Goal: Task Accomplishment & Management: Complete application form

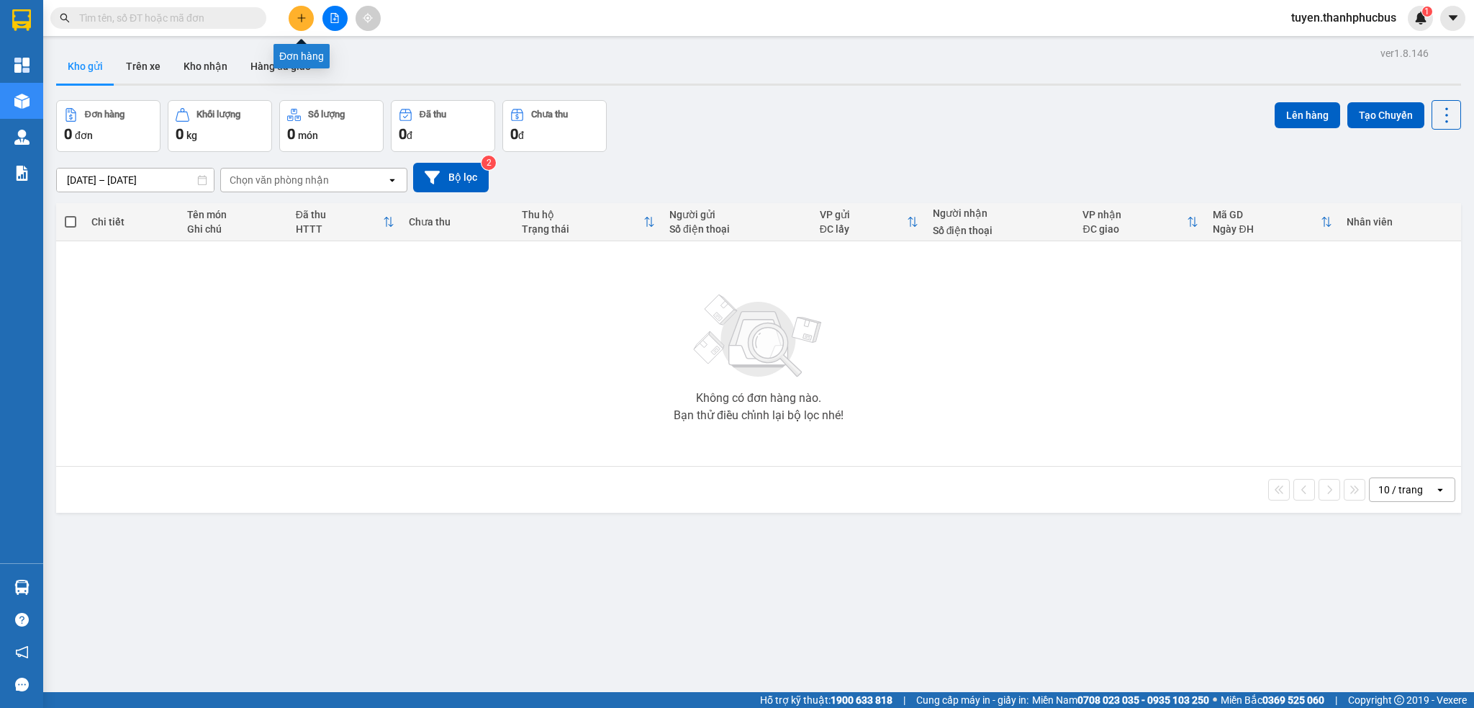
click at [301, 14] on icon "plus" at bounding box center [302, 18] width 10 height 10
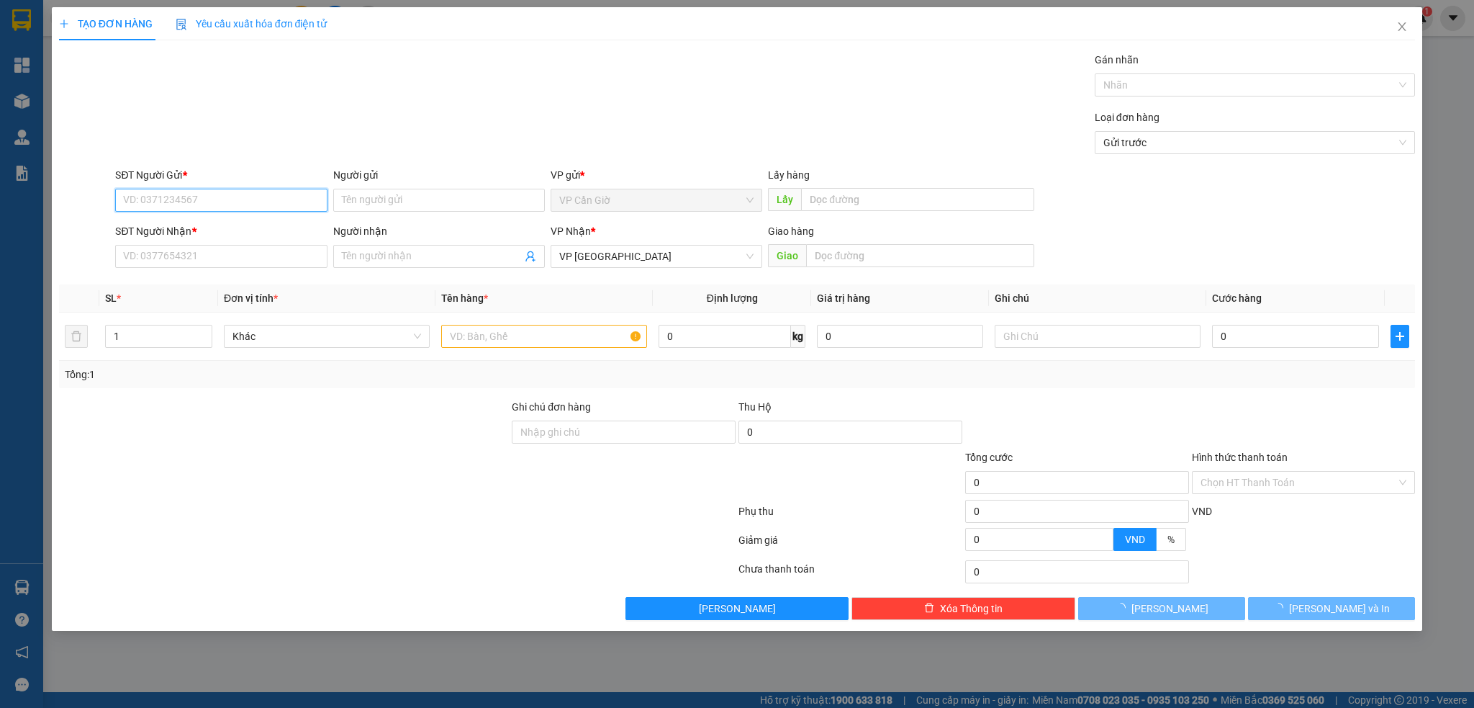
click at [144, 197] on input "SĐT Người Gửi *" at bounding box center [221, 200] width 212 height 23
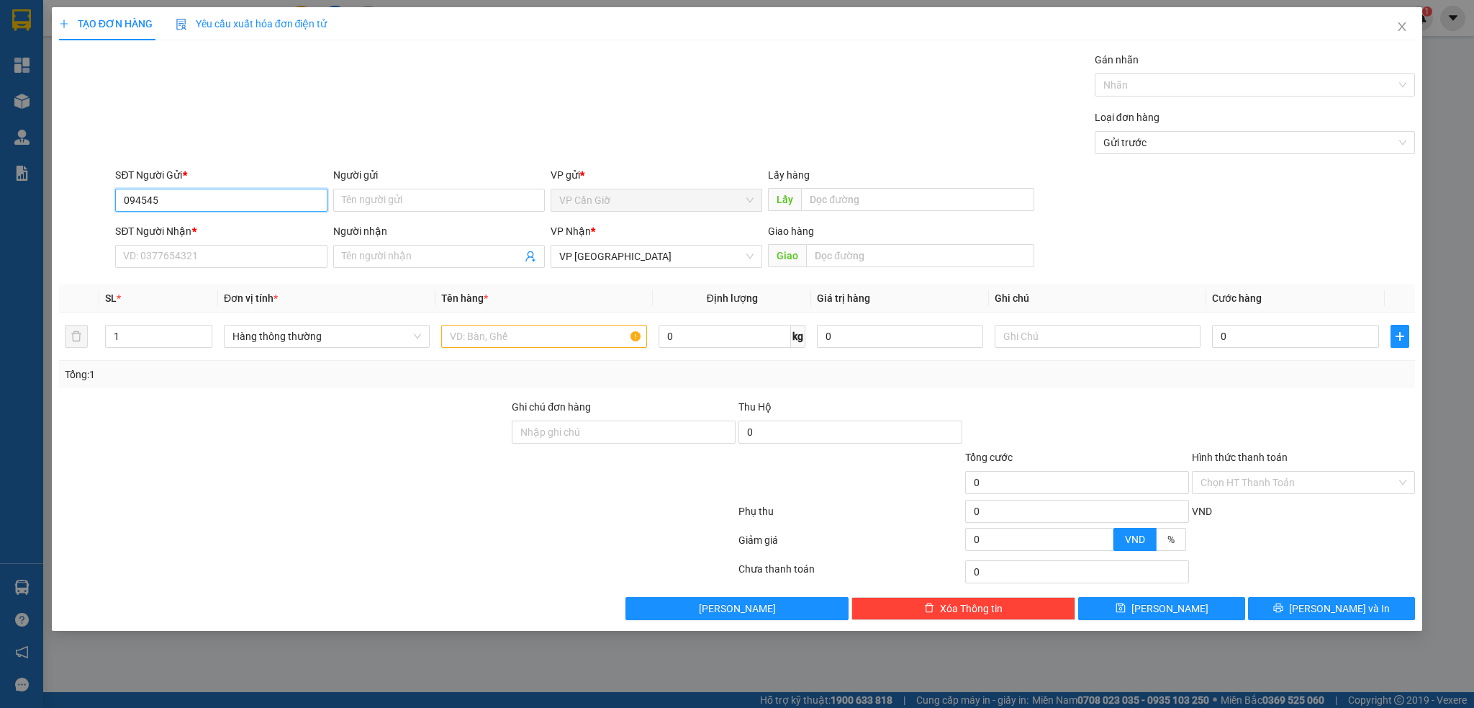
click at [196, 206] on input "094545" at bounding box center [221, 200] width 212 height 23
click at [180, 230] on div "0945459754 - HOÀNG" at bounding box center [221, 229] width 194 height 16
type input "0945459754"
type input "HOÀNG"
type input "45.000"
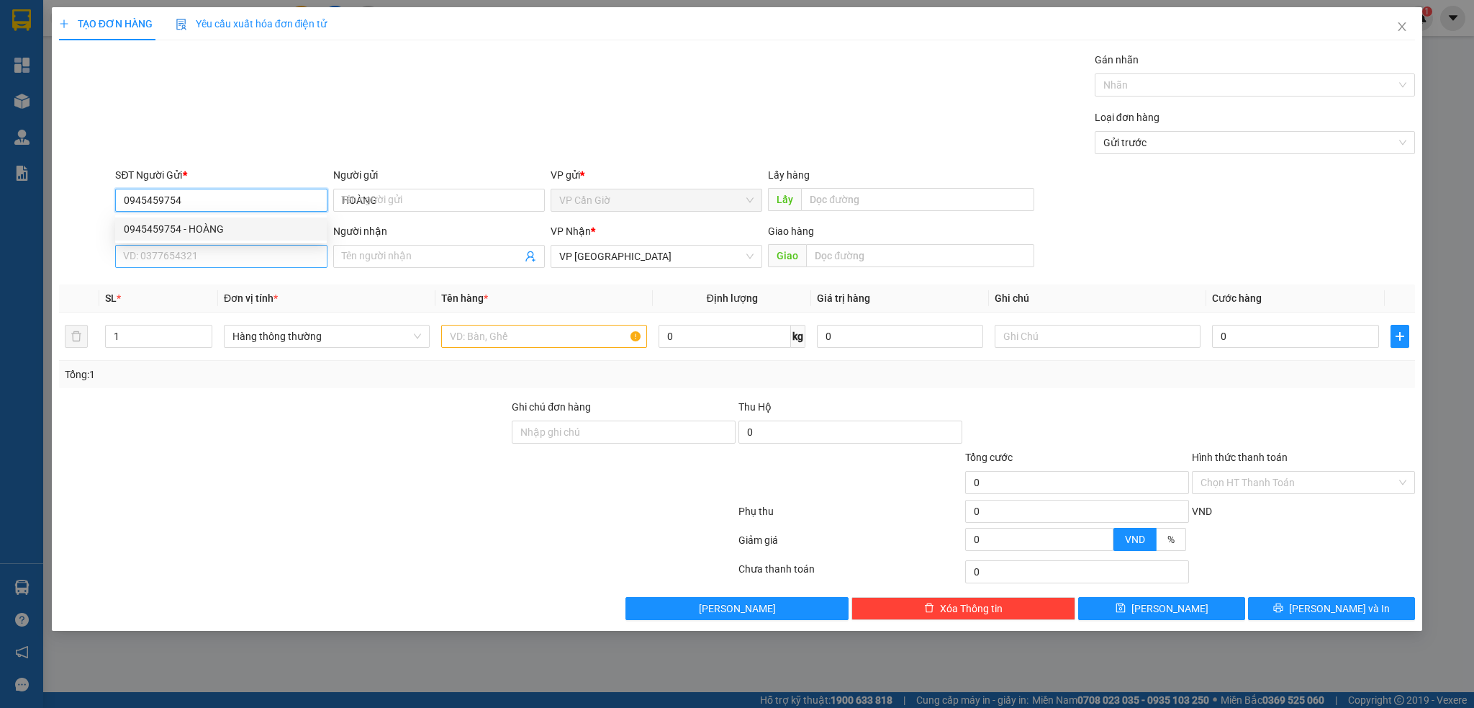
type input "45.000"
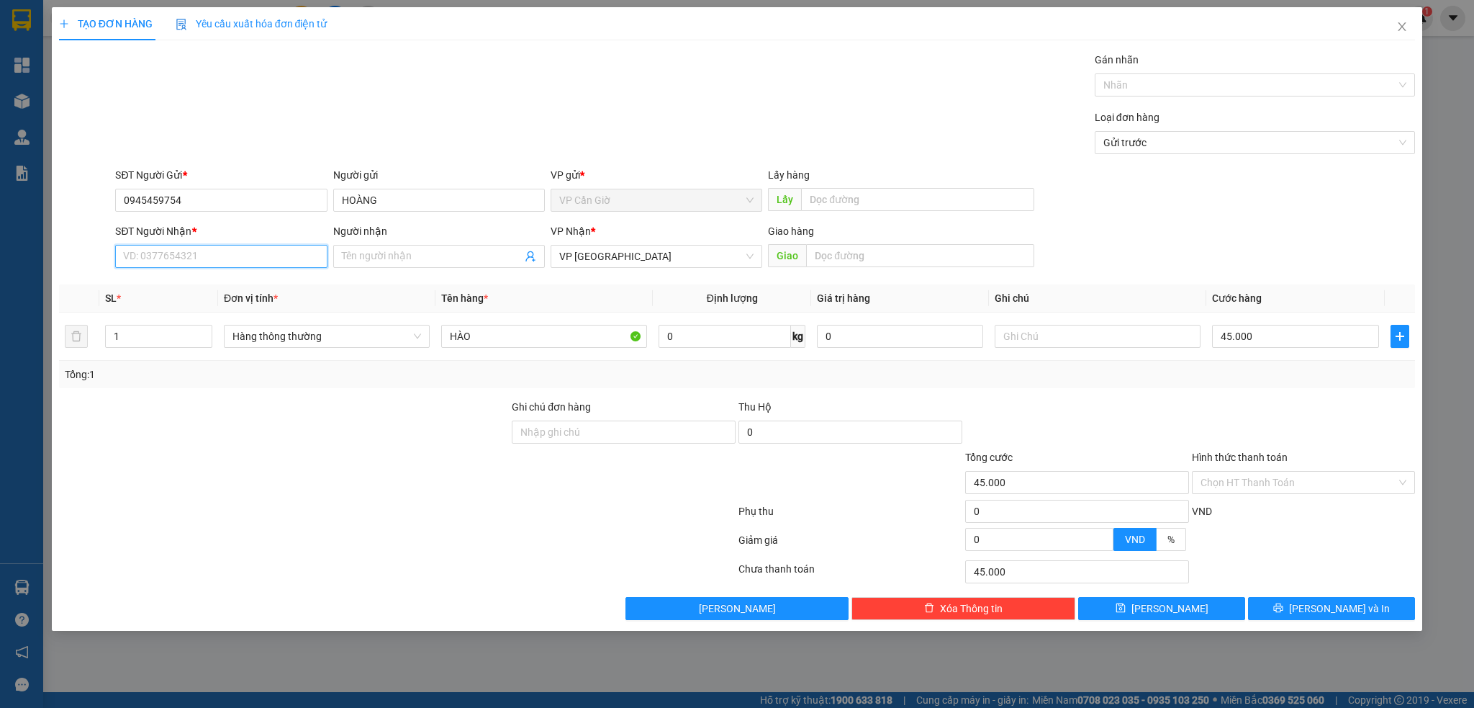
click at [163, 258] on input "SĐT Người Nhận *" at bounding box center [221, 256] width 212 height 23
click at [175, 281] on div "0945459754 - HOÀNG" at bounding box center [221, 285] width 194 height 16
type input "0945459754"
type input "HOÀNG"
click at [1282, 485] on input "Hình thức thanh toán" at bounding box center [1299, 483] width 197 height 22
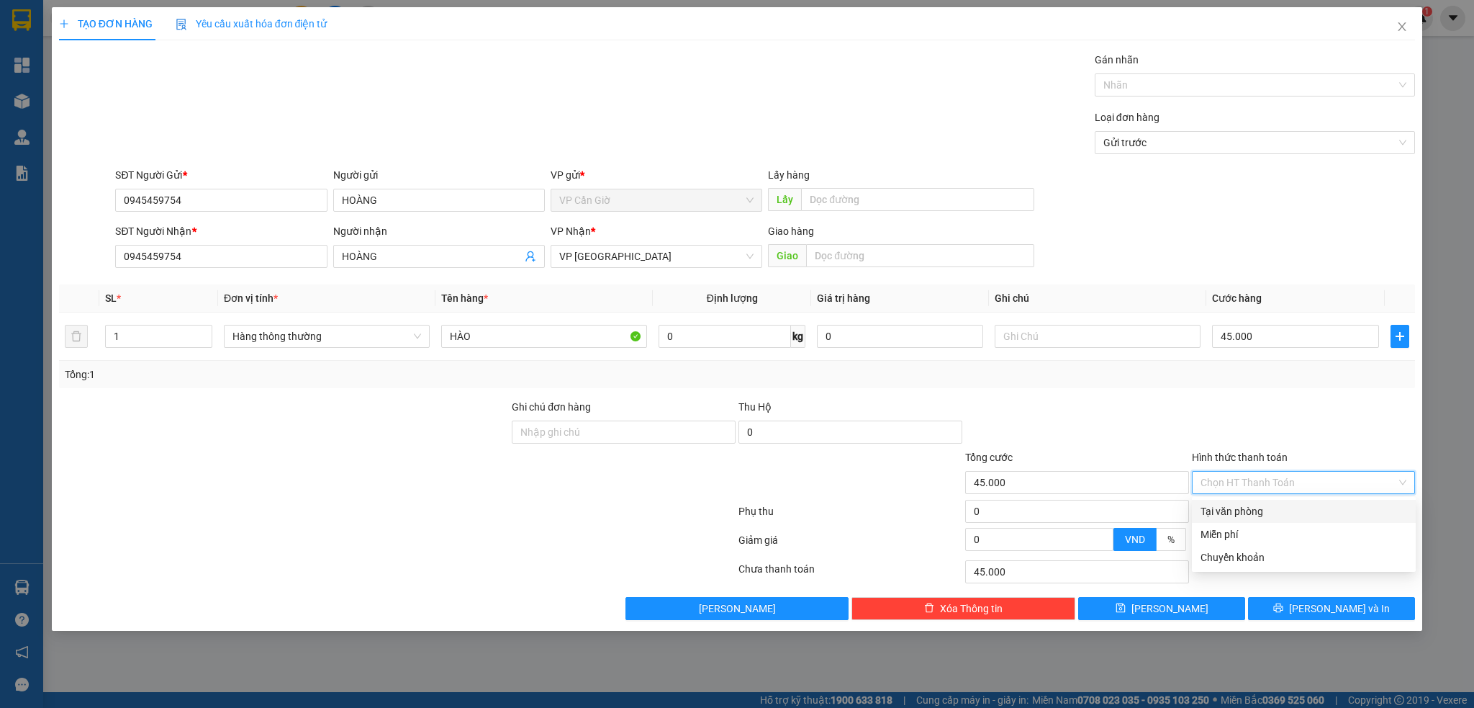
click at [1235, 513] on div "Tại văn phòng" at bounding box center [1304, 511] width 207 height 16
type input "0"
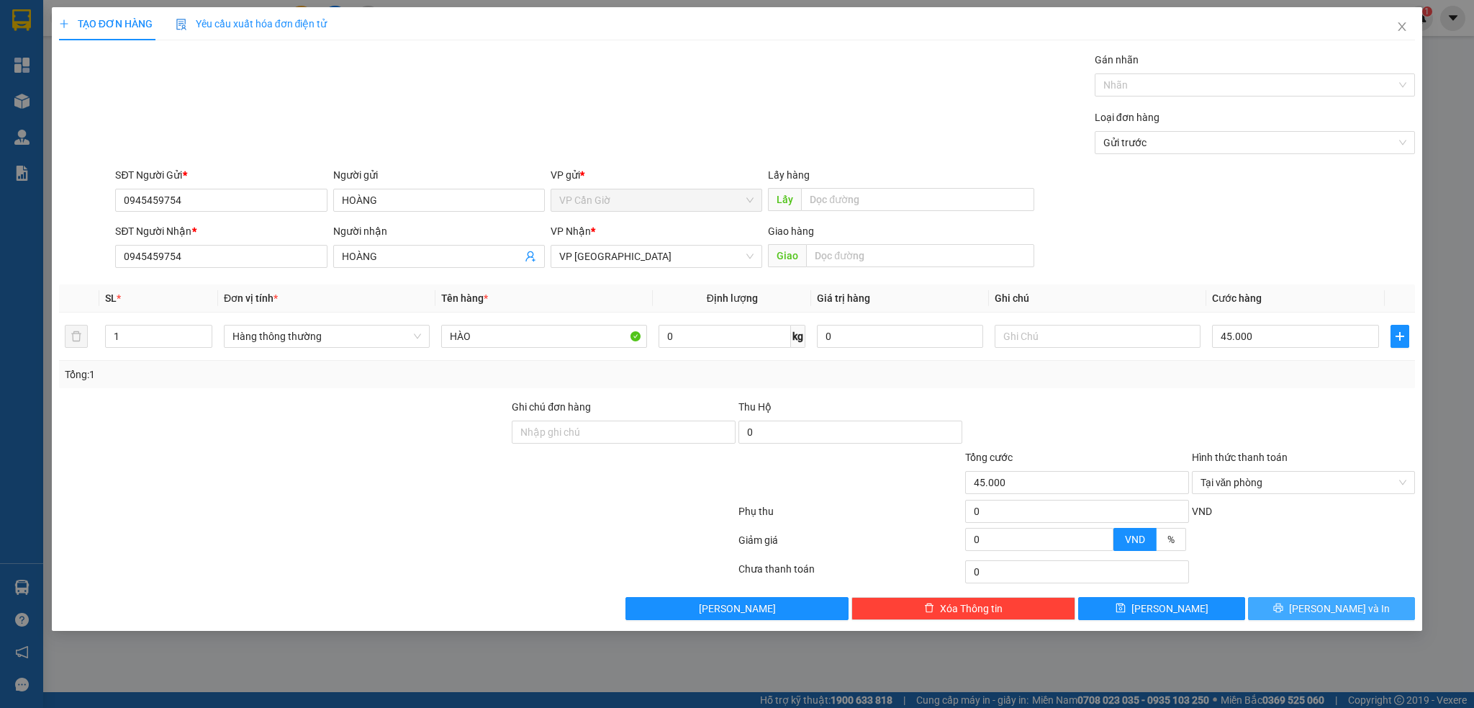
click at [1351, 609] on span "Lưu và In" at bounding box center [1339, 608] width 101 height 16
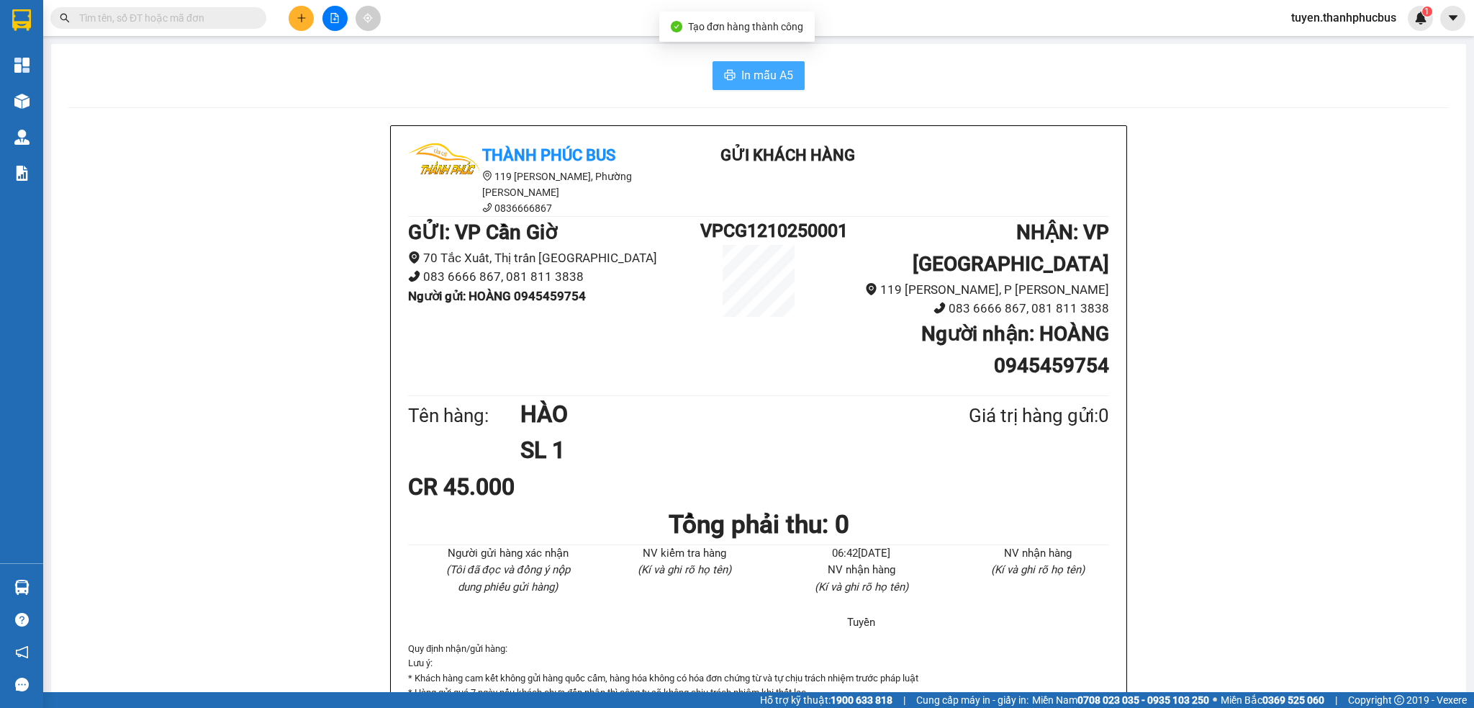
click at [742, 78] on span "In mẫu A5" at bounding box center [768, 75] width 52 height 18
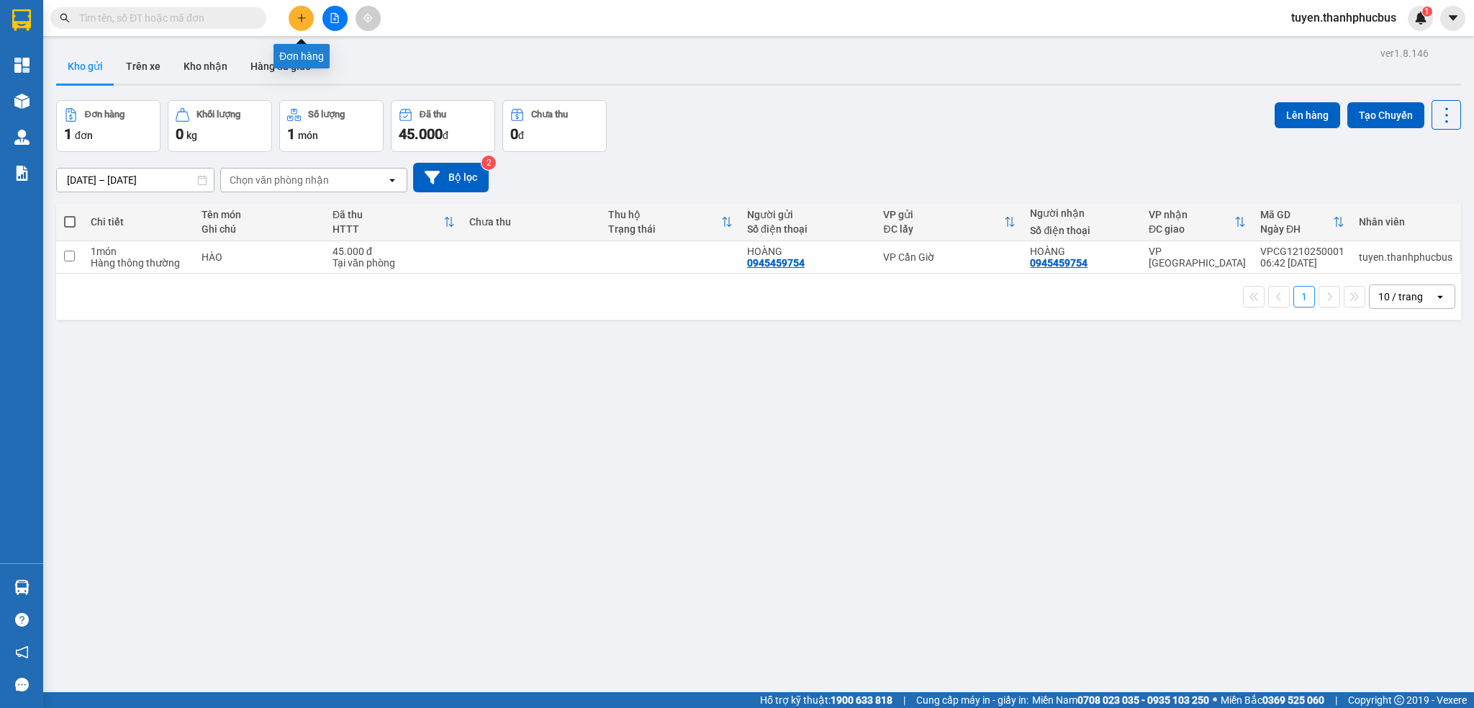
click at [307, 20] on button at bounding box center [301, 18] width 25 height 25
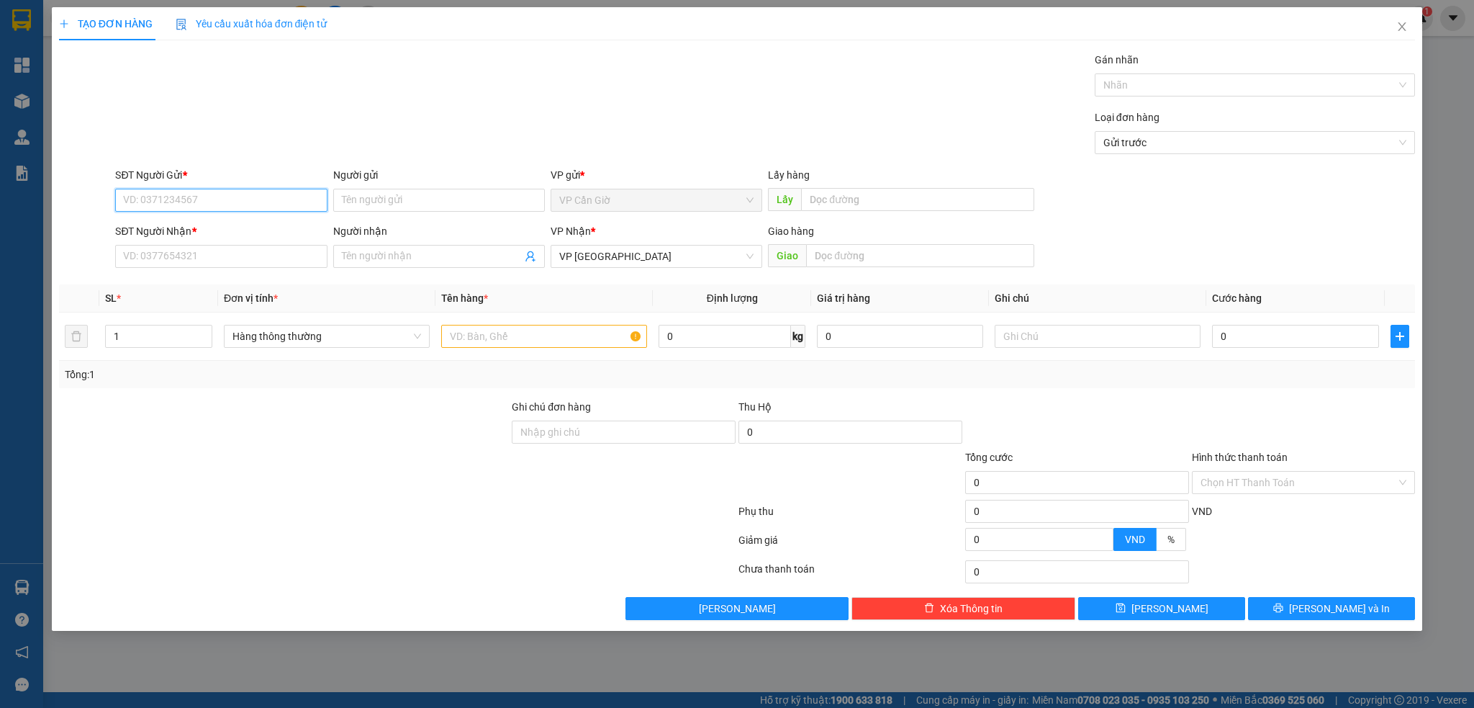
click at [174, 197] on input "SĐT Người Gửi *" at bounding box center [221, 200] width 212 height 23
click at [194, 228] on div "0918872105 - NĂM ỐM" at bounding box center [221, 229] width 194 height 16
type input "0918872105"
type input "NĂM ỐM"
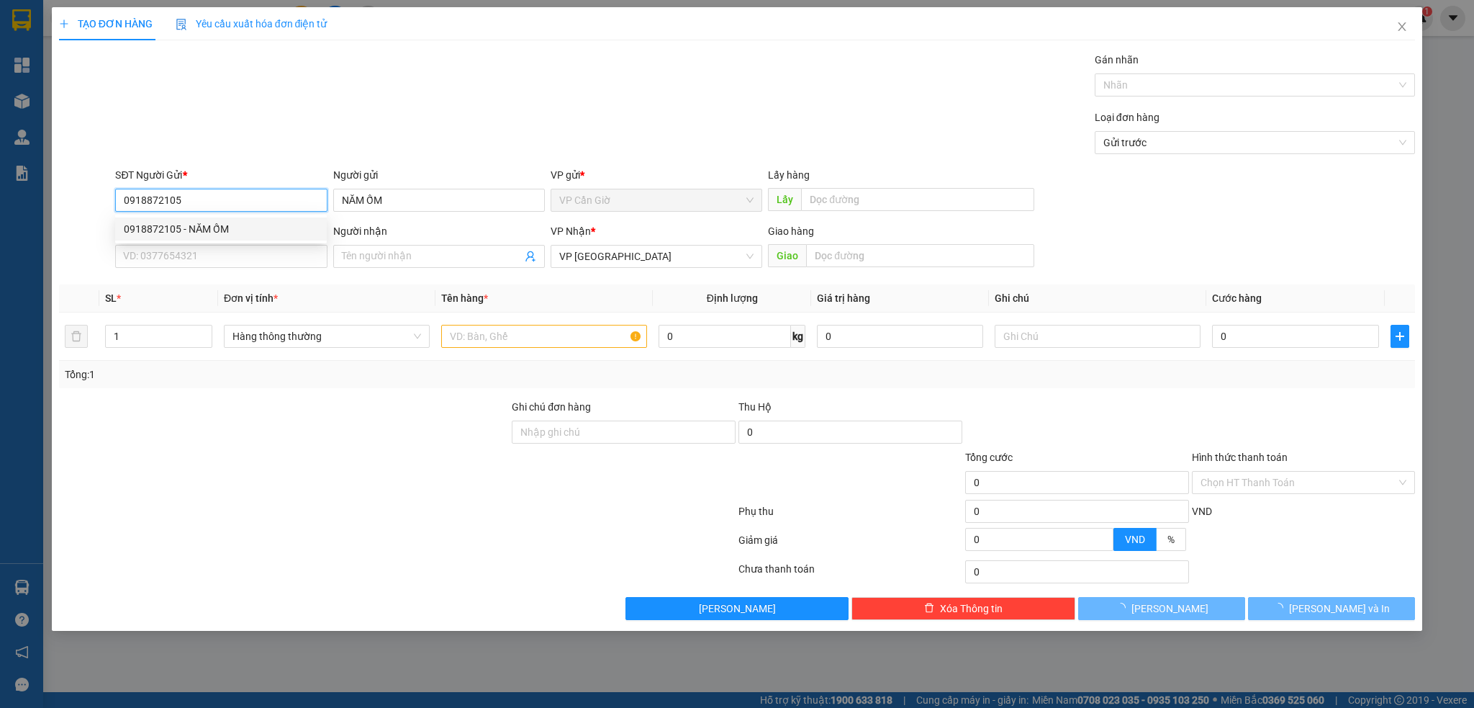
type input "35.000"
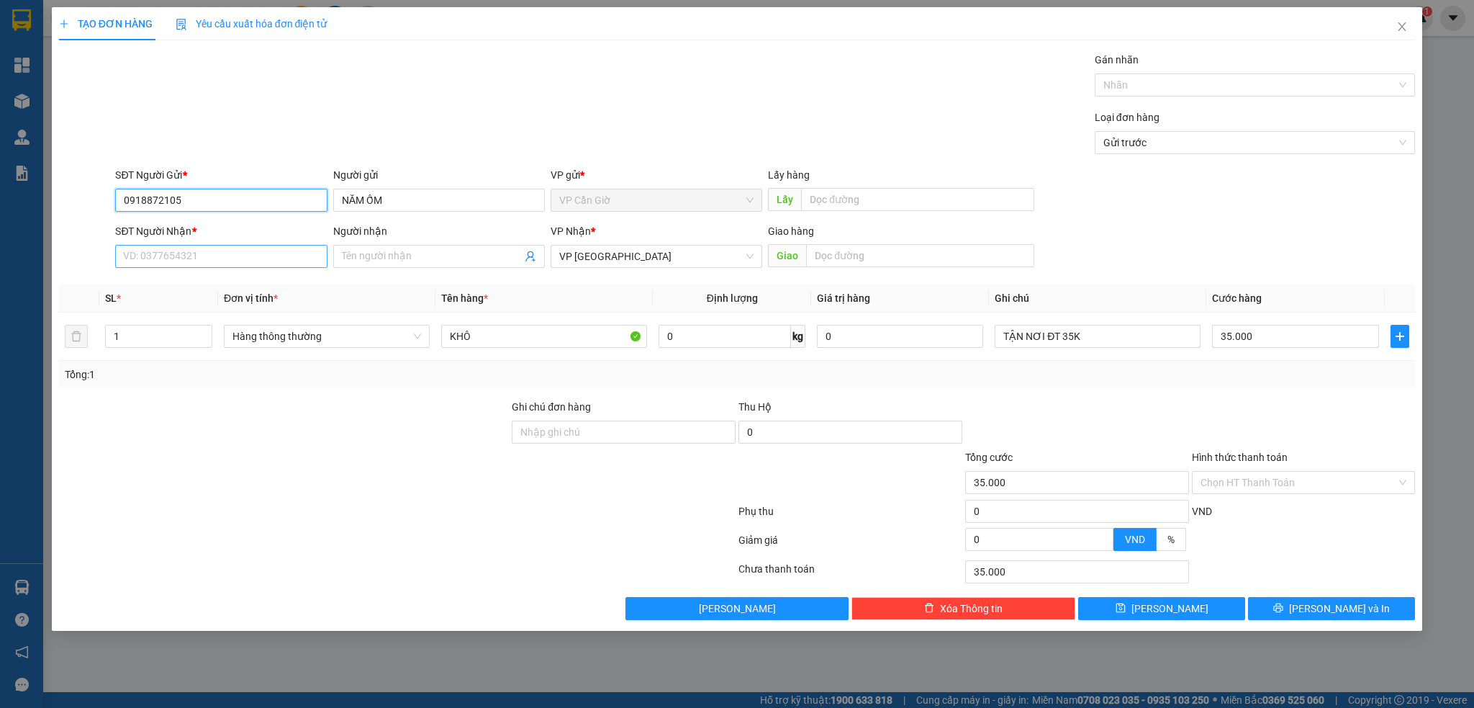
type input "0918872105"
click at [139, 258] on input "SĐT Người Nhận *" at bounding box center [221, 256] width 212 height 23
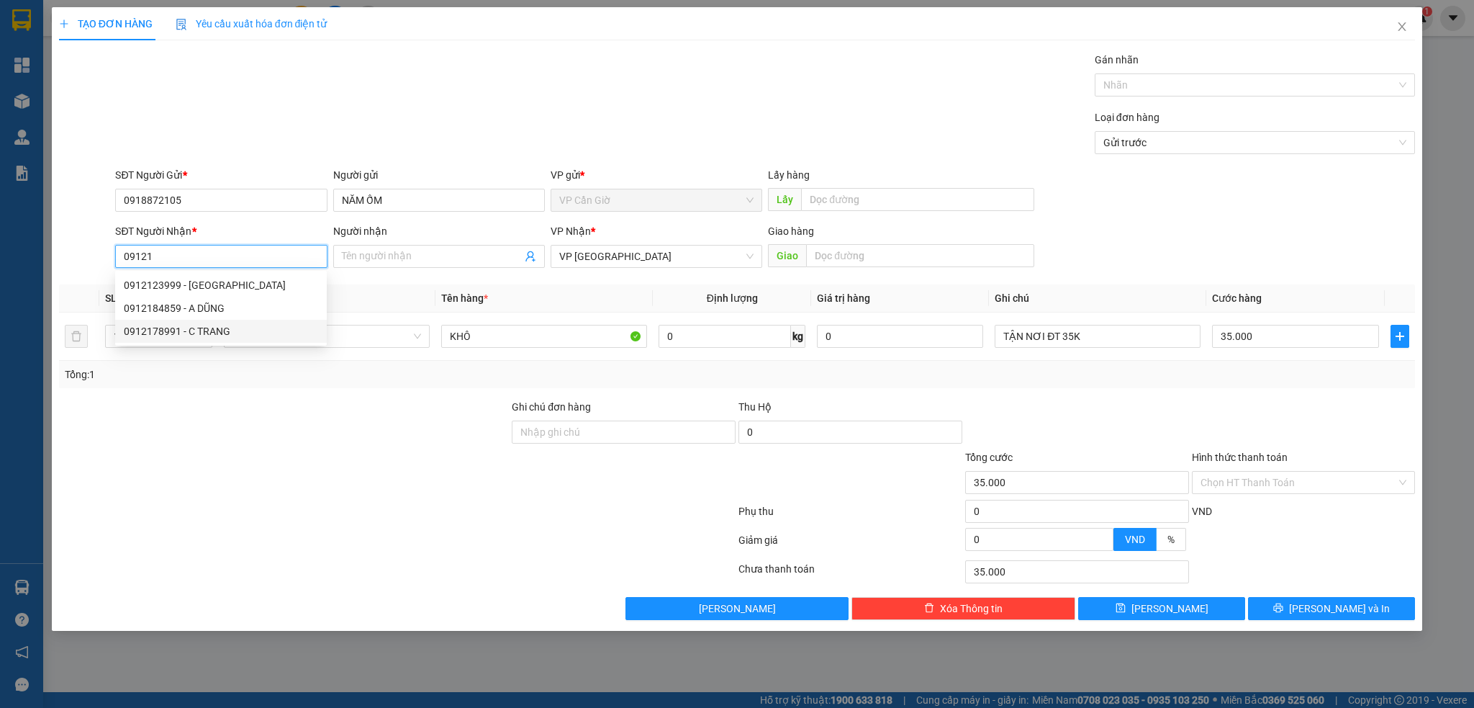
click at [153, 336] on div "0912178991 - C TRANG" at bounding box center [221, 331] width 194 height 16
type input "0912178991"
click at [153, 336] on input "1" at bounding box center [159, 336] width 106 height 22
type input "C TRANG"
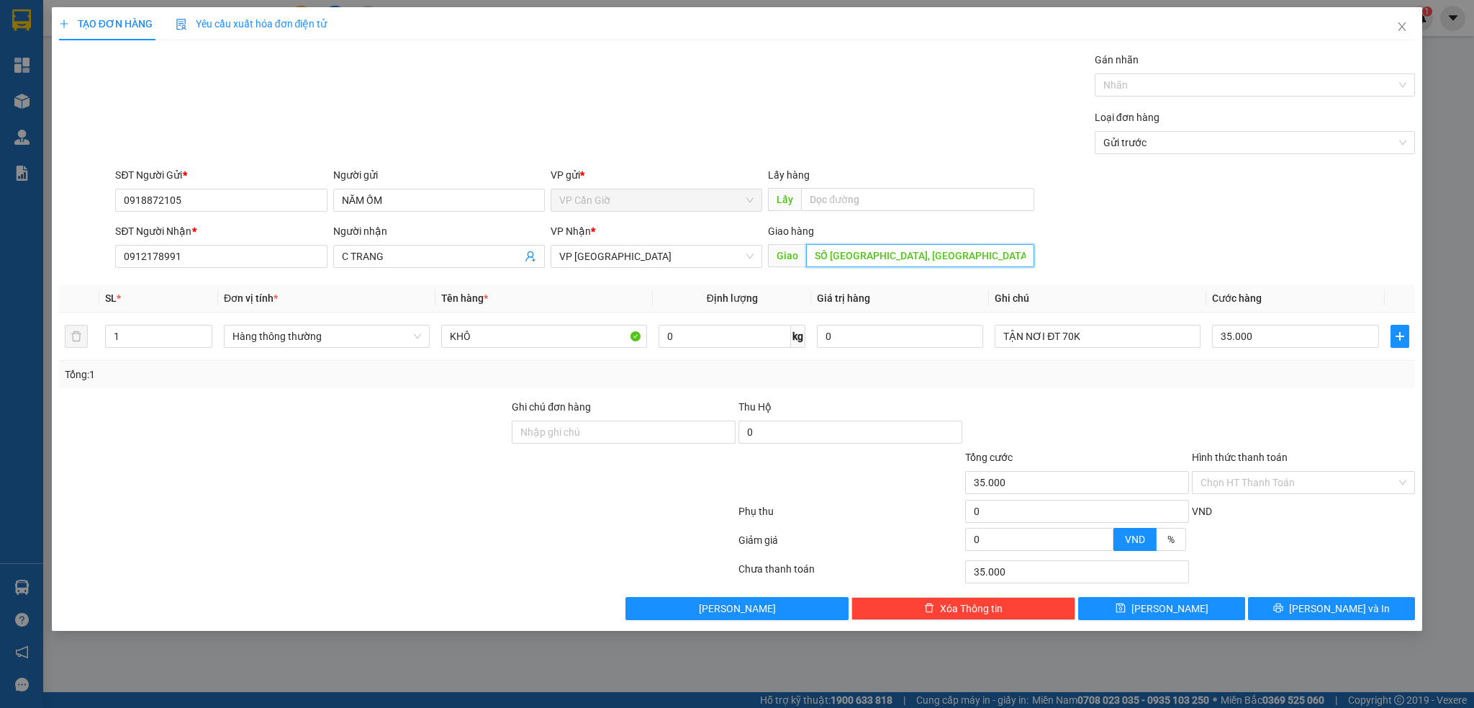
click at [869, 256] on input "SỐ 278 HÒA BÌNH, HIỆP TÂN, TÂN PHÚ" at bounding box center [920, 255] width 228 height 23
type input "156/1/12/5 cộng hòa, p12, tân bình cũ, ( p 7 hiền mới )"
click at [1273, 338] on input "35.000" at bounding box center [1295, 336] width 166 height 23
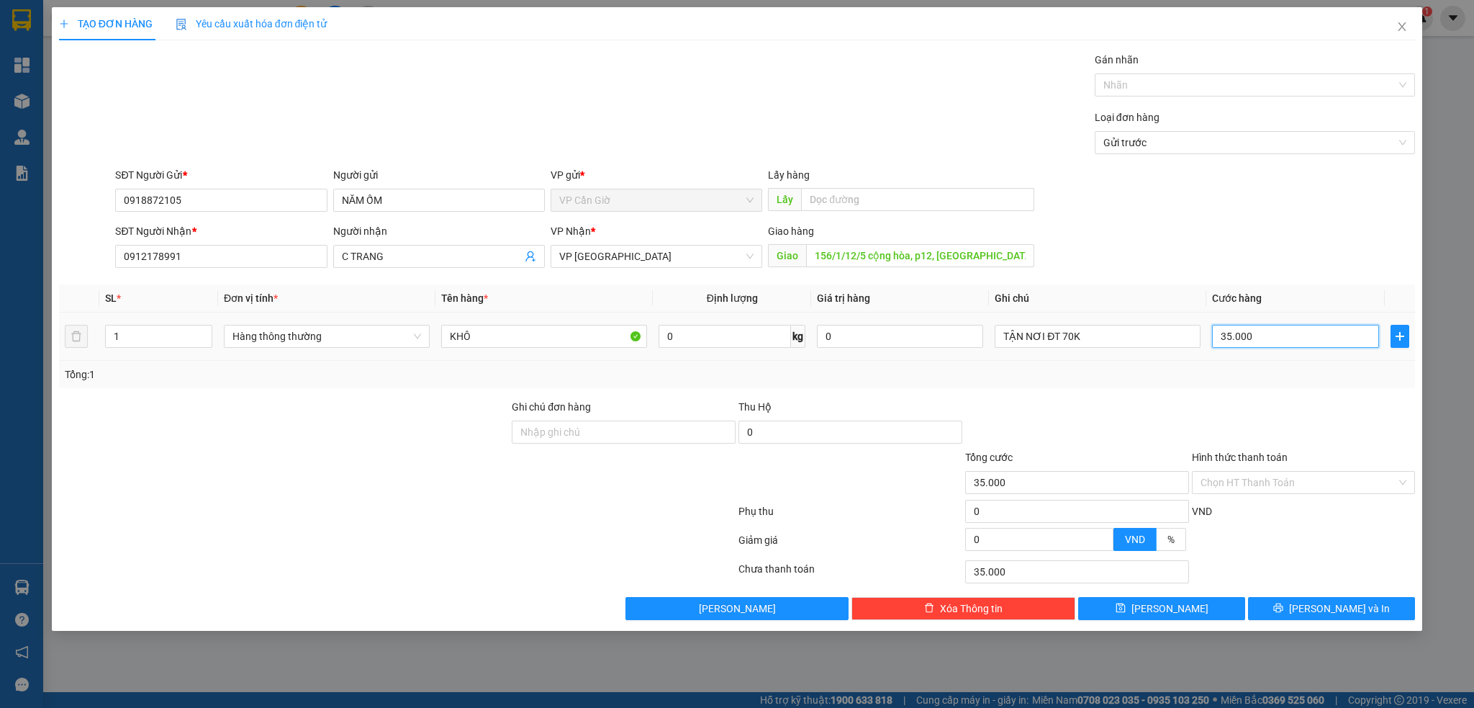
type input "5"
type input "55"
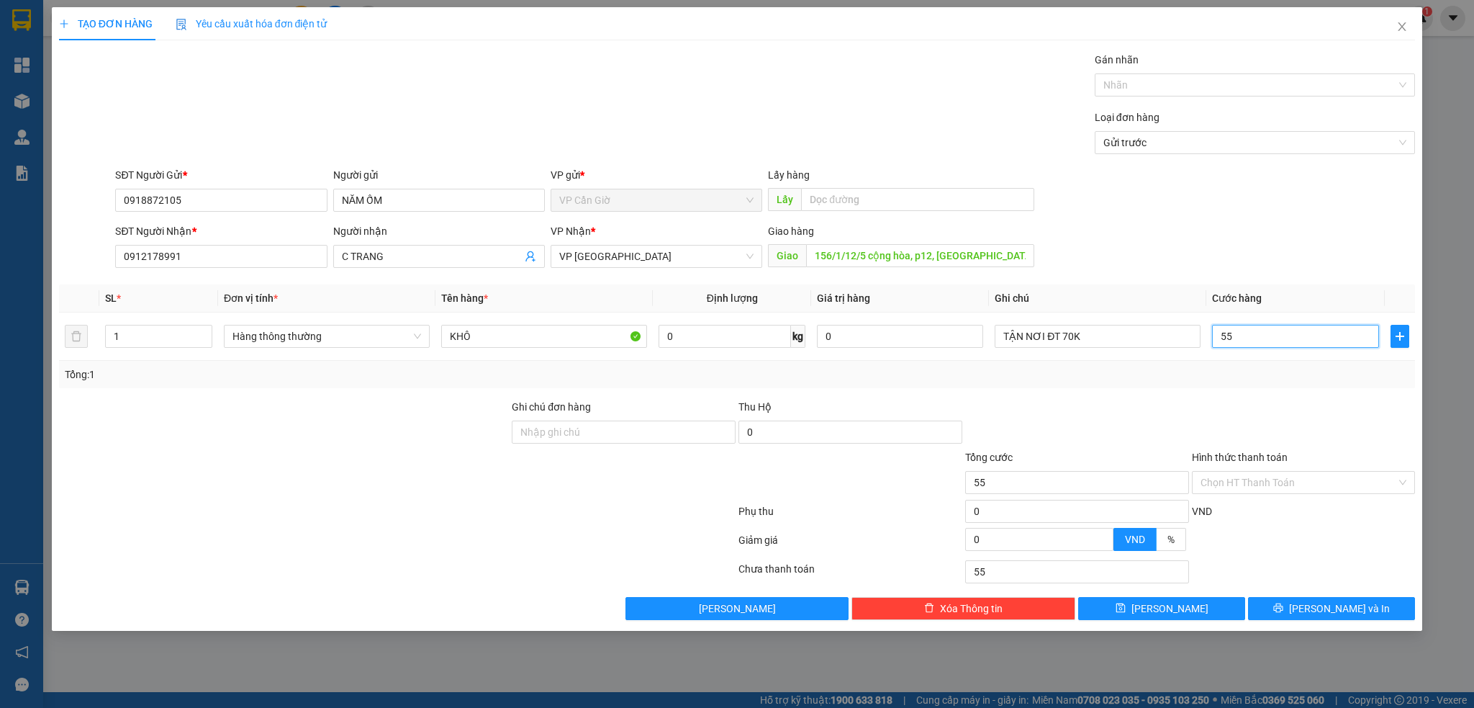
type input "55"
type input "55.000"
click at [1223, 375] on div "Tổng: 1" at bounding box center [738, 374] width 1346 height 16
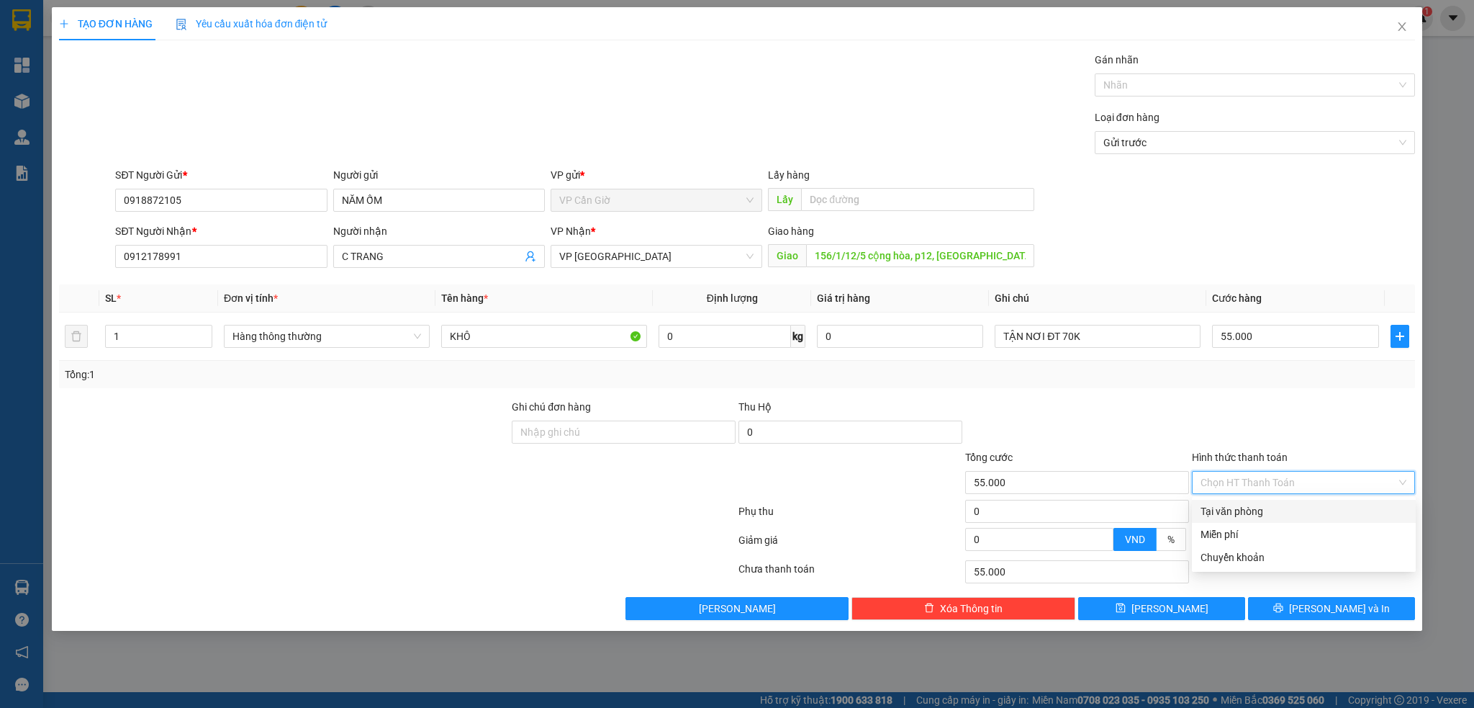
click at [1254, 482] on input "Hình thức thanh toán" at bounding box center [1299, 483] width 197 height 22
drag, startPoint x: 1245, startPoint y: 505, endPoint x: 1297, endPoint y: 543, distance: 63.9
click at [1244, 507] on div "Tại văn phòng" at bounding box center [1304, 511] width 207 height 16
type input "0"
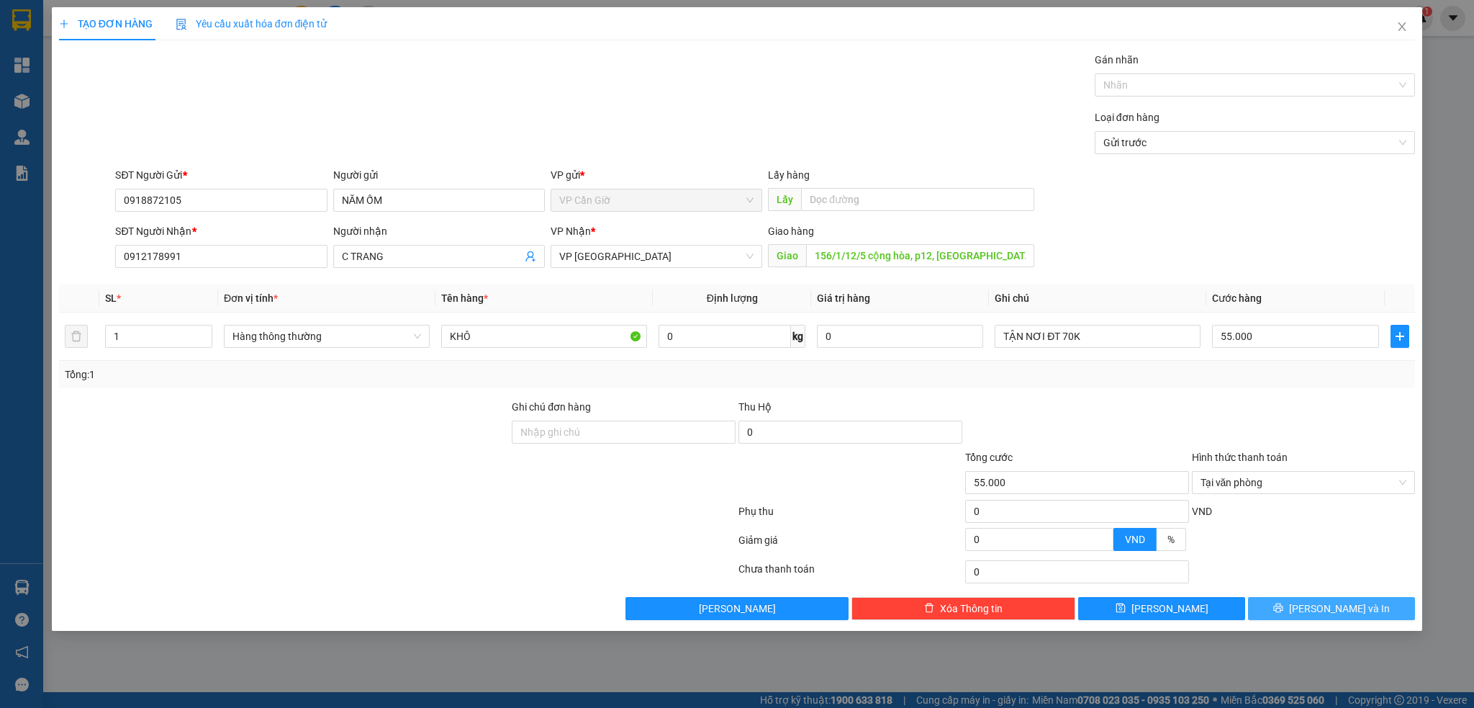
click at [1316, 612] on button "Lưu và In" at bounding box center [1331, 608] width 167 height 23
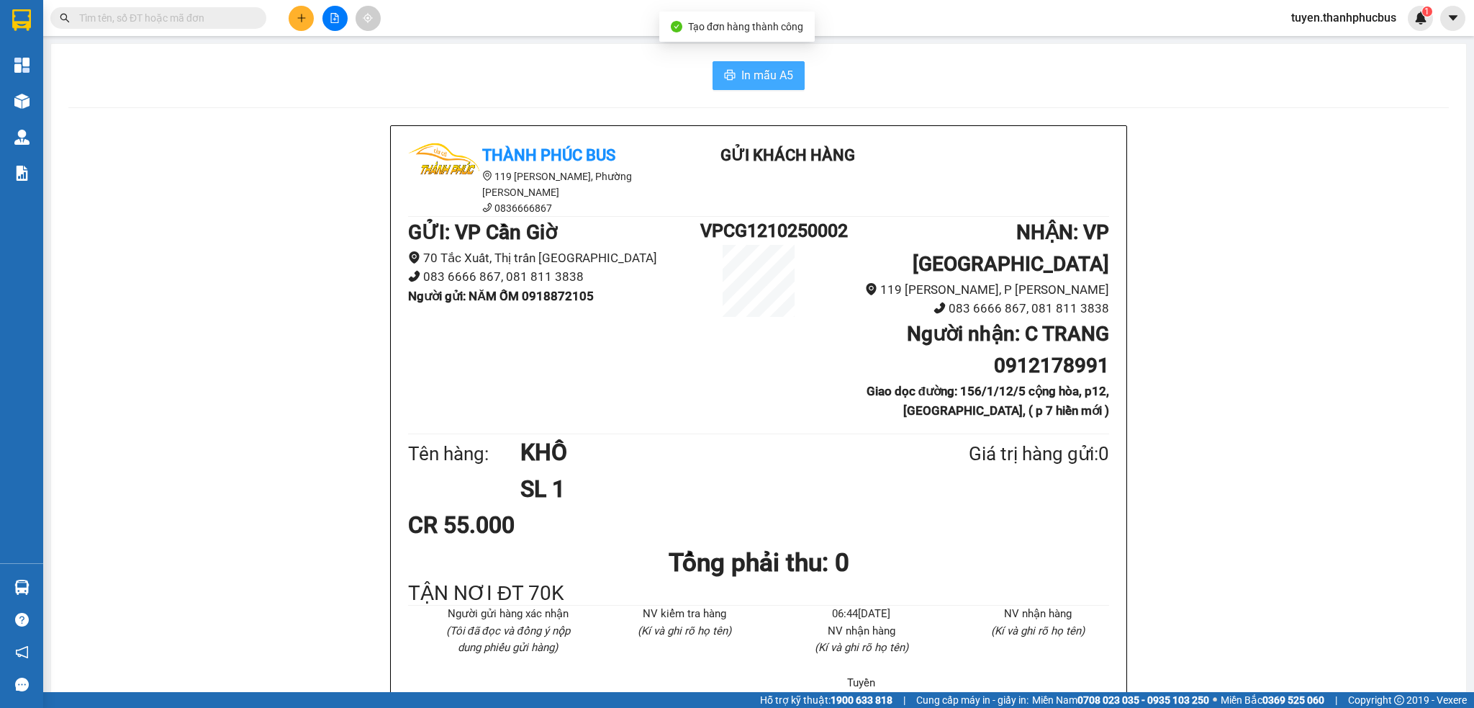
click at [754, 81] on span "In mẫu A5" at bounding box center [768, 75] width 52 height 18
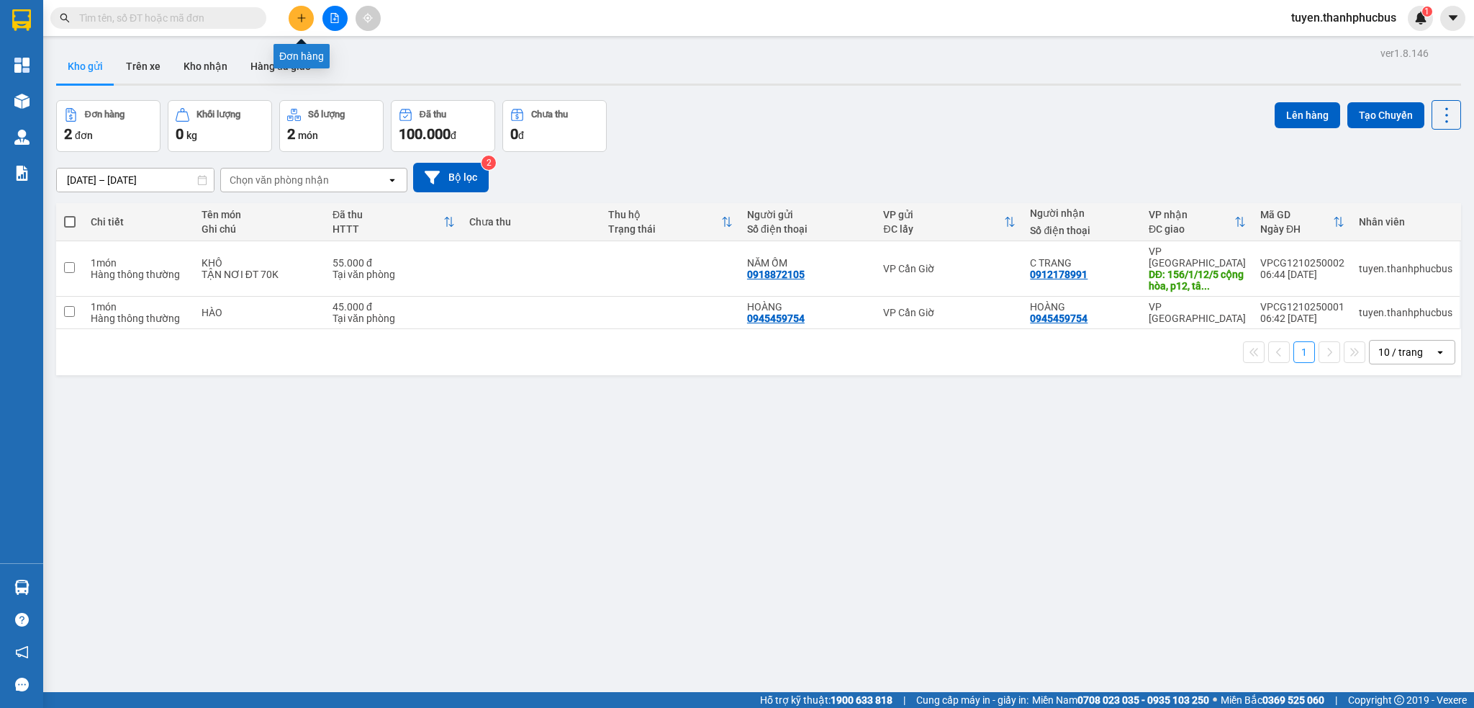
click at [303, 16] on icon "plus" at bounding box center [302, 18] width 10 height 10
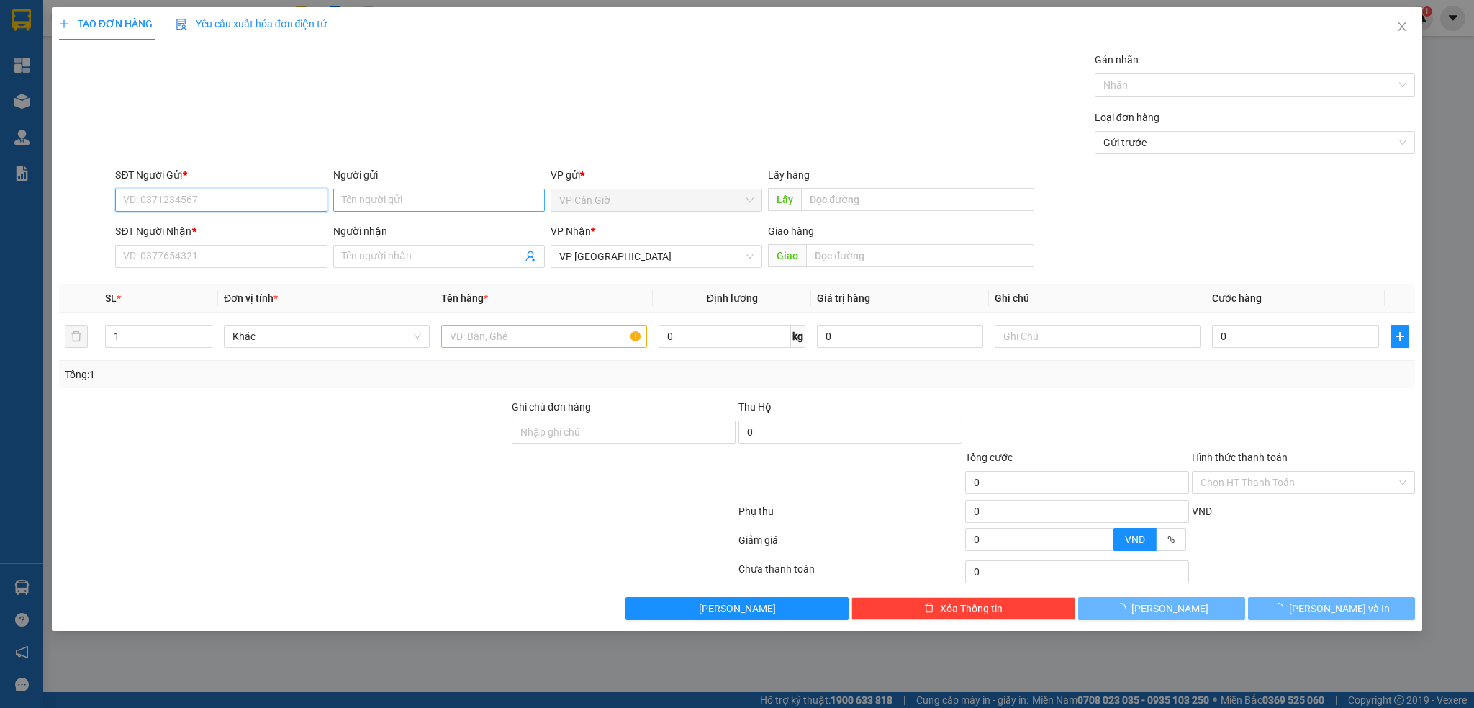
drag, startPoint x: 153, startPoint y: 209, endPoint x: 382, endPoint y: 200, distance: 229.1
click at [155, 208] on input "SĐT Người Gửi *" at bounding box center [221, 200] width 212 height 23
type input "0909669775"
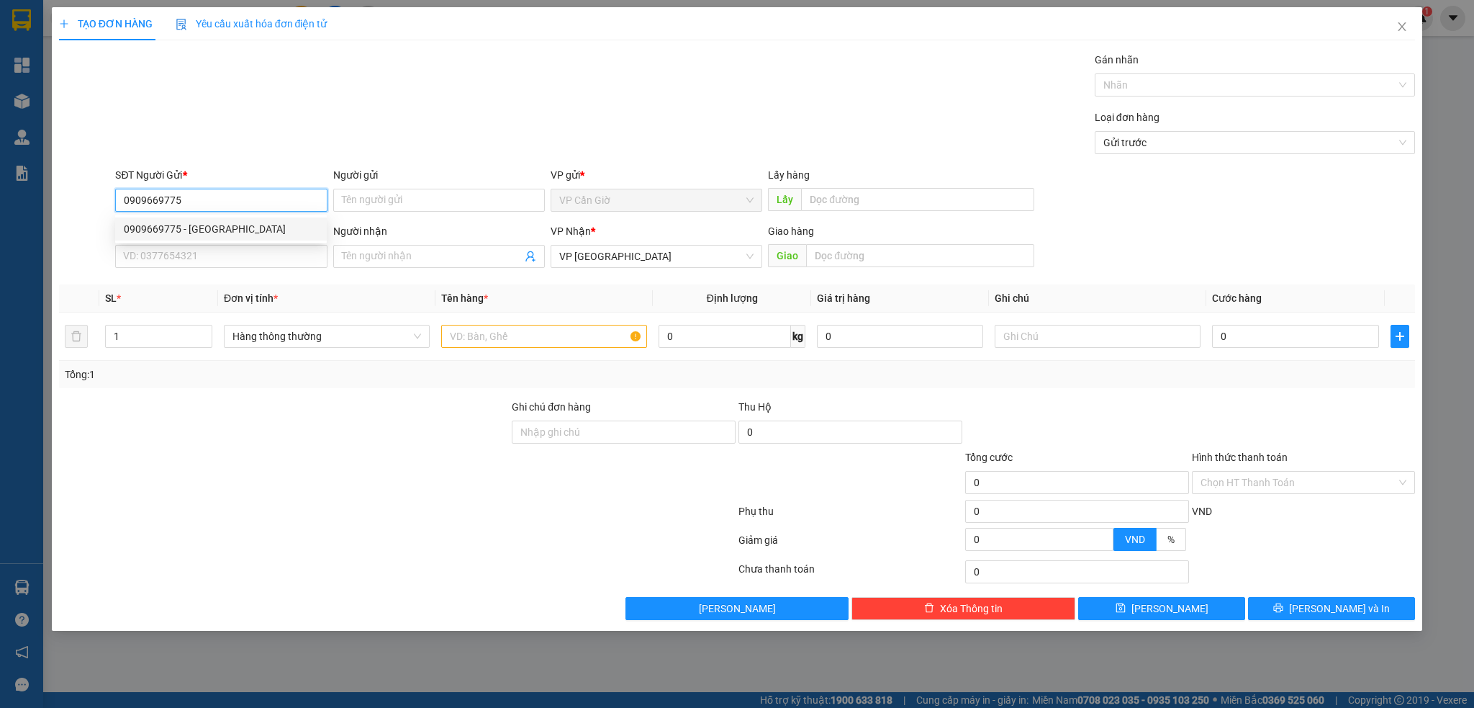
click at [182, 233] on div "0909669775 - PHÁP" at bounding box center [221, 229] width 194 height 16
type input "PHÁP"
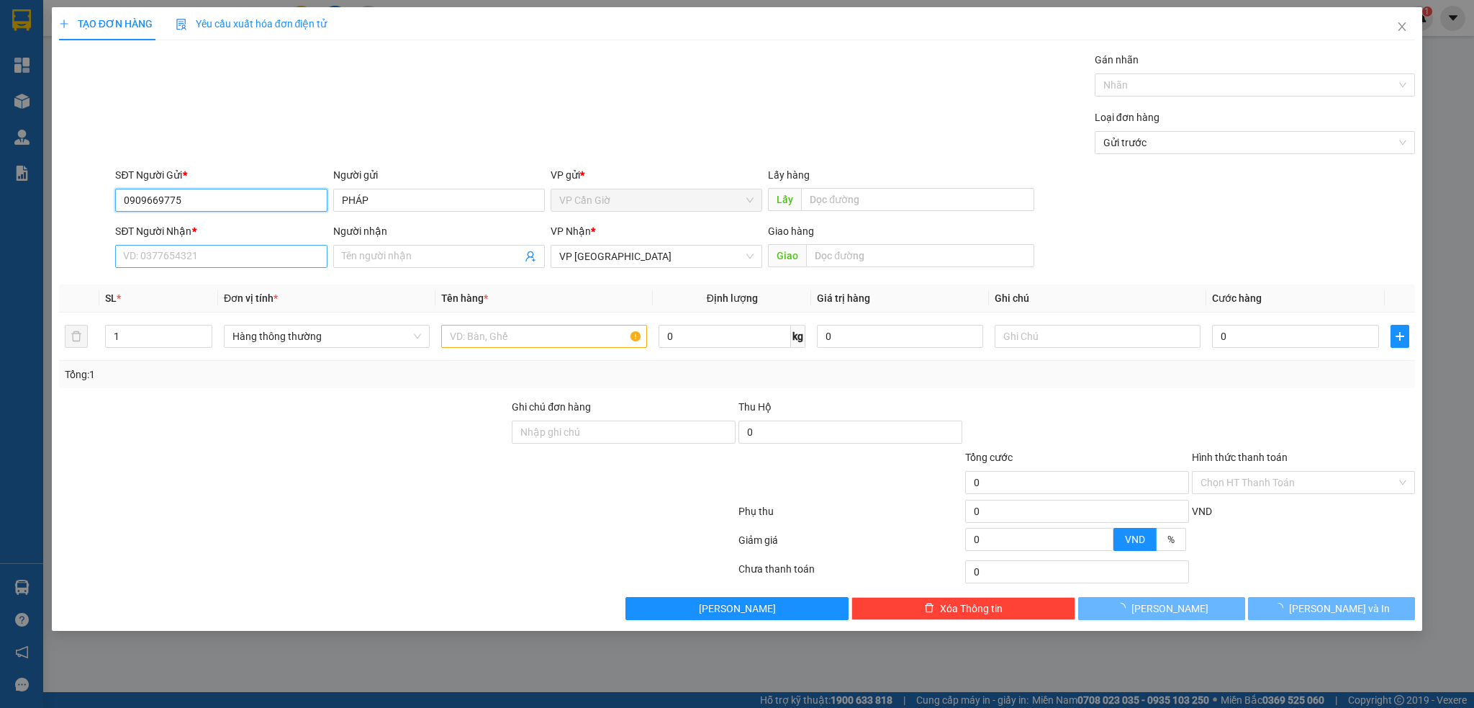
type input "0909669775"
click at [155, 260] on input "SĐT Người Nhận *" at bounding box center [221, 256] width 212 height 23
type input "25.000"
type input "0963991996"
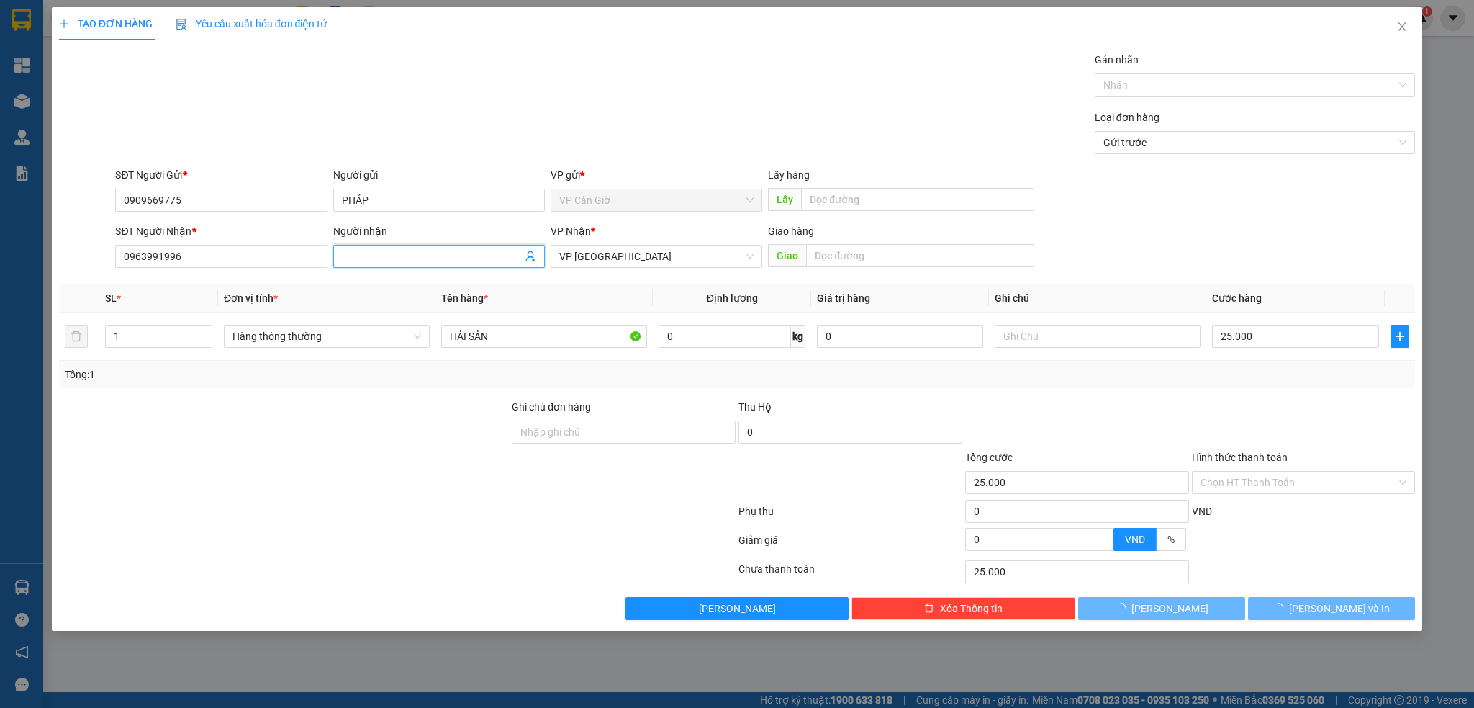
click at [381, 257] on input "Người nhận" at bounding box center [432, 256] width 180 height 16
type input "m"
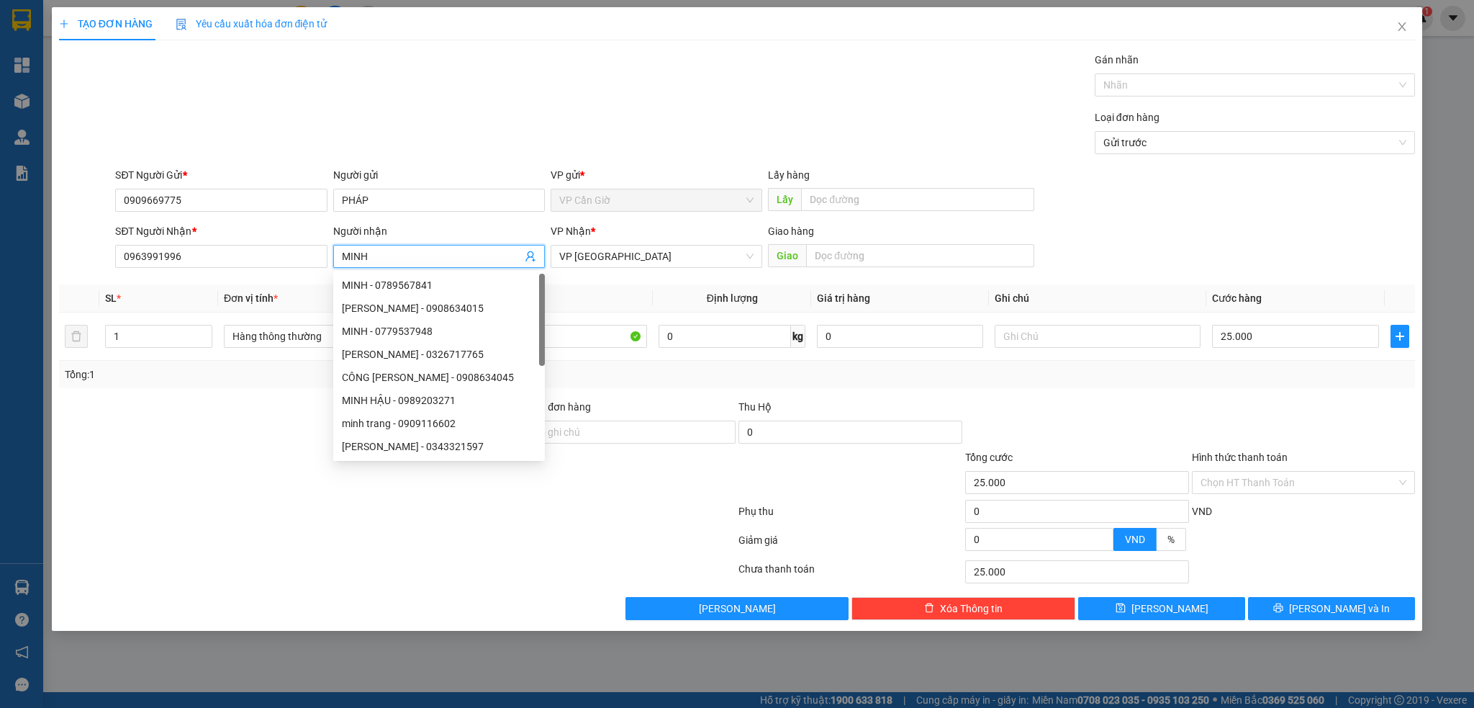
type input "MINH"
click at [527, 516] on div at bounding box center [398, 514] width 680 height 29
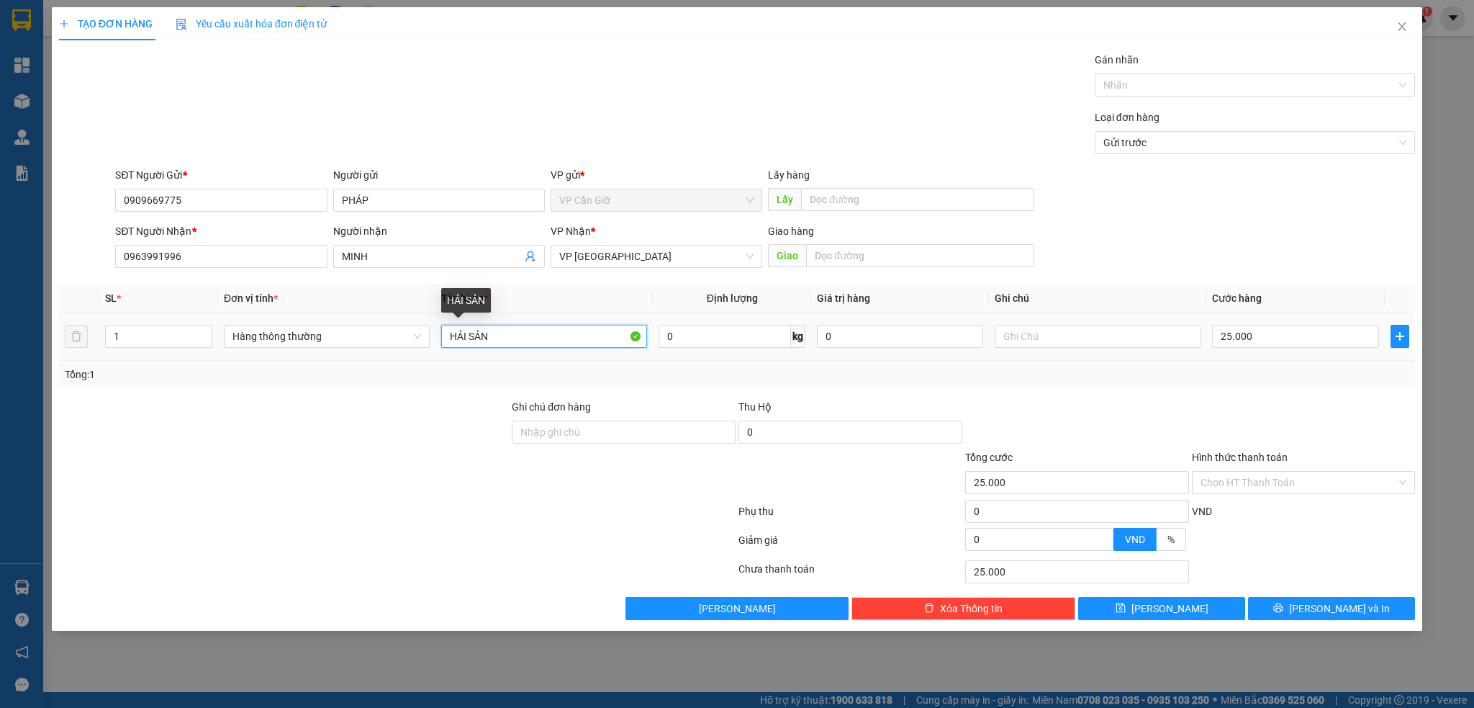
click at [528, 339] on input "HẢI SẢN" at bounding box center [544, 336] width 206 height 23
type input "H"
type input "KHÔ"
click at [1281, 345] on input "25.000" at bounding box center [1295, 336] width 166 height 23
type input "3"
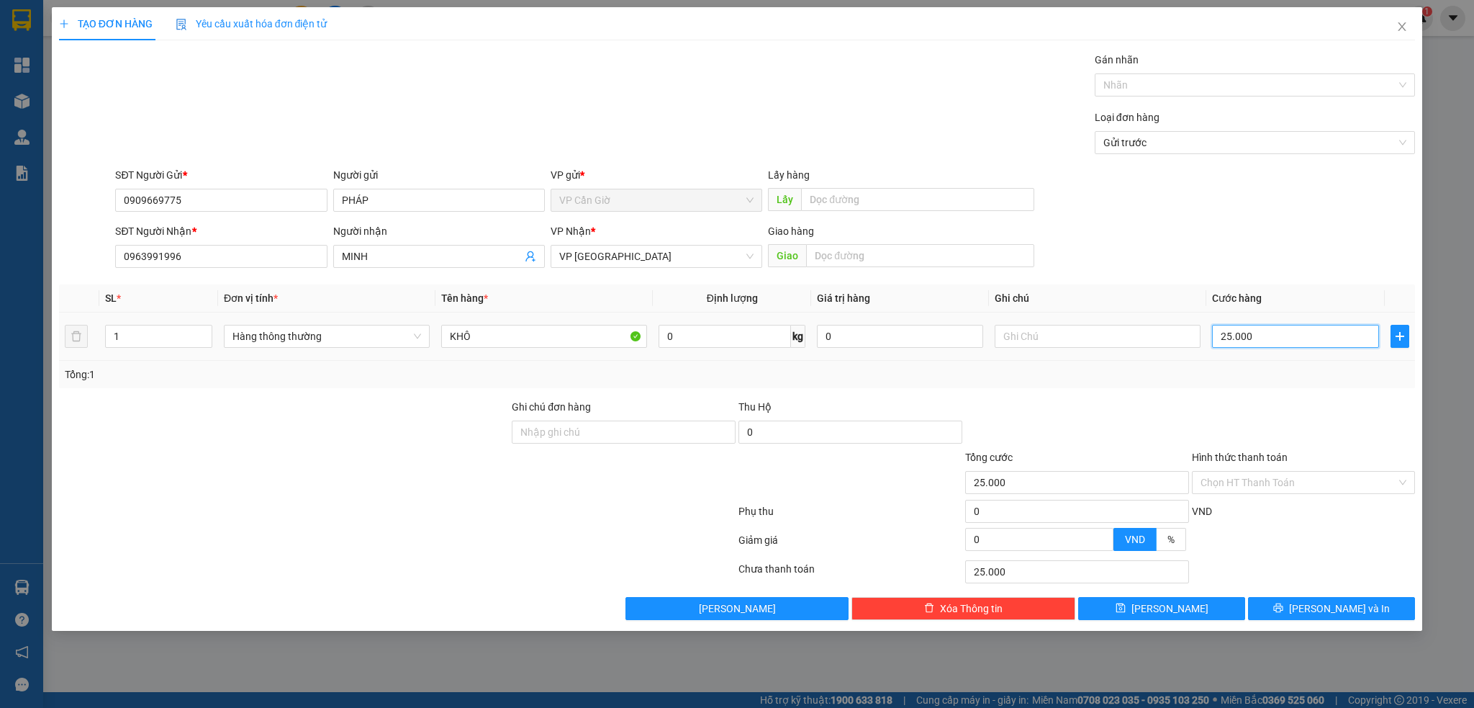
type input "3"
type input "35"
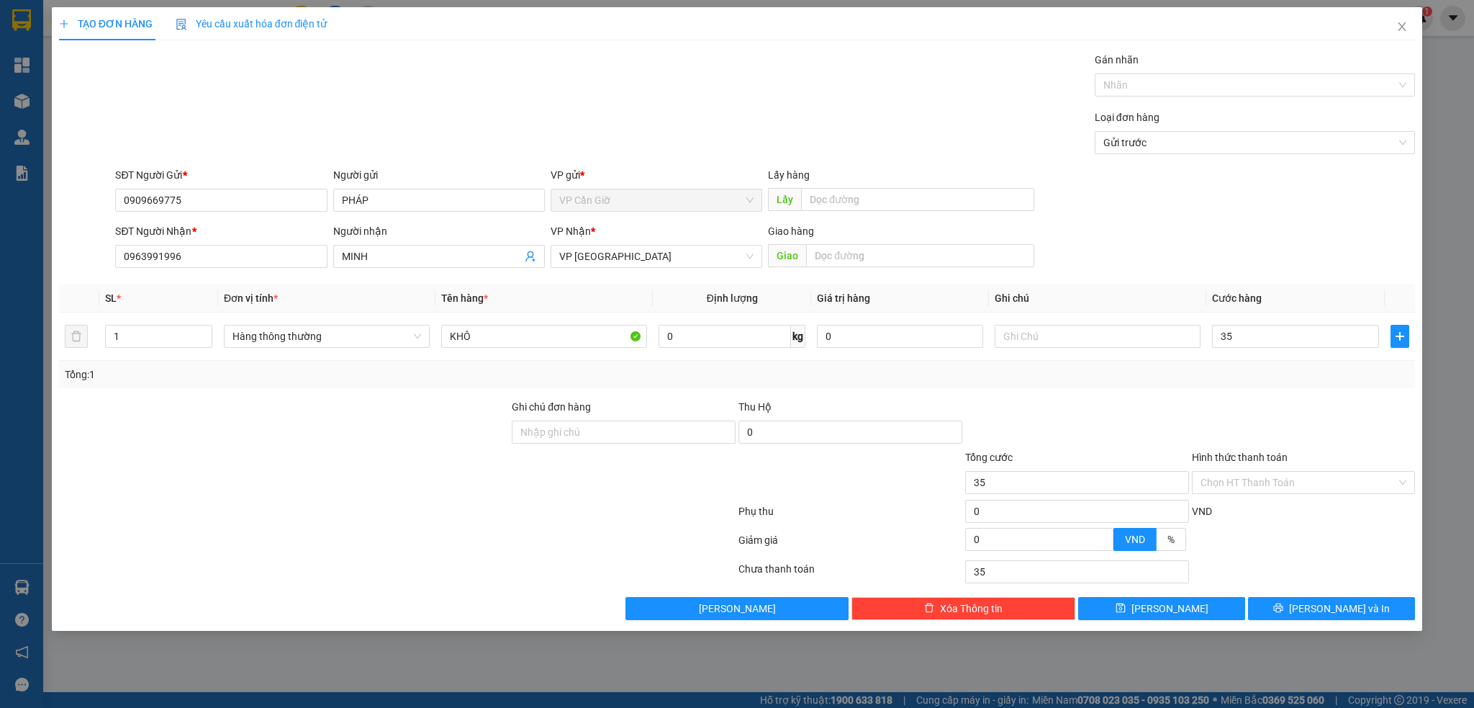
type input "35.000"
click at [1240, 405] on div at bounding box center [1304, 424] width 227 height 50
click at [1238, 478] on input "Hình thức thanh toán" at bounding box center [1299, 483] width 197 height 22
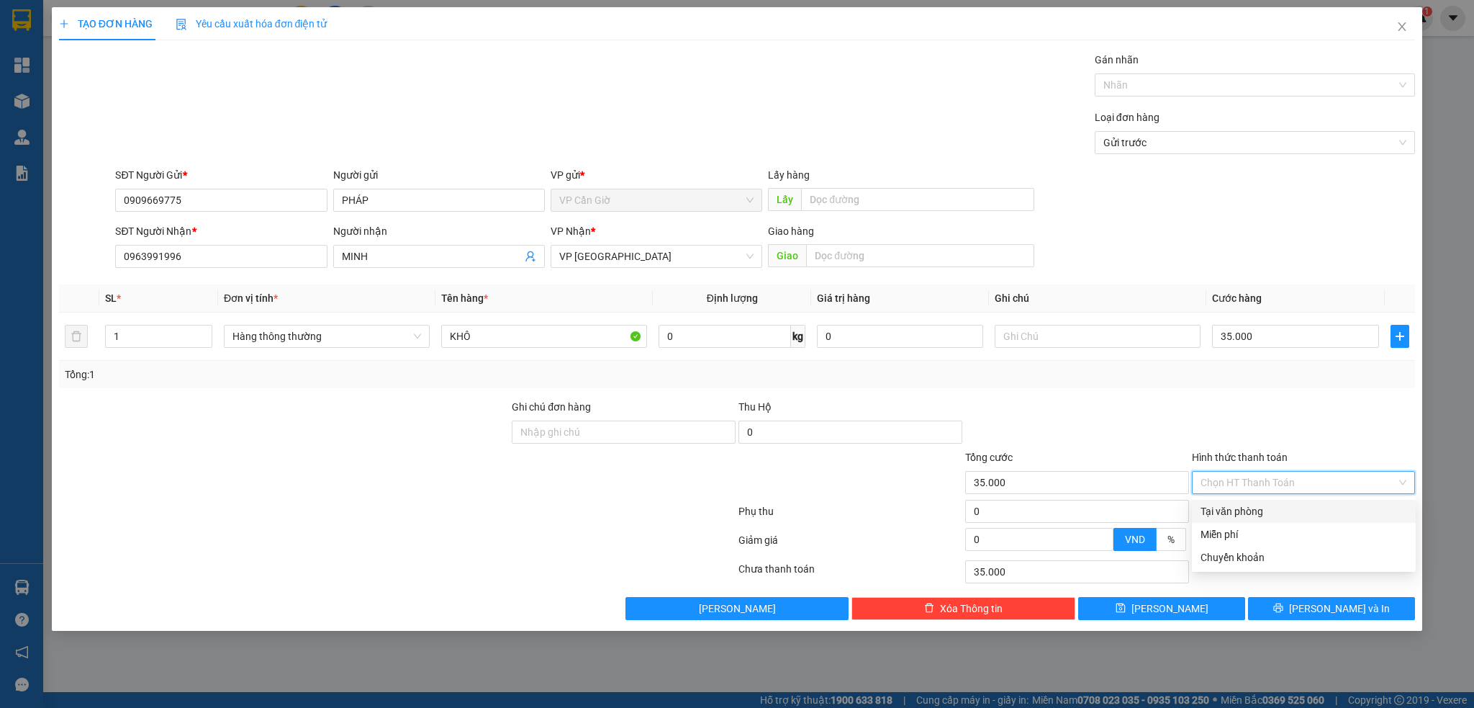
click at [1215, 504] on div "Tại văn phòng" at bounding box center [1304, 511] width 207 height 16
type input "0"
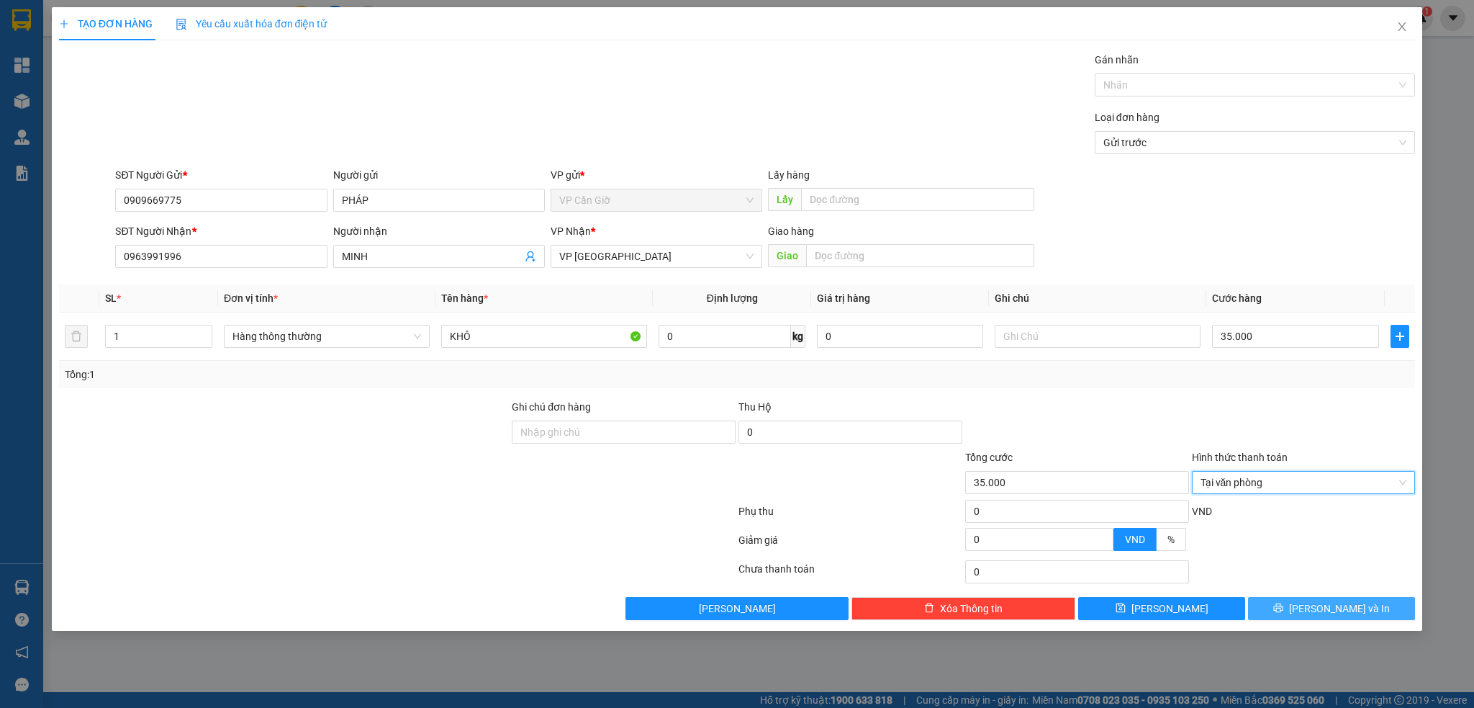
click at [1320, 605] on span "Lưu và In" at bounding box center [1339, 608] width 101 height 16
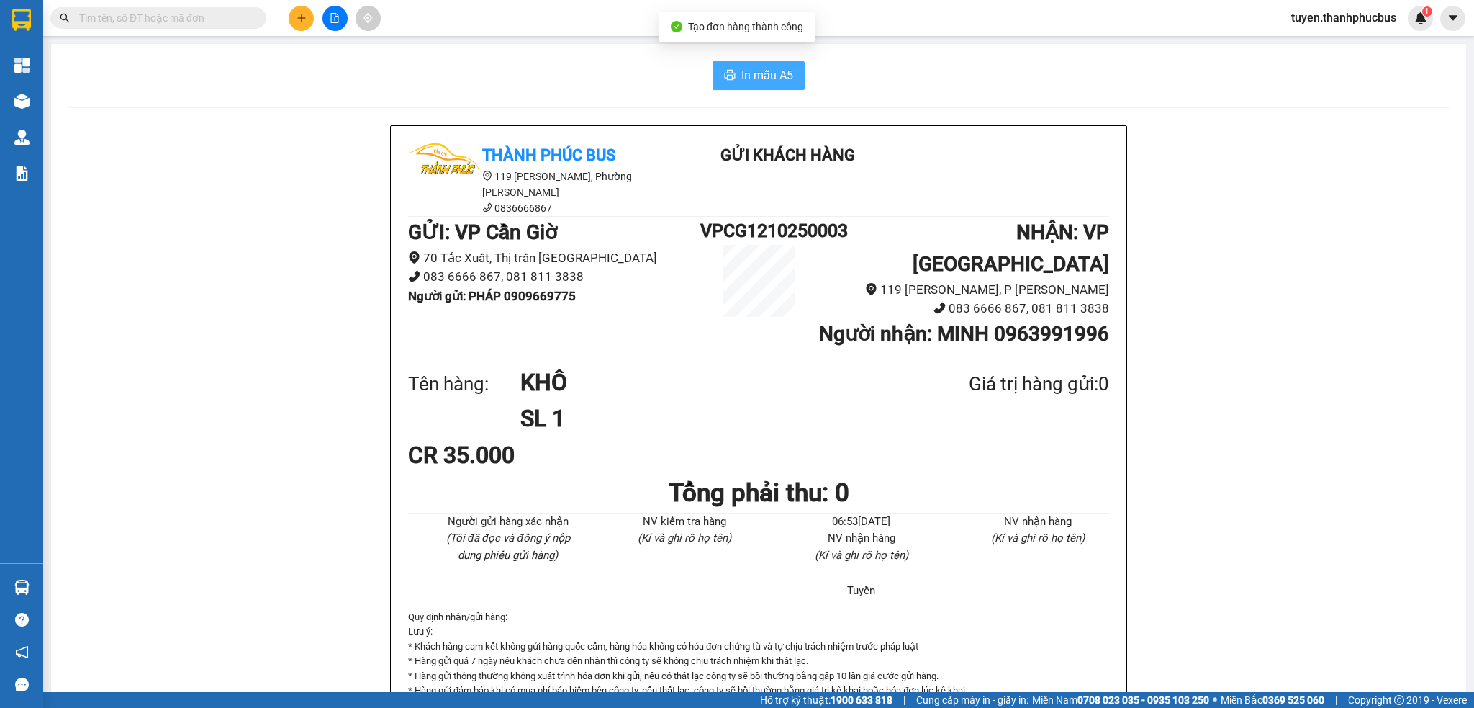
click at [747, 78] on span "In mẫu A5" at bounding box center [768, 75] width 52 height 18
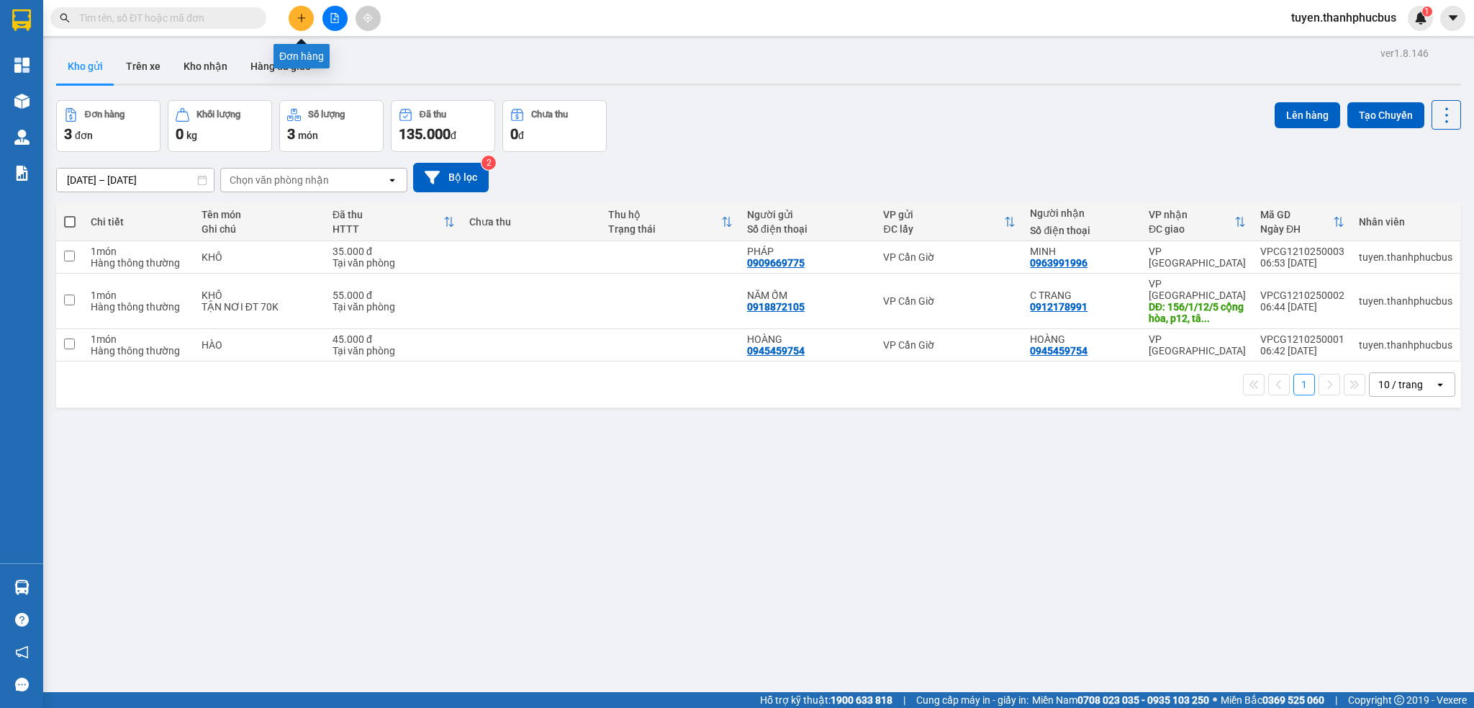
click at [302, 16] on icon "plus" at bounding box center [301, 18] width 1 height 8
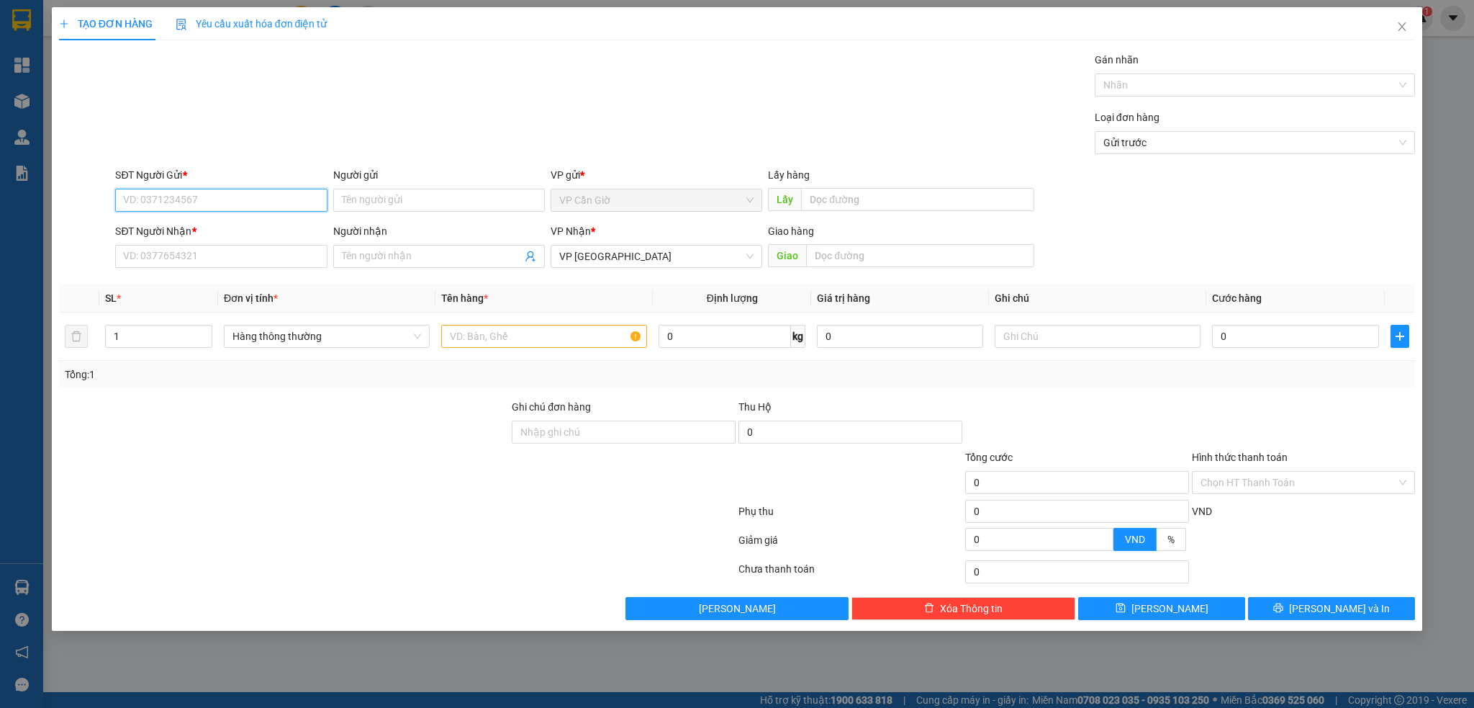
click at [198, 205] on input "SĐT Người Gửi *" at bounding box center [221, 200] width 212 height 23
click at [177, 245] on div "0396520363 - HỒ HẰNG" at bounding box center [221, 252] width 194 height 16
type input "0396520363"
type input "HỒ HẰNG"
type input "55.000"
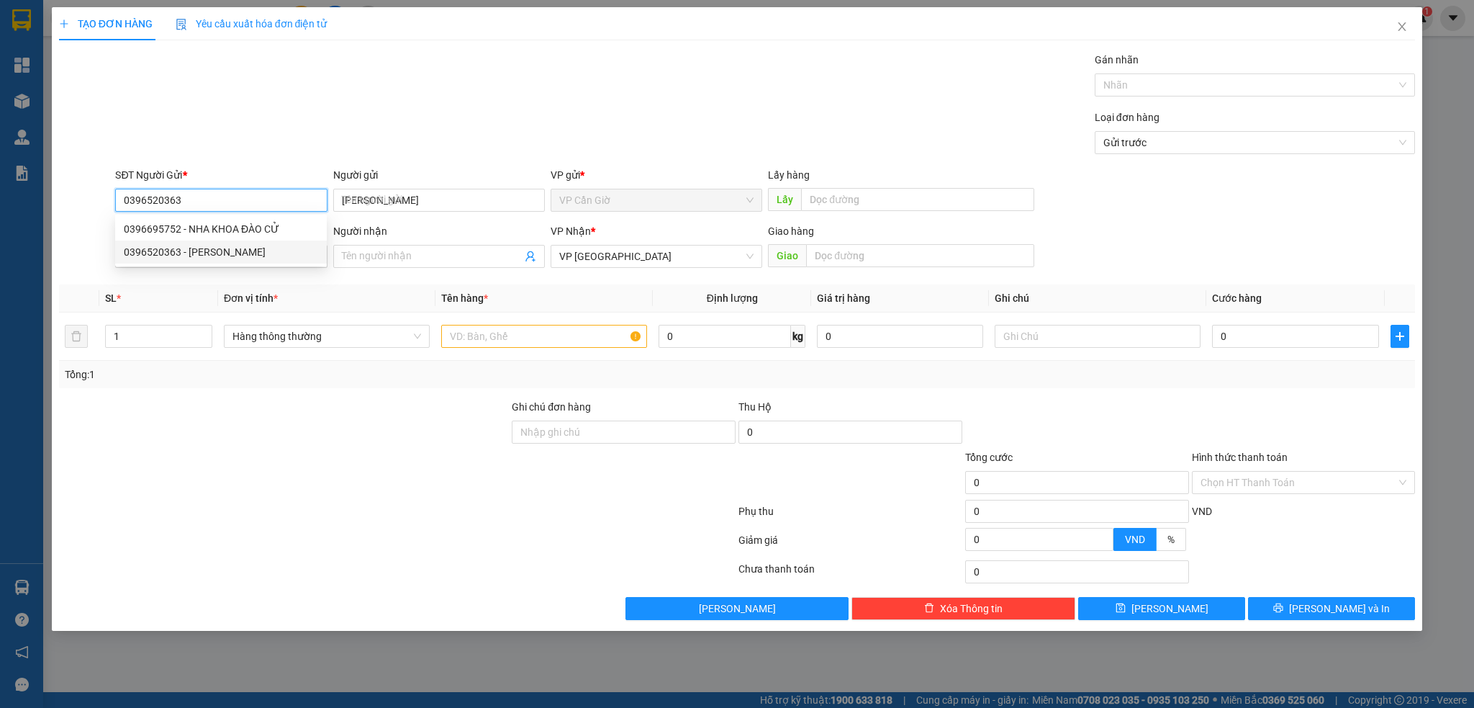
type input "55.000"
type input "0396520363"
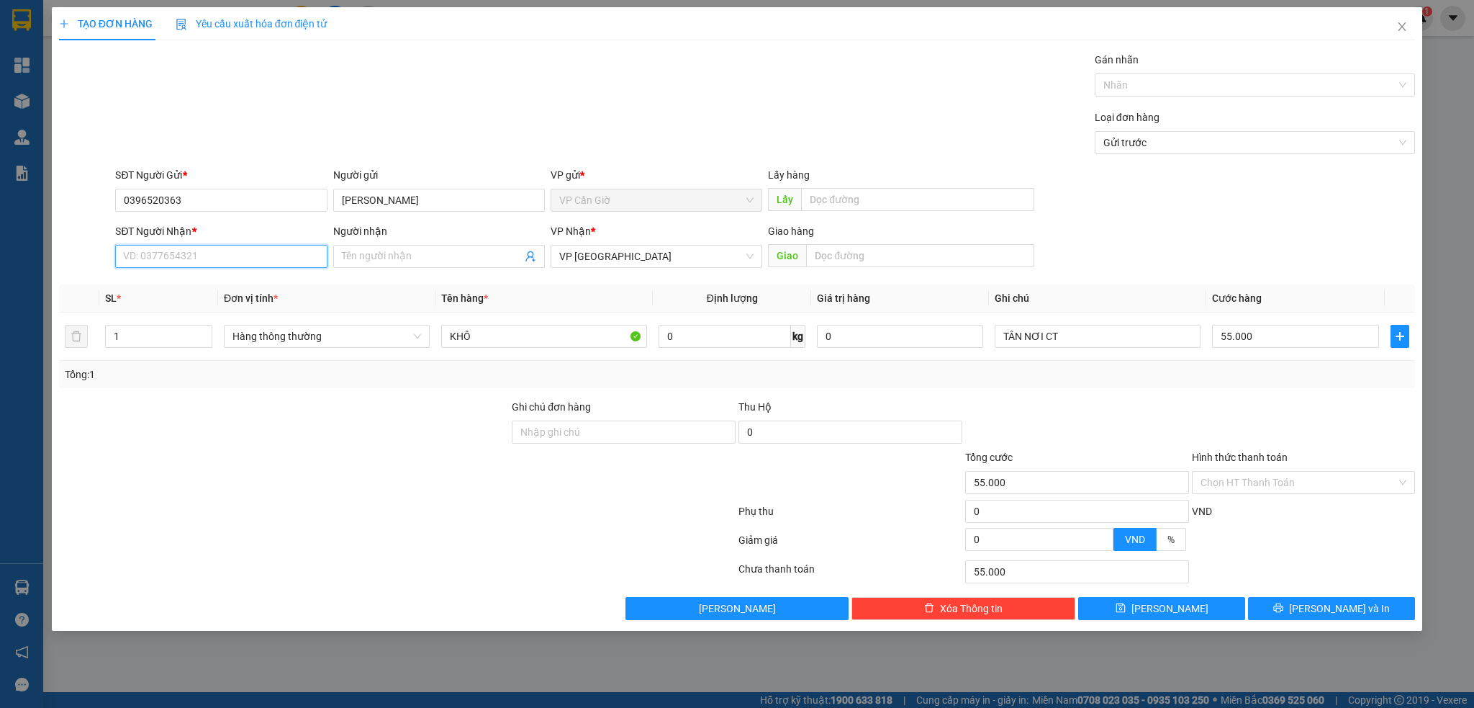
click at [163, 262] on input "SĐT Người Nhận *" at bounding box center [221, 256] width 212 height 23
type input "0983226793"
click at [366, 251] on input "Người nhận" at bounding box center [432, 256] width 180 height 16
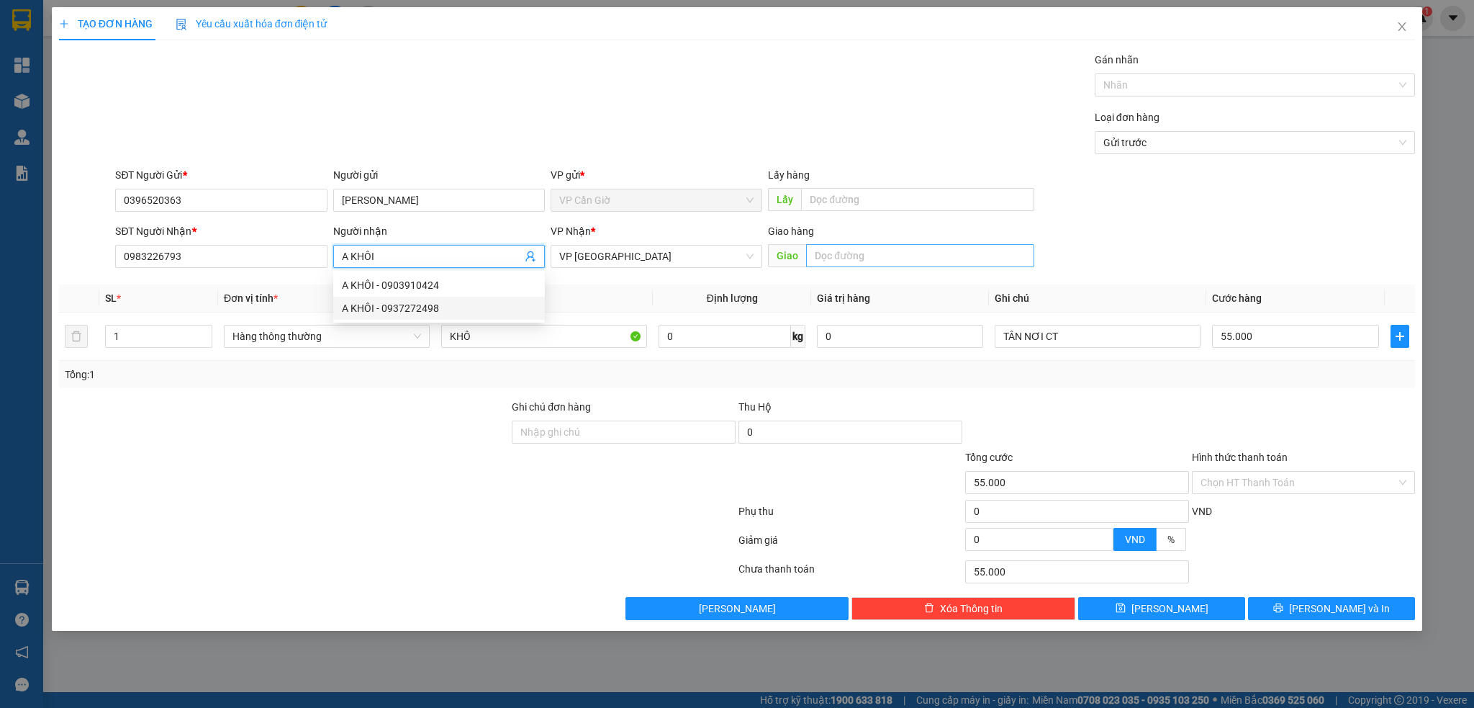
type input "A KHÔI"
click at [849, 256] on input "text" at bounding box center [920, 255] width 228 height 23
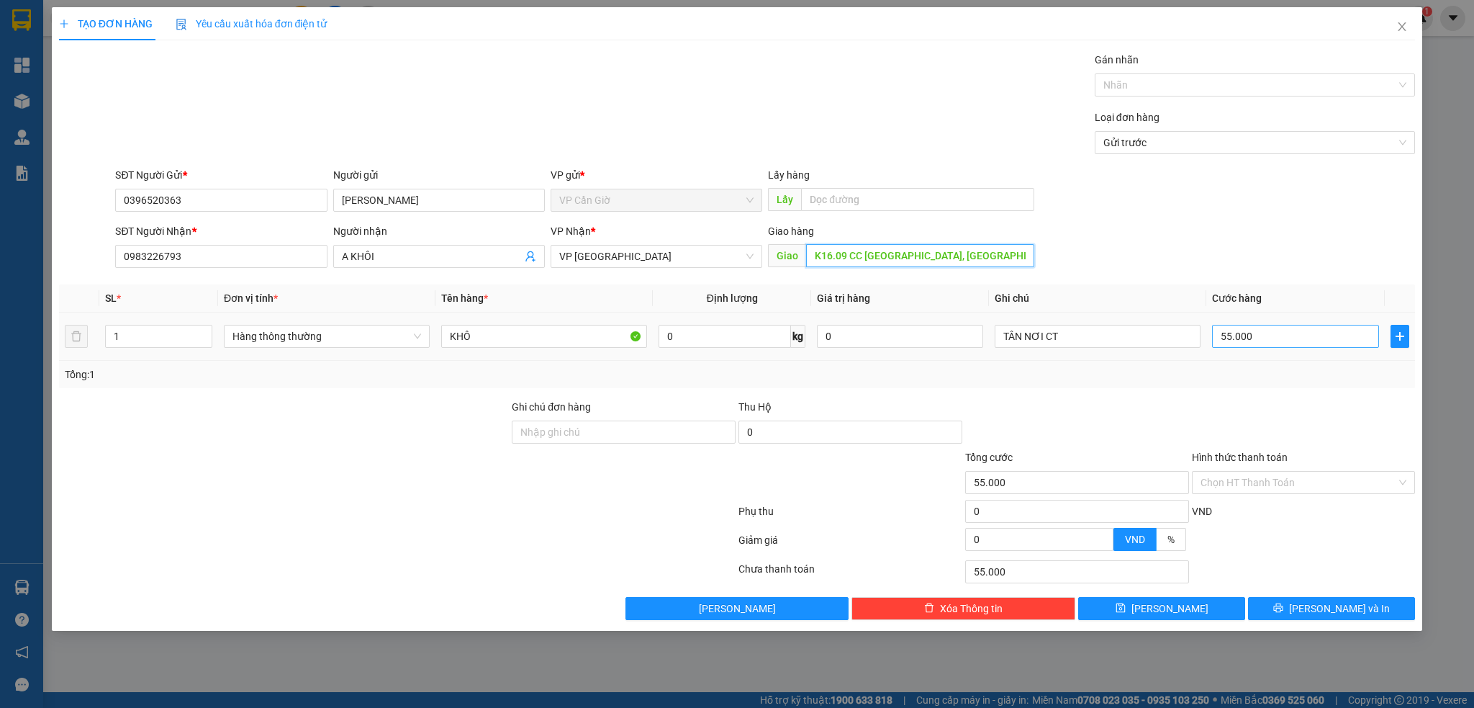
type input "K16.09 CC DOCK LANDS, TÂN MỸ"
click at [1260, 337] on input "55.000" at bounding box center [1295, 336] width 166 height 23
type input "3"
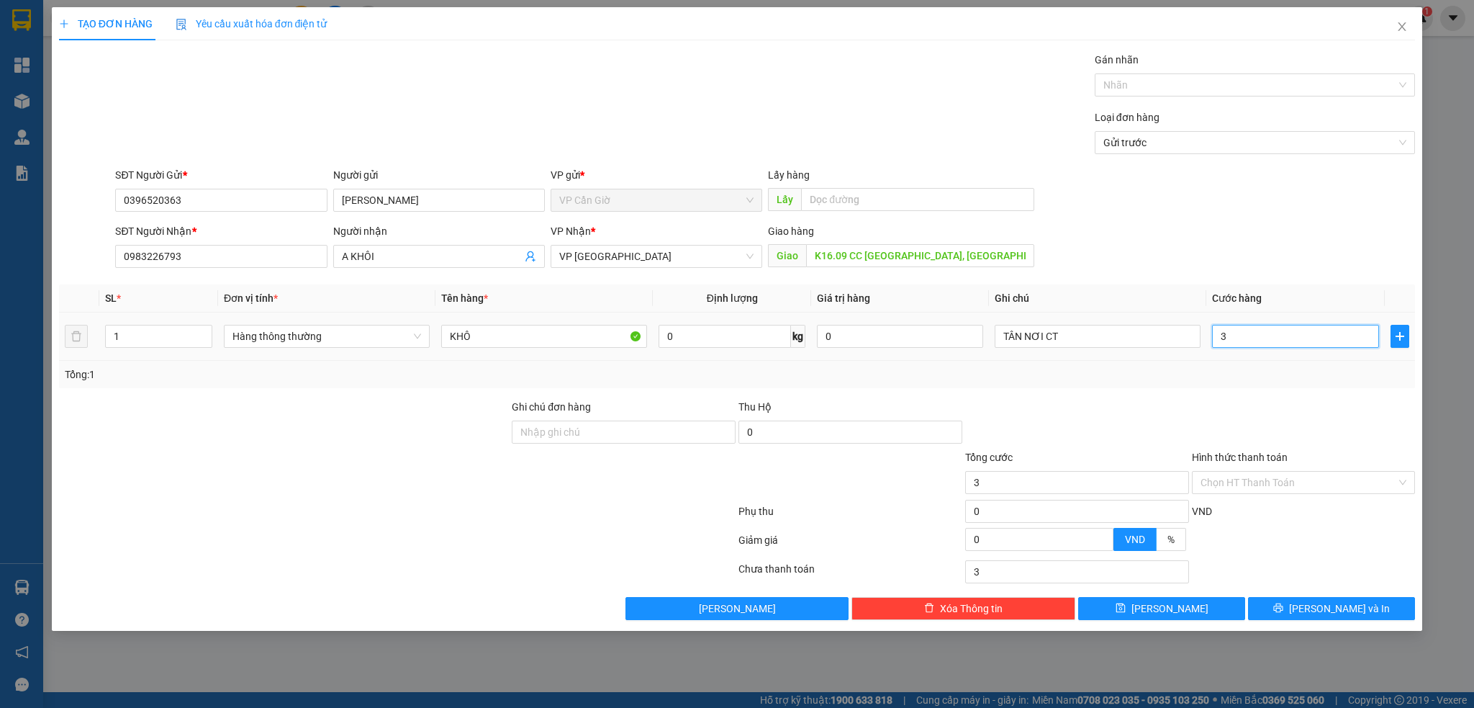
type input "35"
type input "35.000"
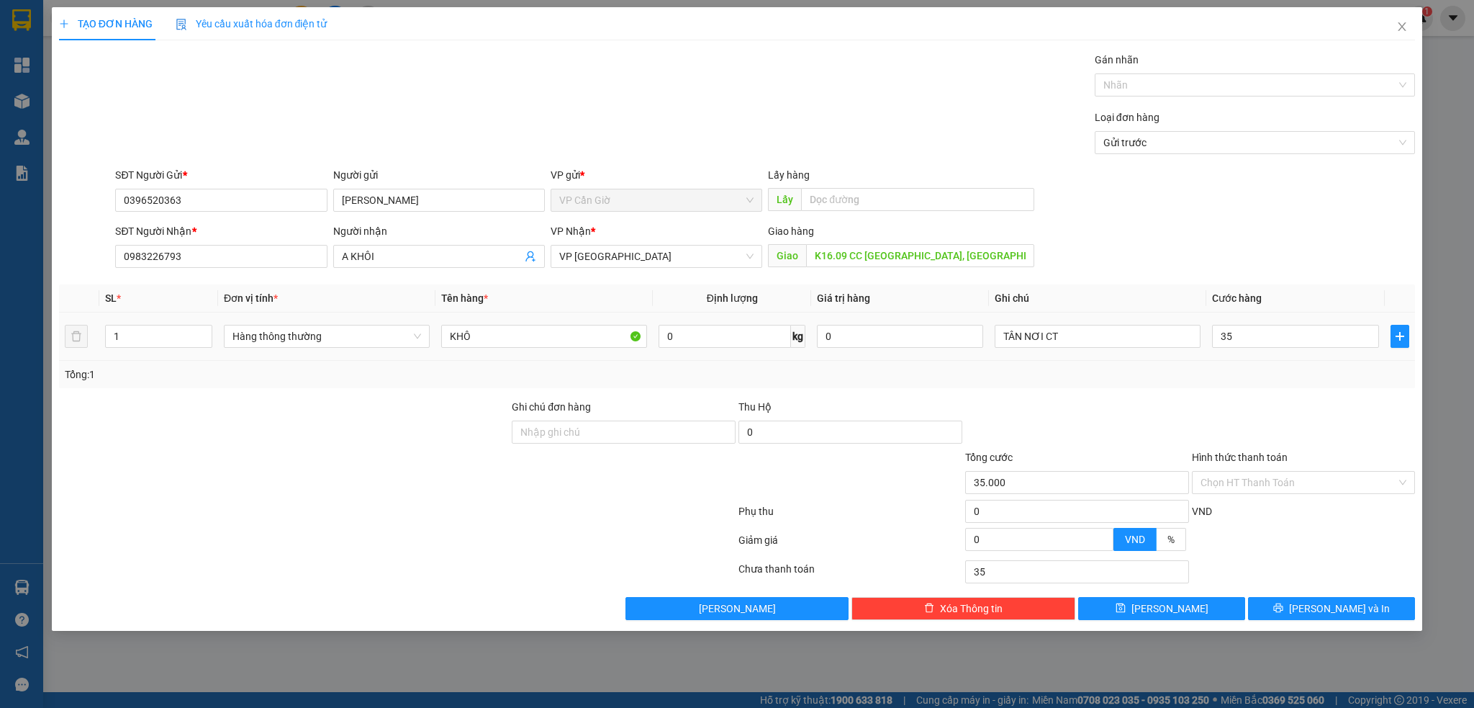
type input "35.000"
click at [1182, 379] on div "Tổng: 1" at bounding box center [738, 374] width 1346 height 16
click at [1073, 333] on input "TÂN NƠI CT" at bounding box center [1098, 336] width 206 height 23
type input "TÂN NƠI ĐT 90K"
click at [1110, 396] on div "Transit Pickup Surcharge Ids Transit Deliver Surcharge Ids Transit Deliver Surc…" at bounding box center [737, 336] width 1357 height 568
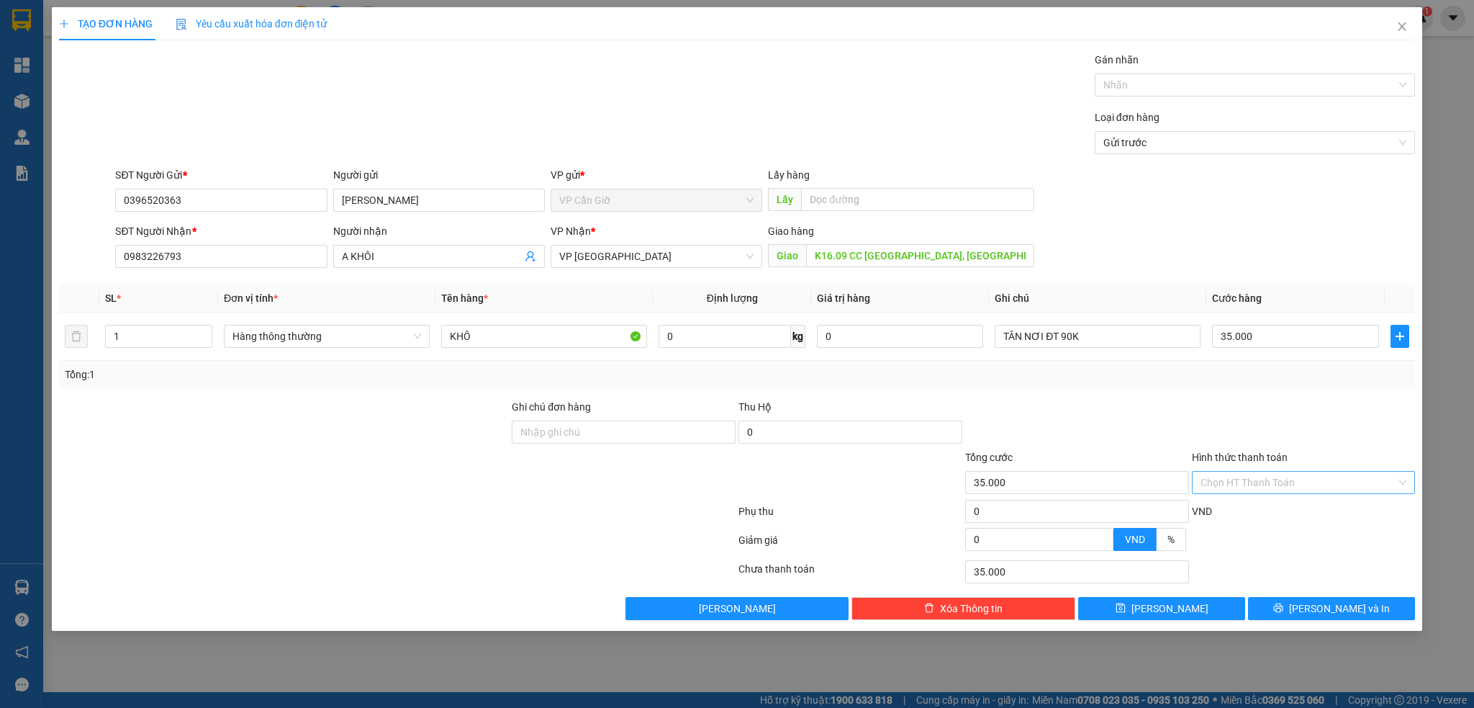
click at [1251, 482] on input "Hình thức thanh toán" at bounding box center [1299, 483] width 197 height 22
click at [1233, 513] on div "Tại văn phòng" at bounding box center [1304, 511] width 207 height 16
type input "0"
click at [1321, 610] on span "Lưu và In" at bounding box center [1339, 608] width 101 height 16
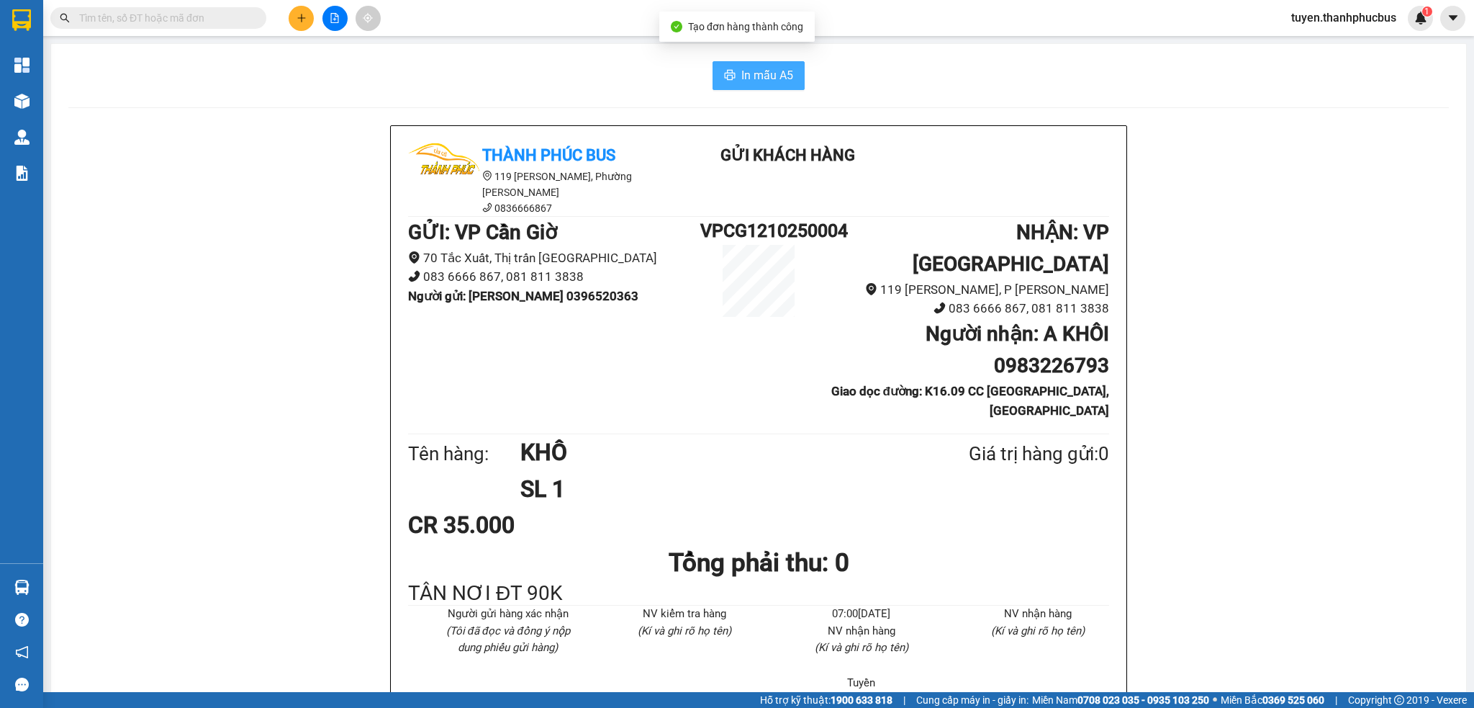
click at [755, 76] on span "In mẫu A5" at bounding box center [768, 75] width 52 height 18
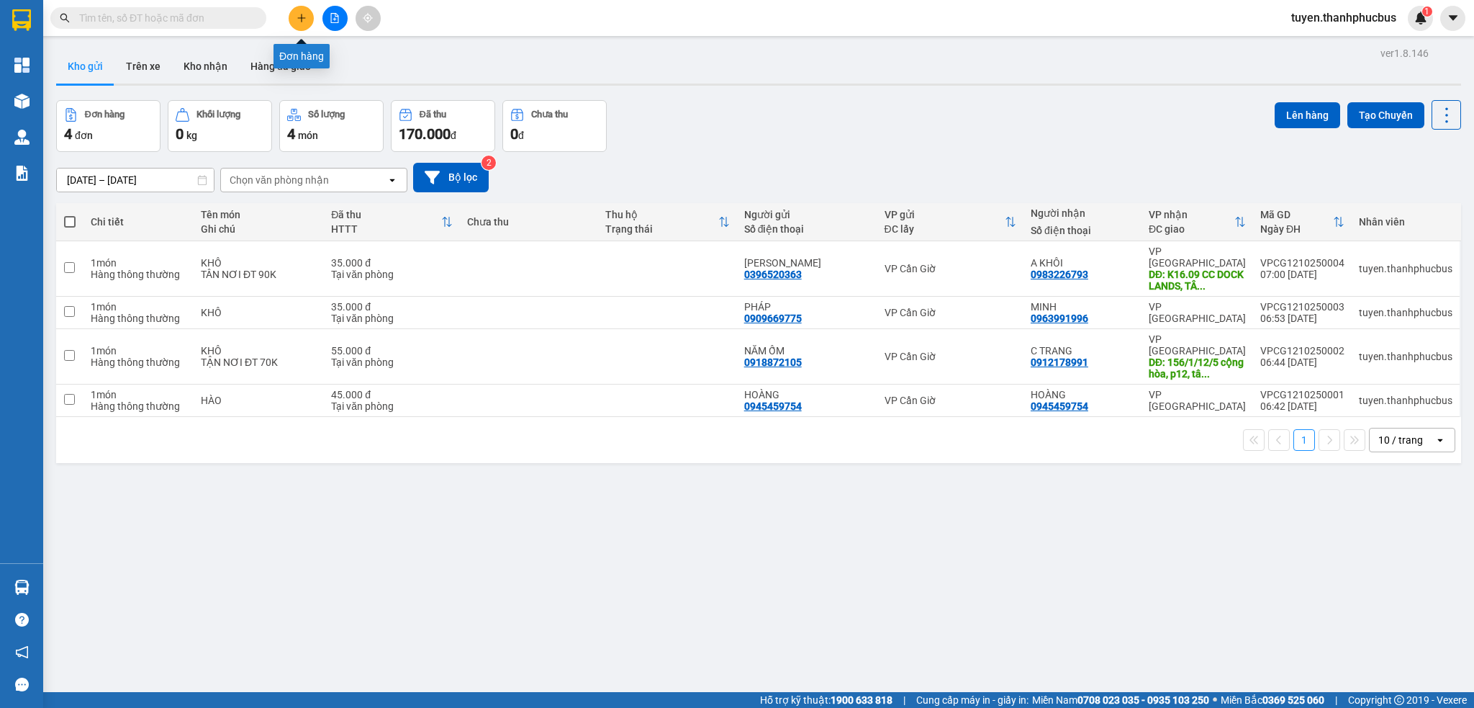
click at [301, 15] on icon "plus" at bounding box center [302, 18] width 10 height 10
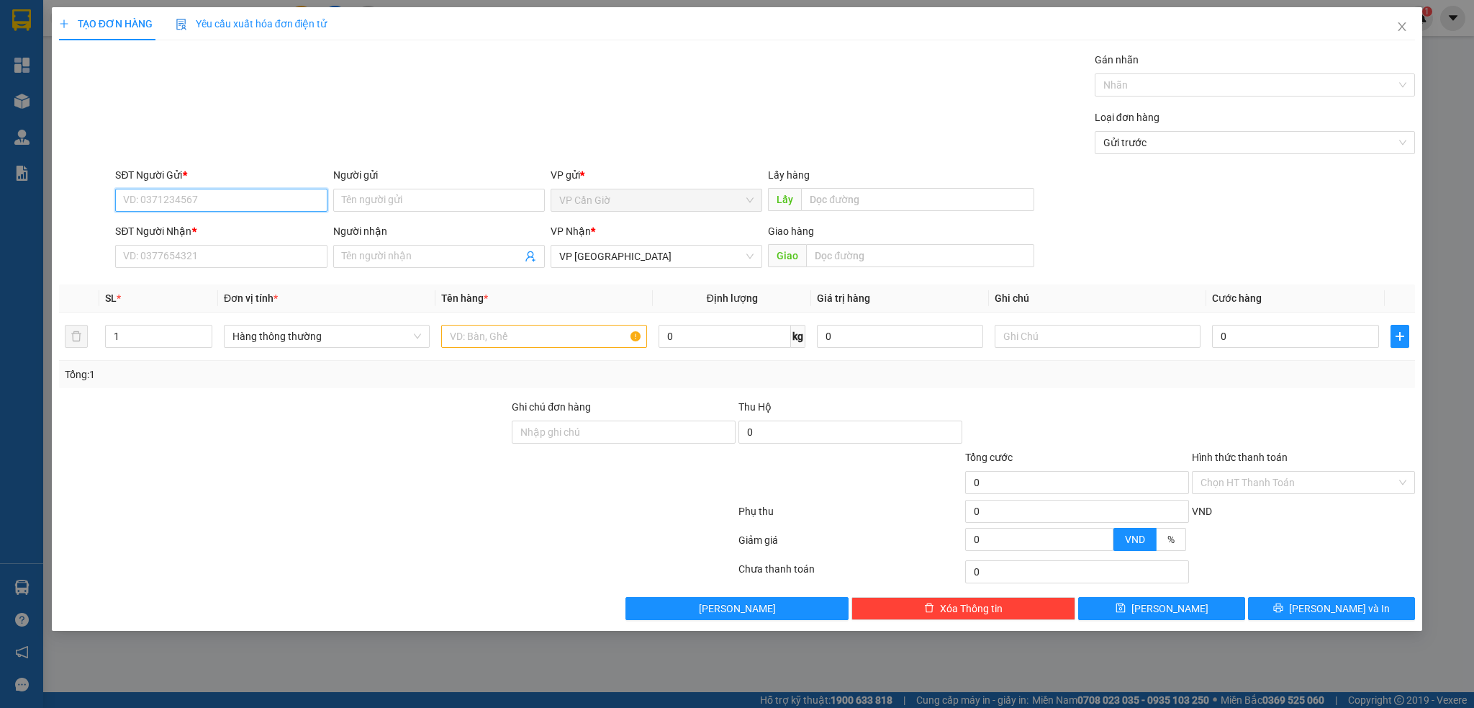
click at [148, 202] on input "SĐT Người Gửi *" at bounding box center [221, 200] width 212 height 23
click at [176, 231] on div "0396520363 - HỒ HẰNG" at bounding box center [221, 229] width 194 height 16
type input "0396520363"
type input "HỒ HẰNG"
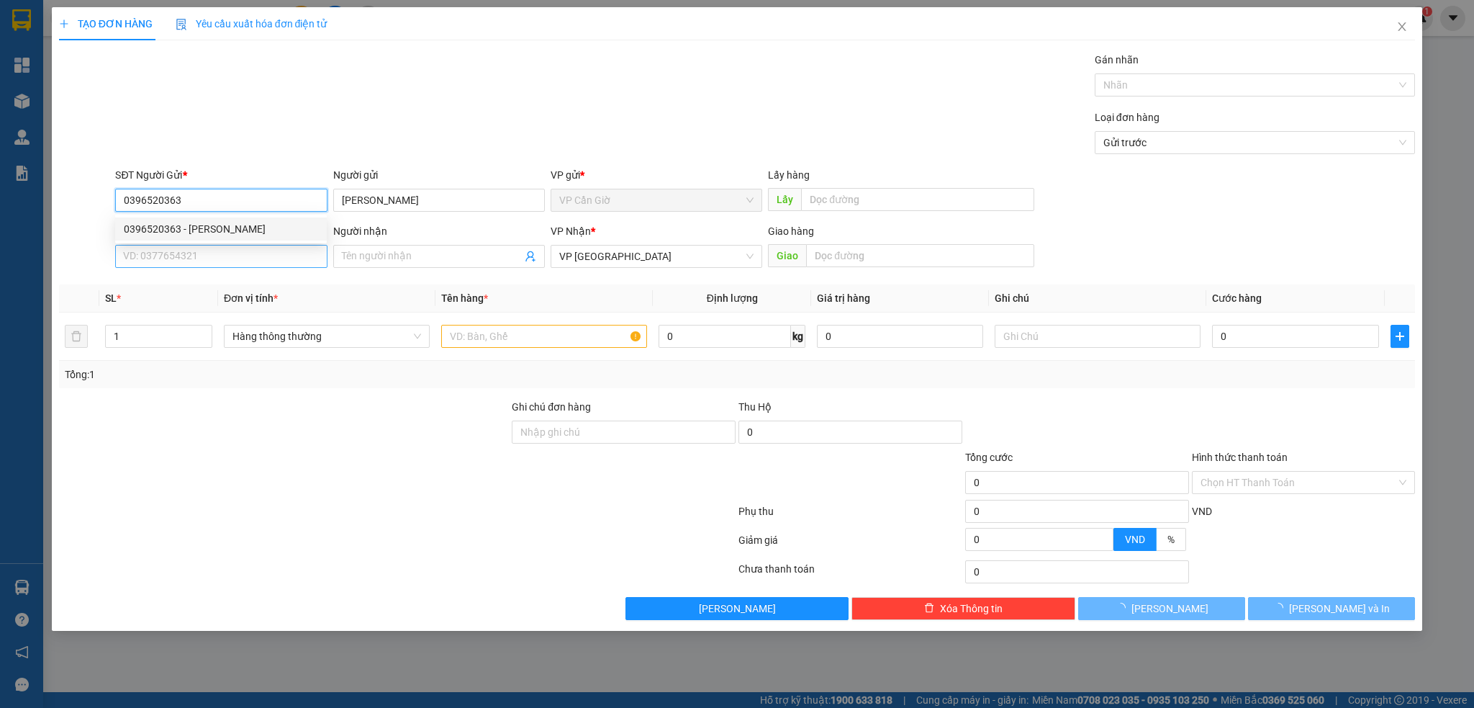
type input "35.000"
type input "0396520363"
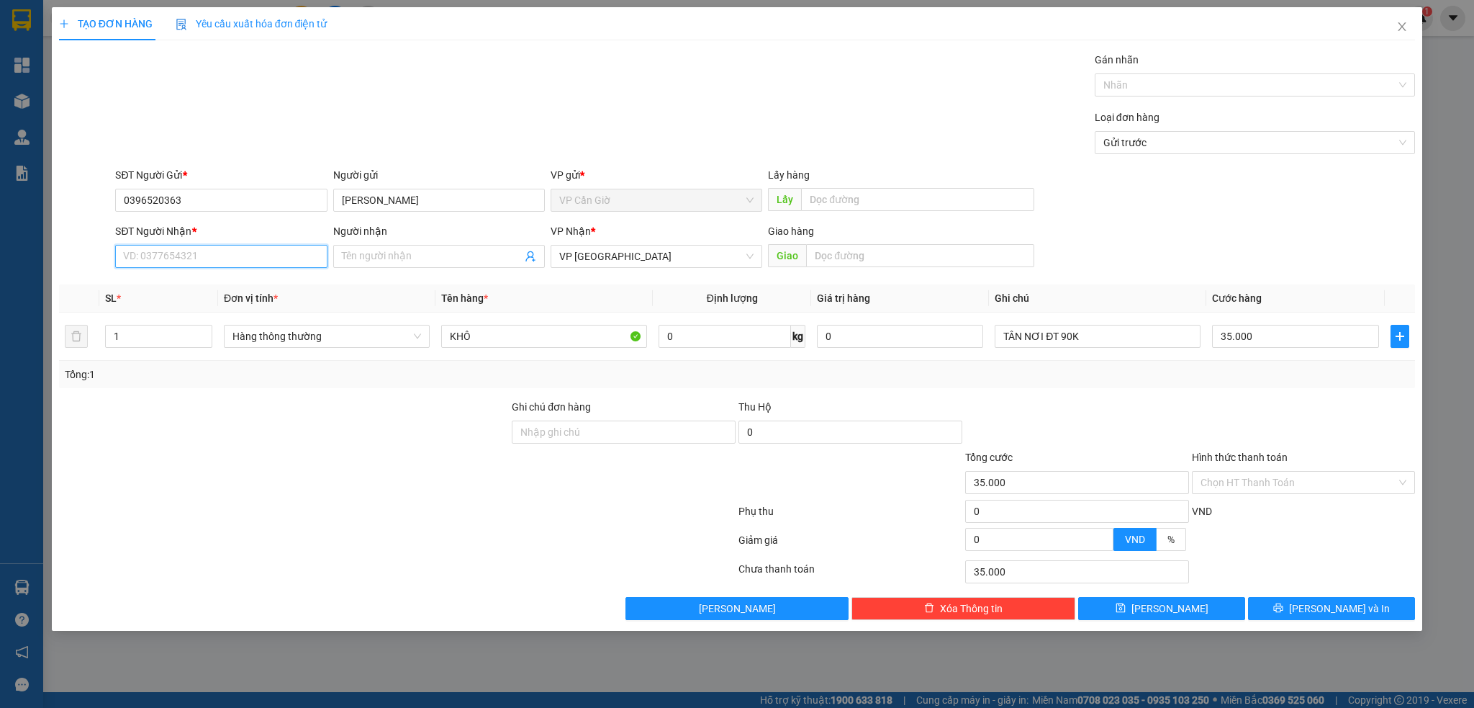
click at [156, 263] on input "SĐT Người Nhận *" at bounding box center [221, 256] width 212 height 23
type input "0913600512"
click at [369, 256] on input "Người nhận" at bounding box center [432, 256] width 180 height 16
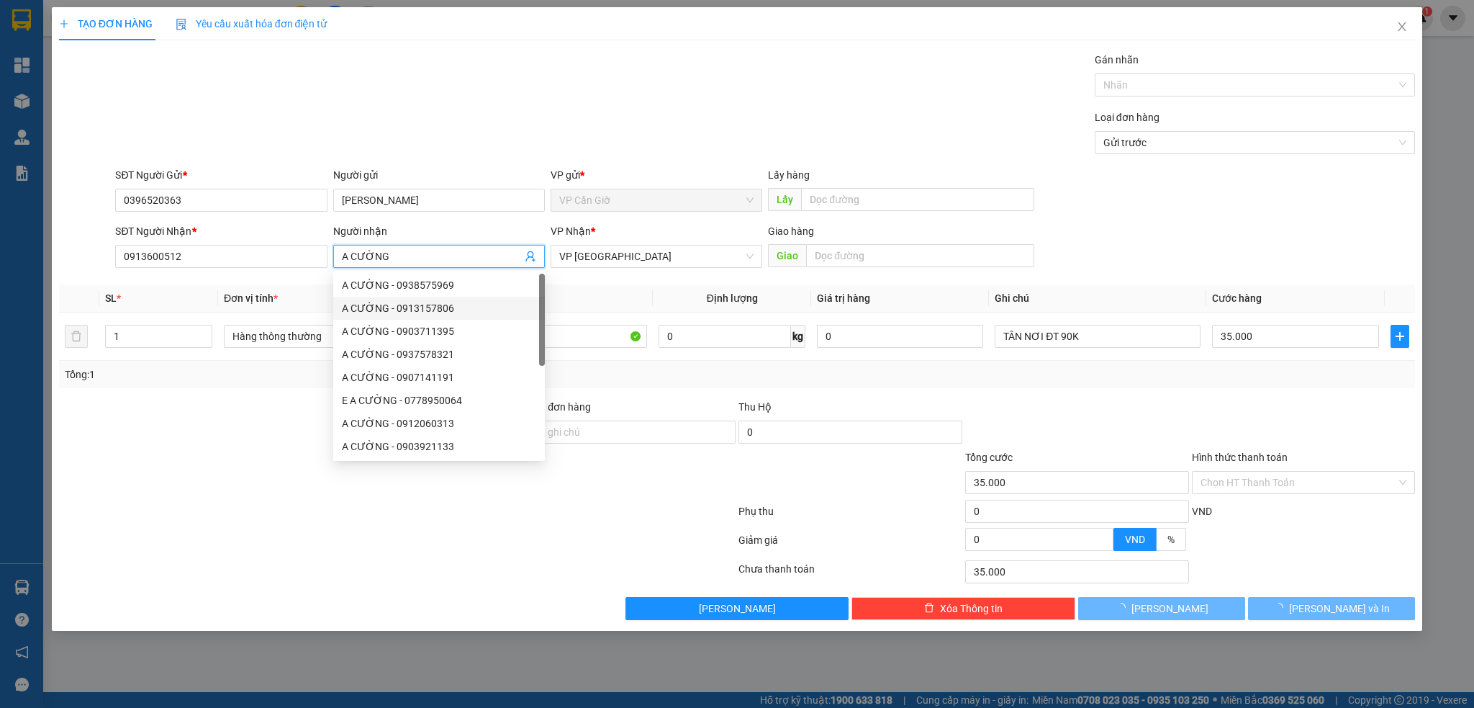
type input "A CƯỜNG"
click at [229, 444] on div at bounding box center [285, 424] width 454 height 50
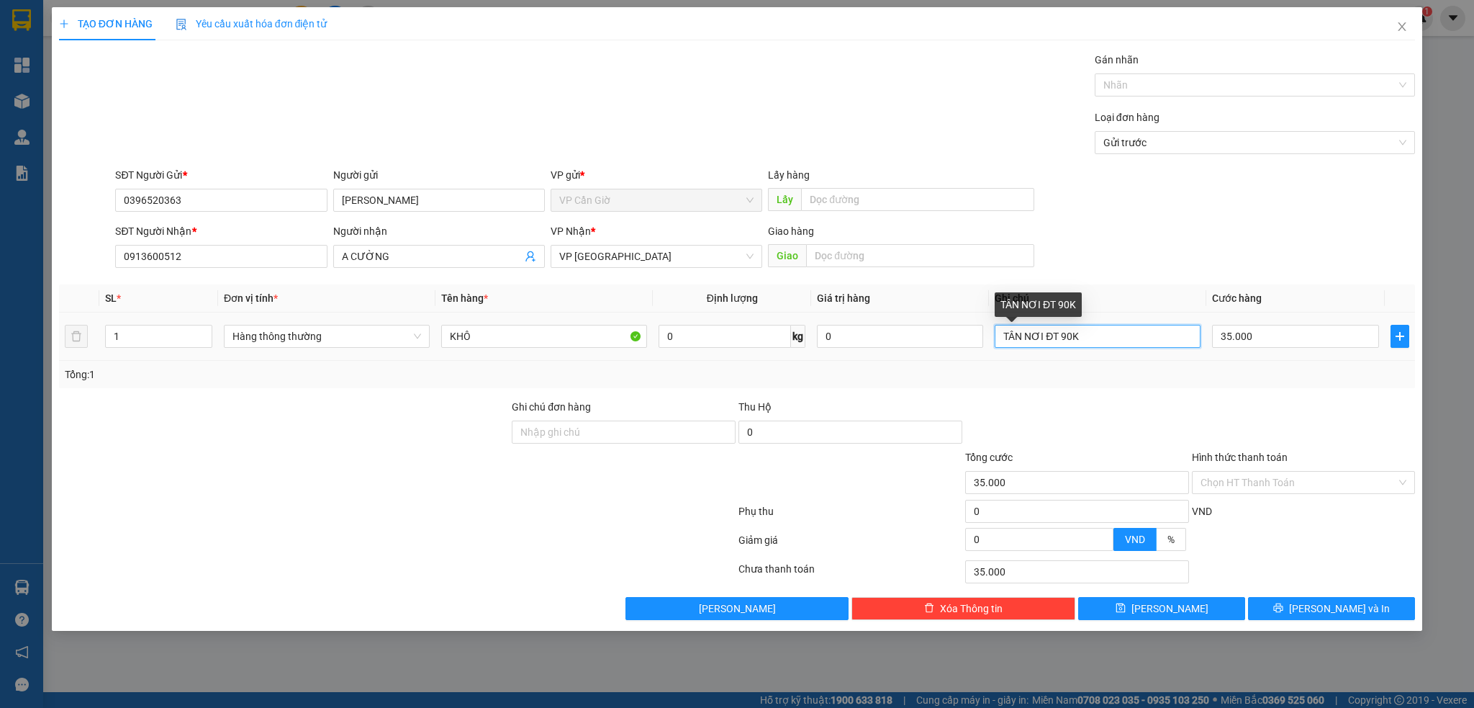
click at [1108, 340] on input "TÂN NƠI ĐT 90K" at bounding box center [1098, 336] width 206 height 23
type input "T"
click at [1298, 337] on input "35.000" at bounding box center [1295, 336] width 166 height 23
type input "5"
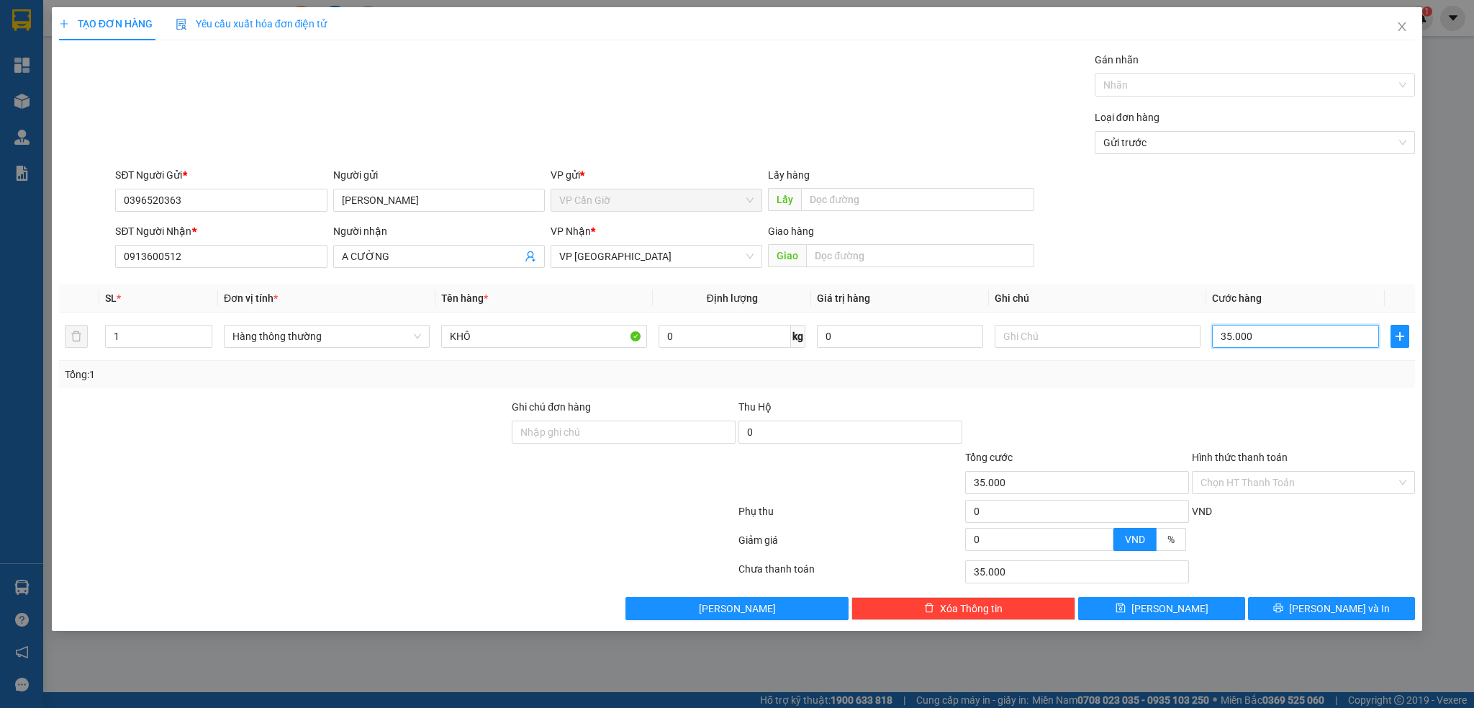
type input "5"
type input "55"
type input "55.000"
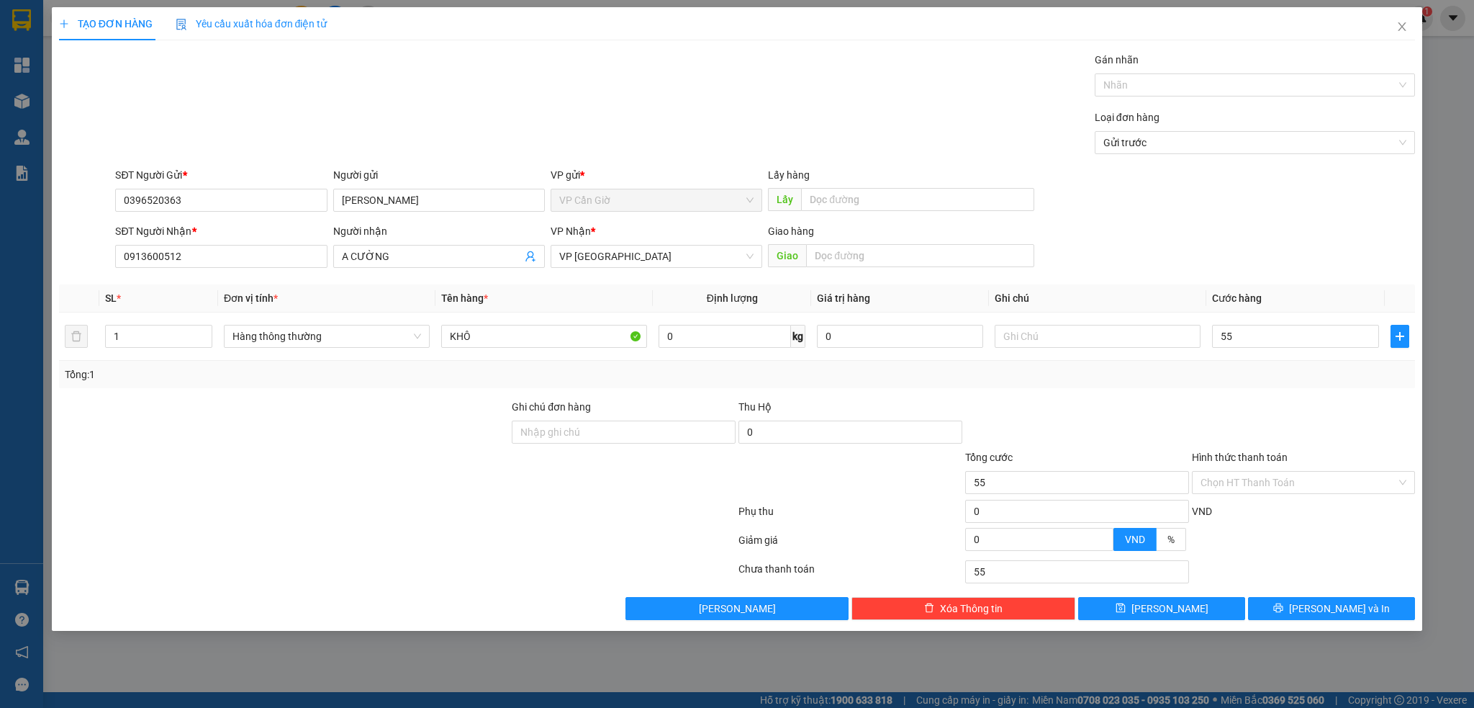
type input "55.000"
click at [1186, 377] on div "Tổng: 1" at bounding box center [738, 374] width 1346 height 16
click at [1245, 479] on input "Hình thức thanh toán" at bounding box center [1299, 483] width 197 height 22
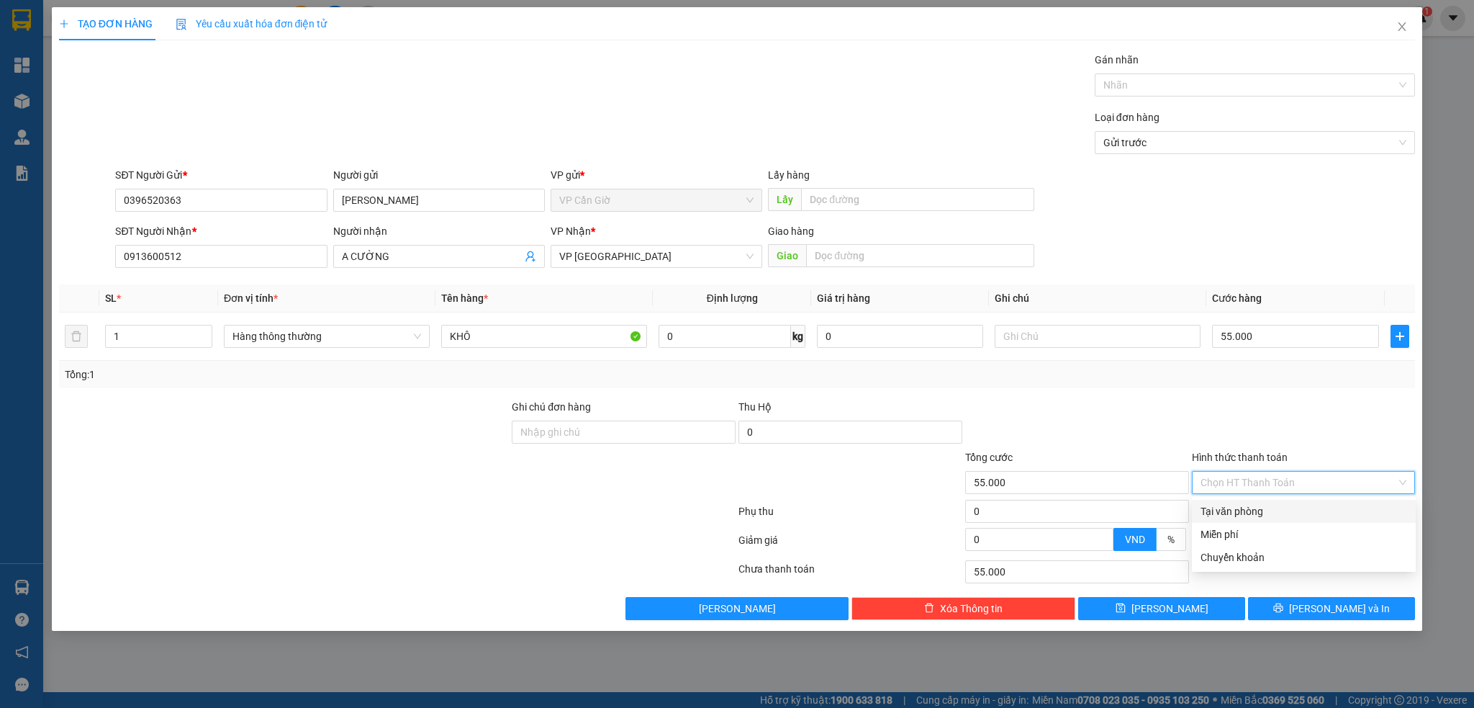
drag, startPoint x: 1234, startPoint y: 510, endPoint x: 1292, endPoint y: 590, distance: 99.5
click at [1235, 518] on div "Tại văn phòng" at bounding box center [1304, 511] width 207 height 16
type input "0"
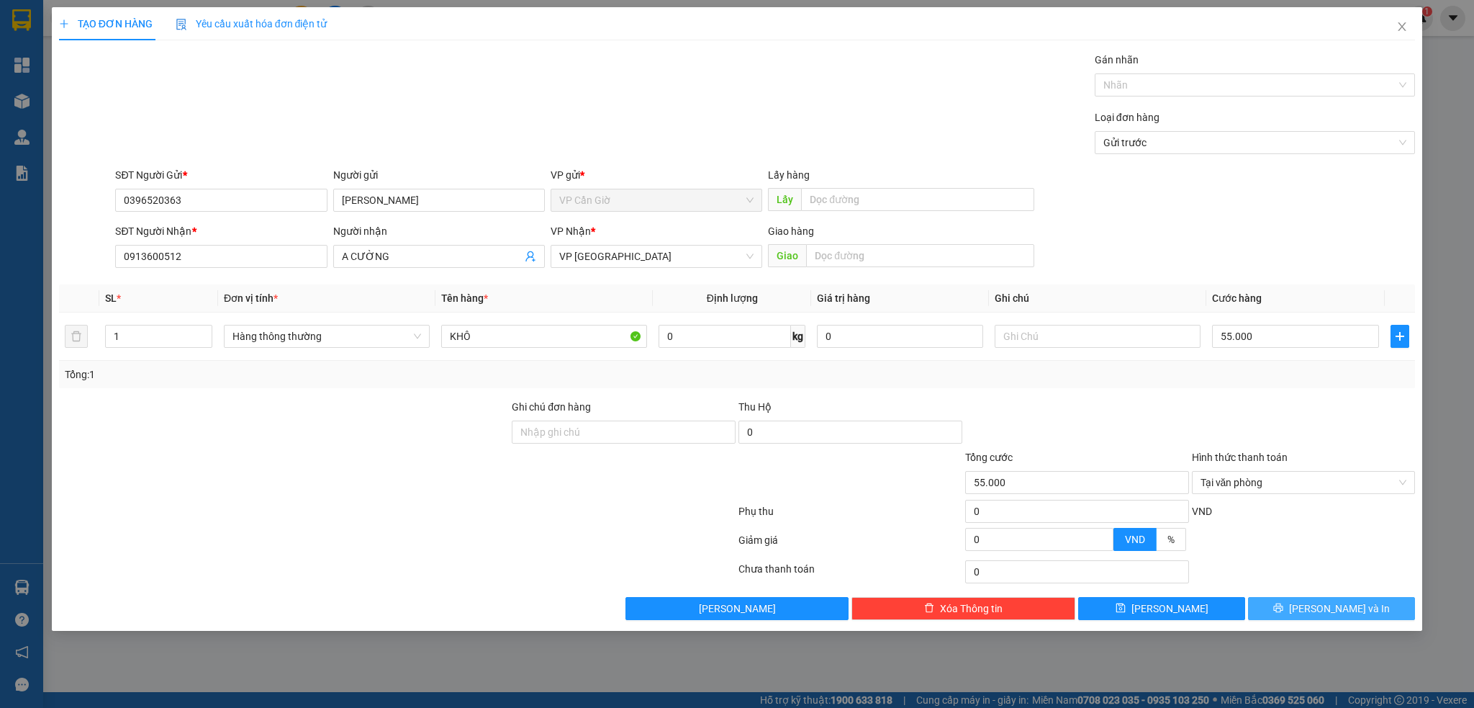
click at [1322, 608] on span "Lưu và In" at bounding box center [1339, 608] width 101 height 16
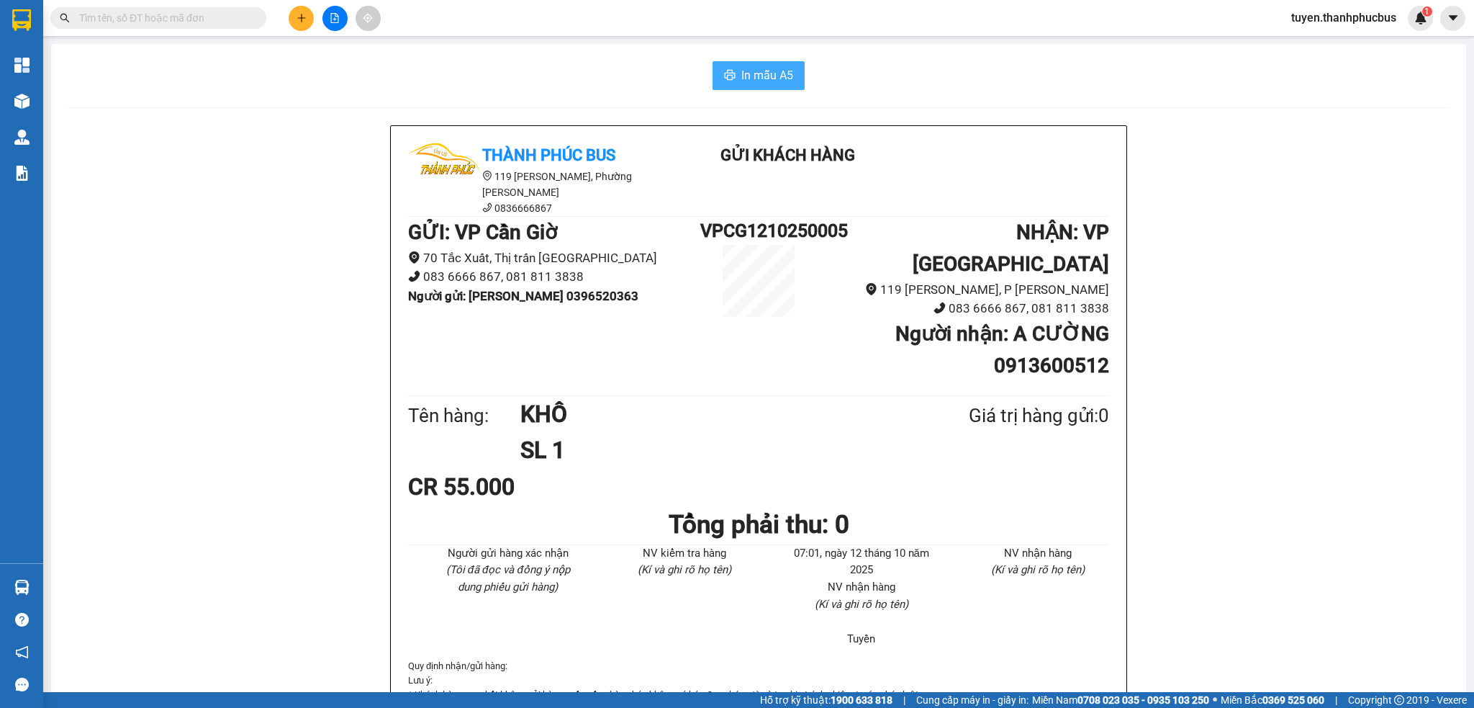
click at [743, 73] on span "In mẫu A5" at bounding box center [768, 75] width 52 height 18
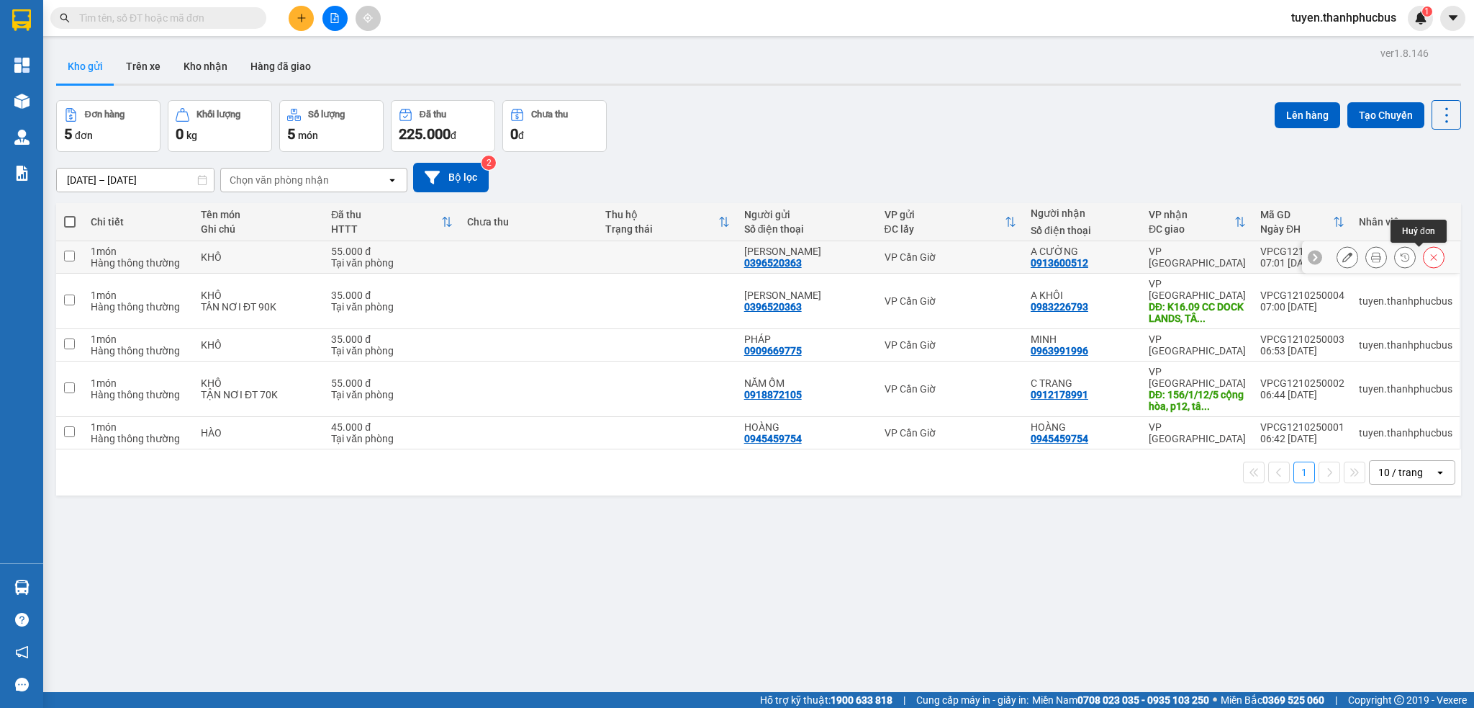
click at [1429, 258] on icon at bounding box center [1434, 257] width 10 height 10
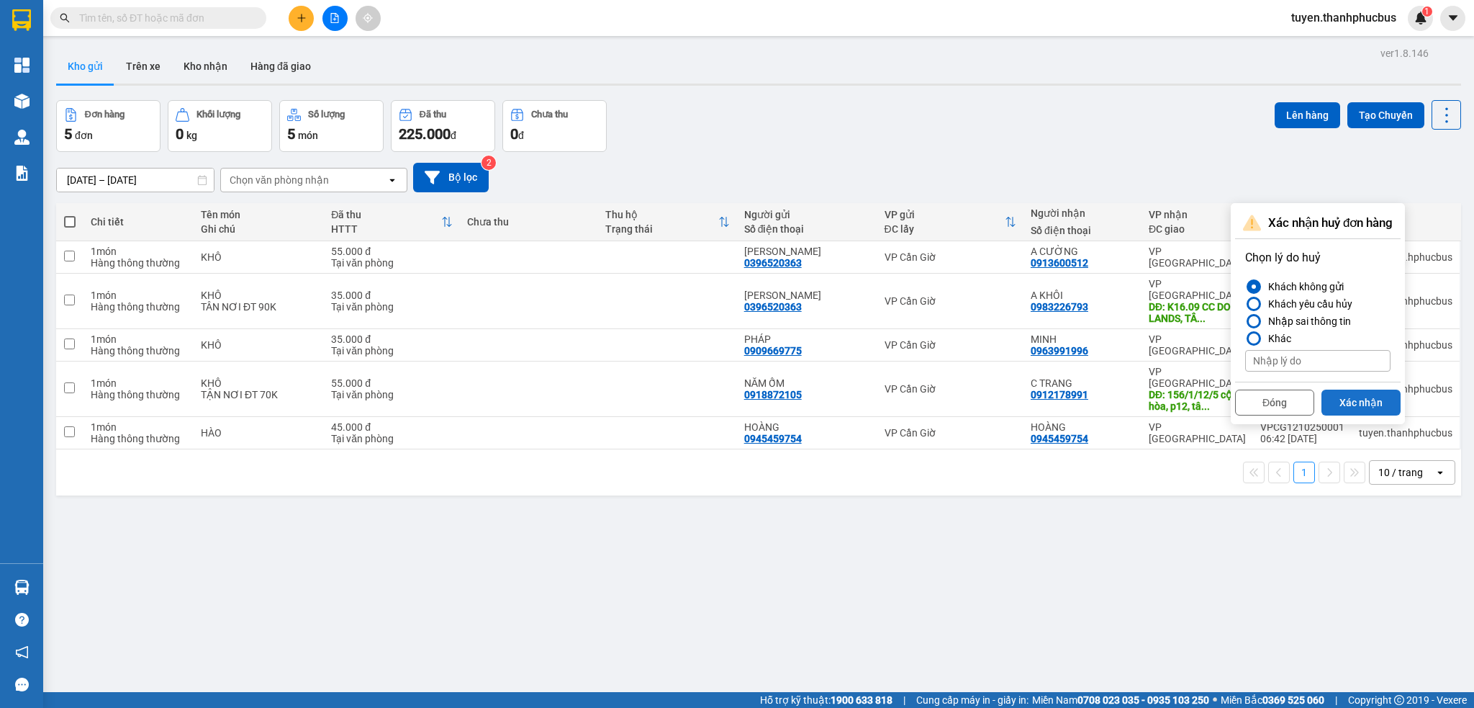
click at [1354, 400] on button "Xác nhận" at bounding box center [1361, 402] width 79 height 26
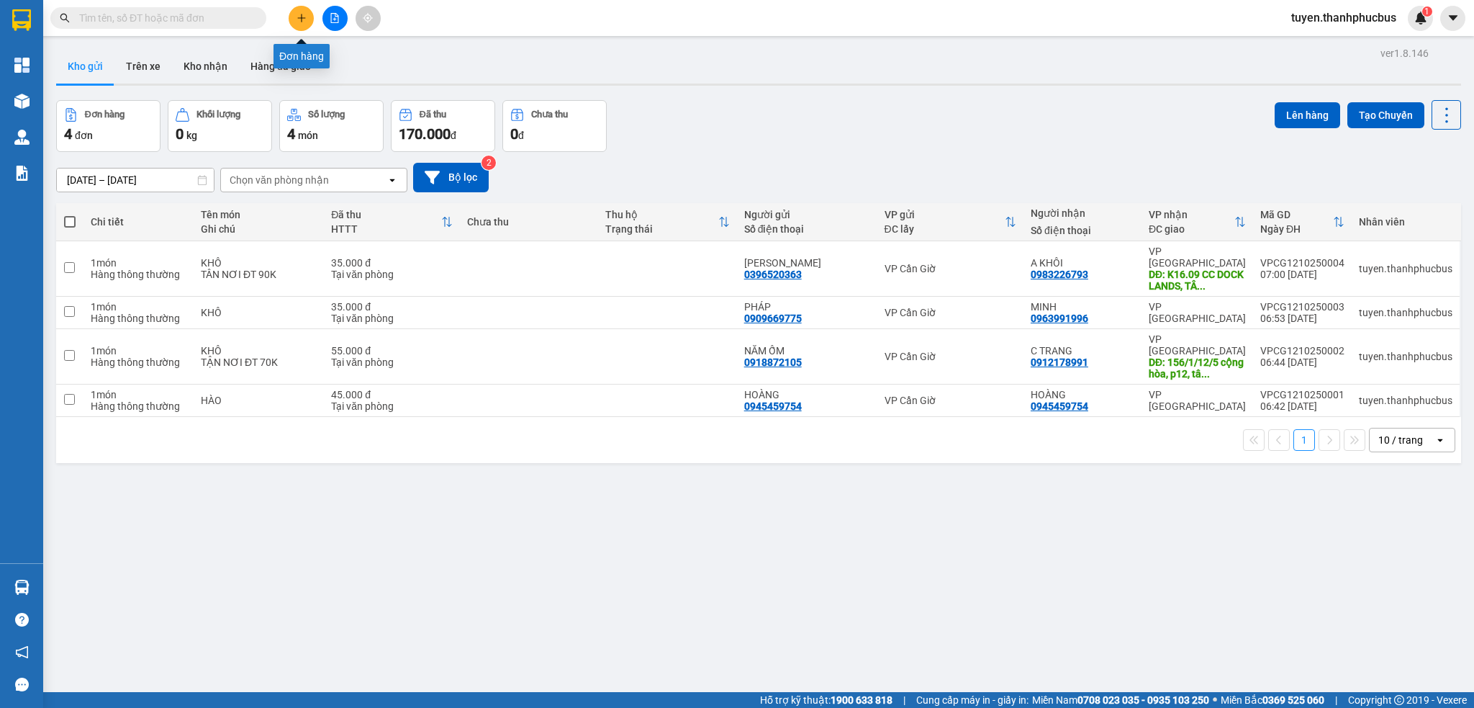
click at [307, 14] on button at bounding box center [301, 18] width 25 height 25
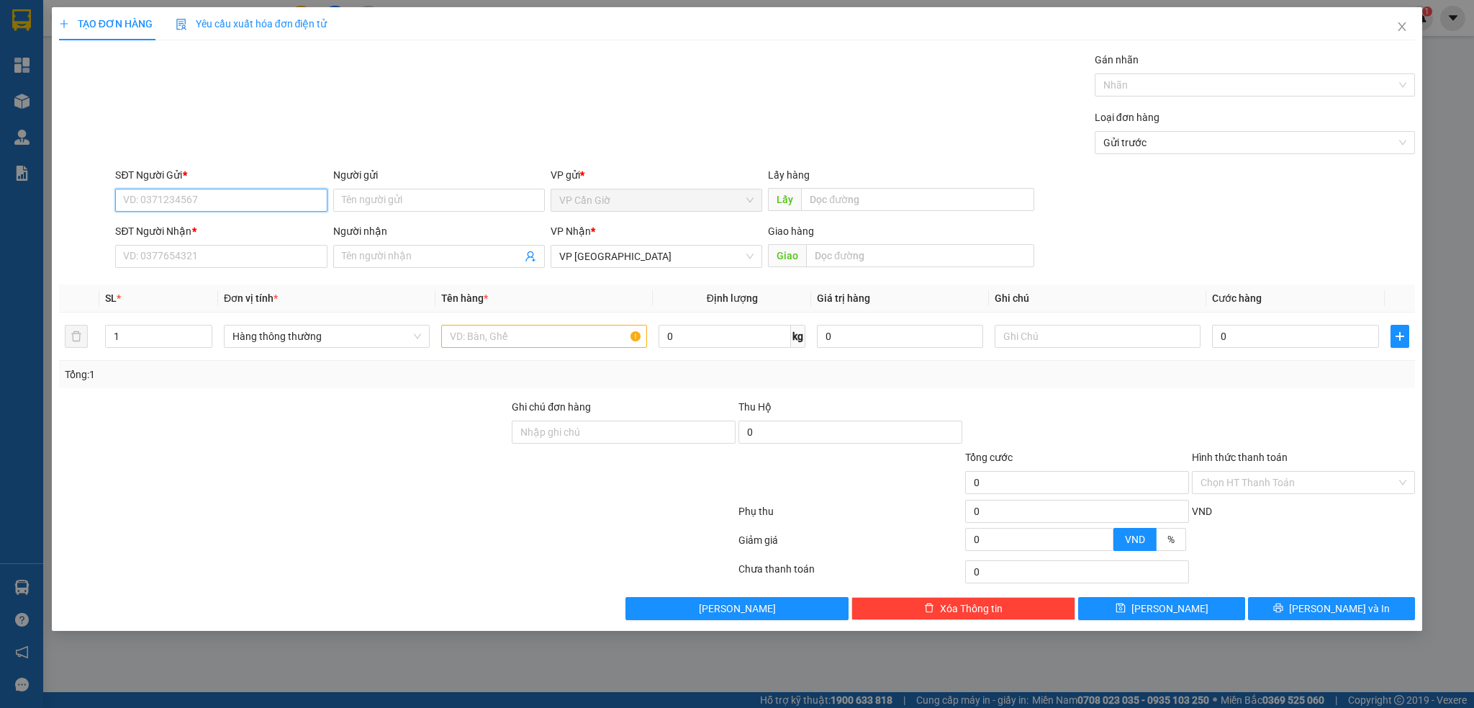
click at [150, 205] on input "SĐT Người Gửi *" at bounding box center [221, 200] width 212 height 23
click at [167, 223] on div "0396520363 - HỒ HẰNG" at bounding box center [221, 229] width 194 height 16
type input "0396520363"
type input "HỒ HẰNG"
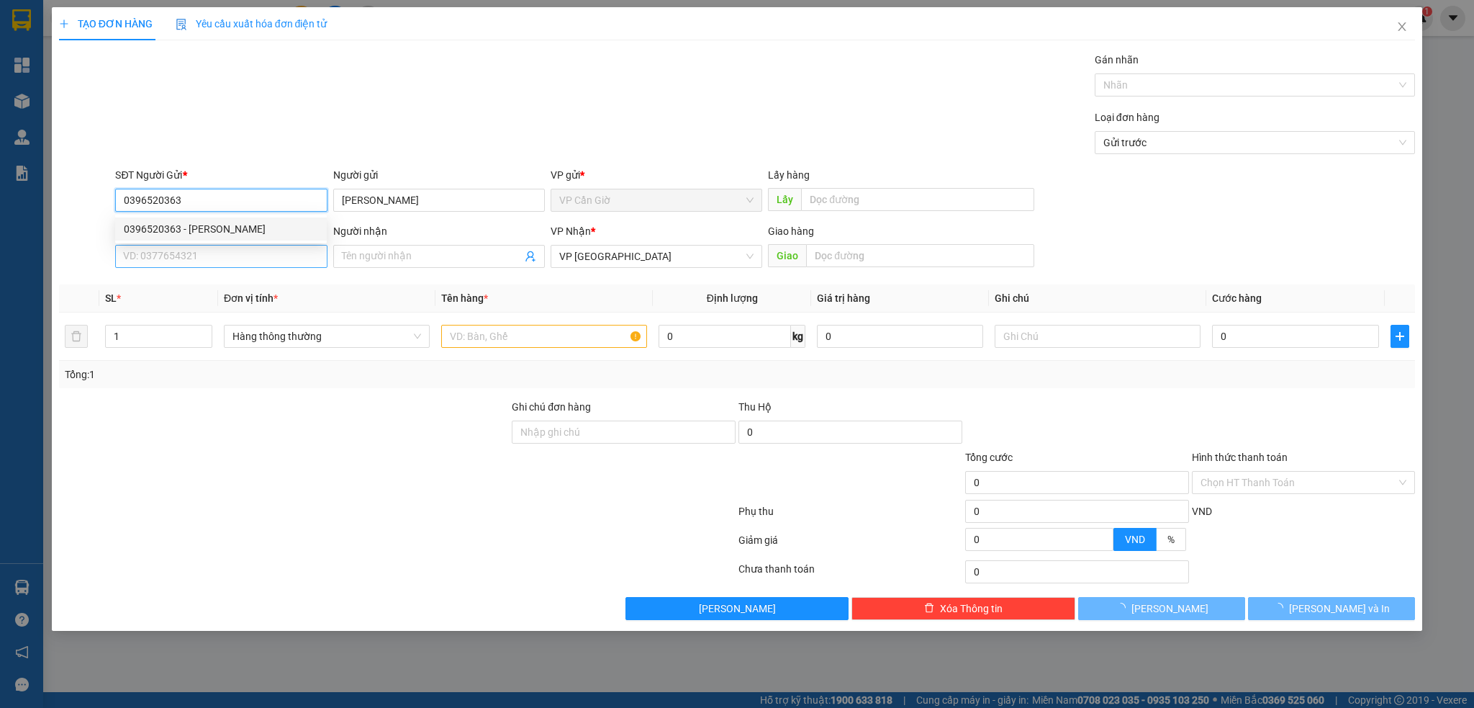
type input "35.000"
type input "0396520363"
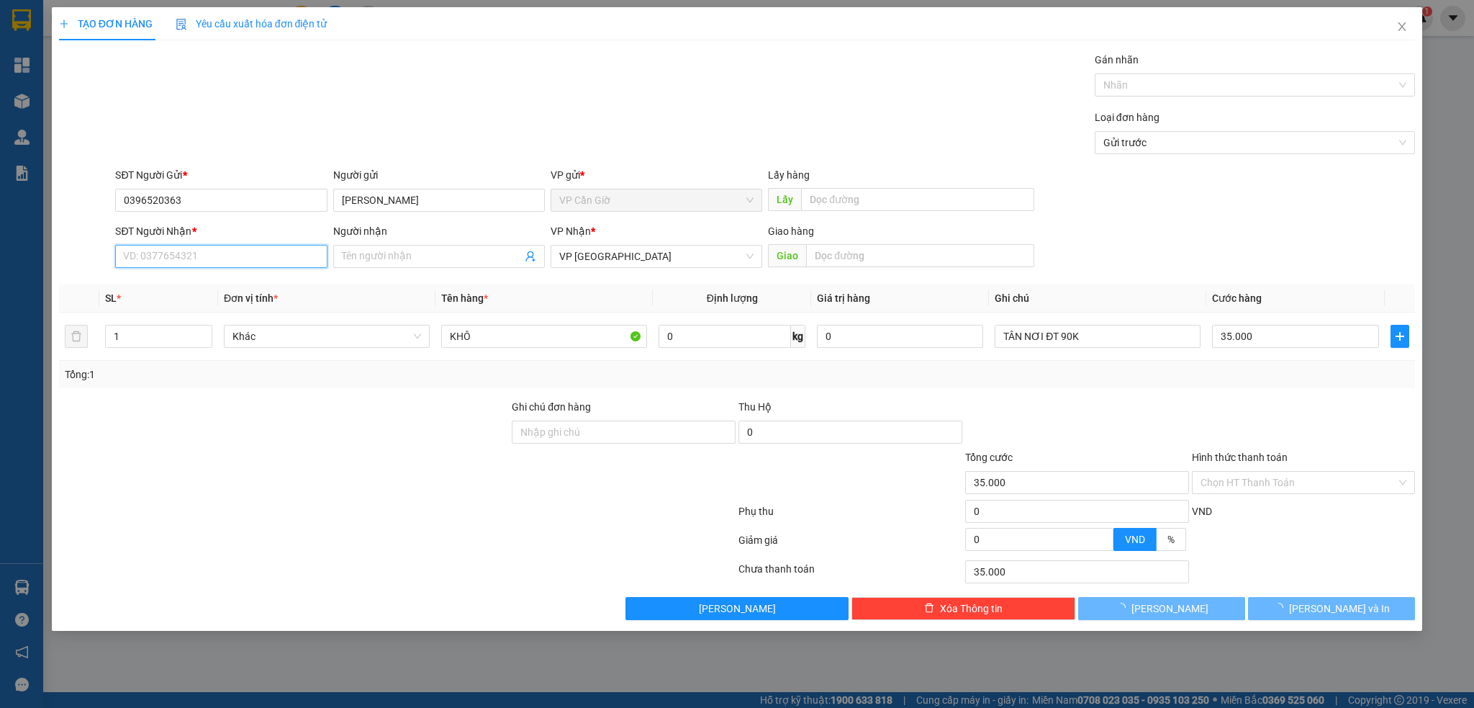
click at [154, 261] on input "SĐT Người Nhận *" at bounding box center [221, 256] width 212 height 23
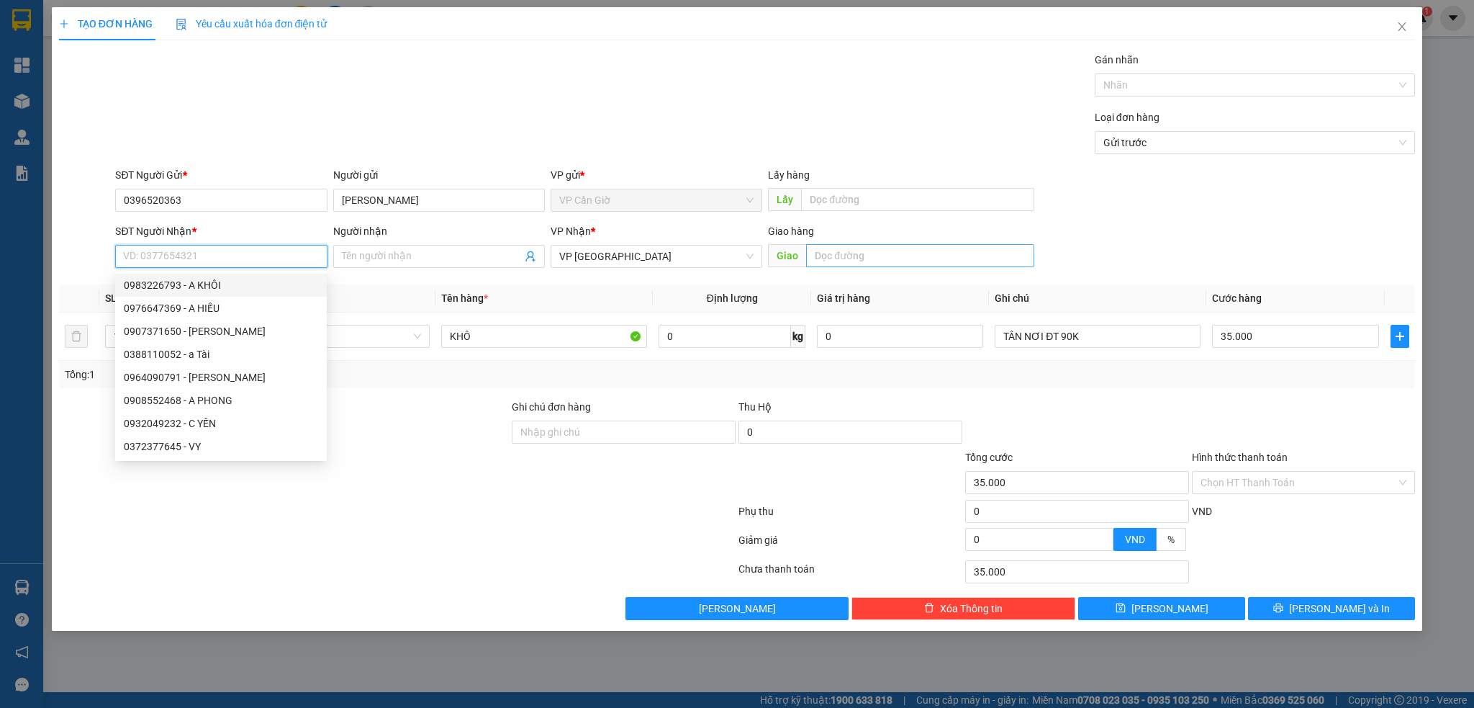
drag, startPoint x: 158, startPoint y: 258, endPoint x: 922, endPoint y: 248, distance: 763.9
click at [184, 258] on input "SĐT Người Nhận *" at bounding box center [221, 256] width 212 height 23
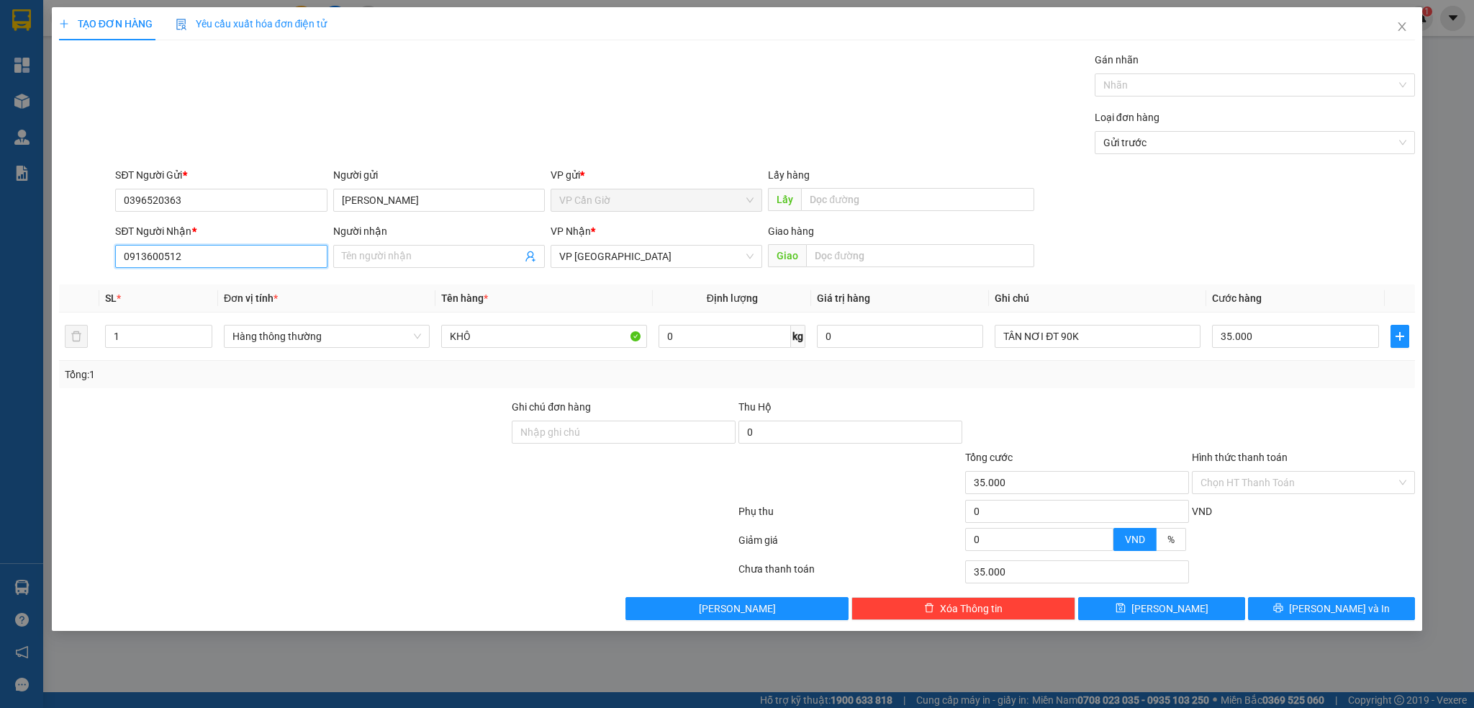
type input "0913600512"
drag, startPoint x: 369, startPoint y: 510, endPoint x: 413, endPoint y: 510, distance: 43.9
click at [378, 510] on div at bounding box center [398, 514] width 680 height 29
click at [1104, 339] on input "TÂN NƠI ĐT 90K" at bounding box center [1098, 336] width 206 height 23
type input "T"
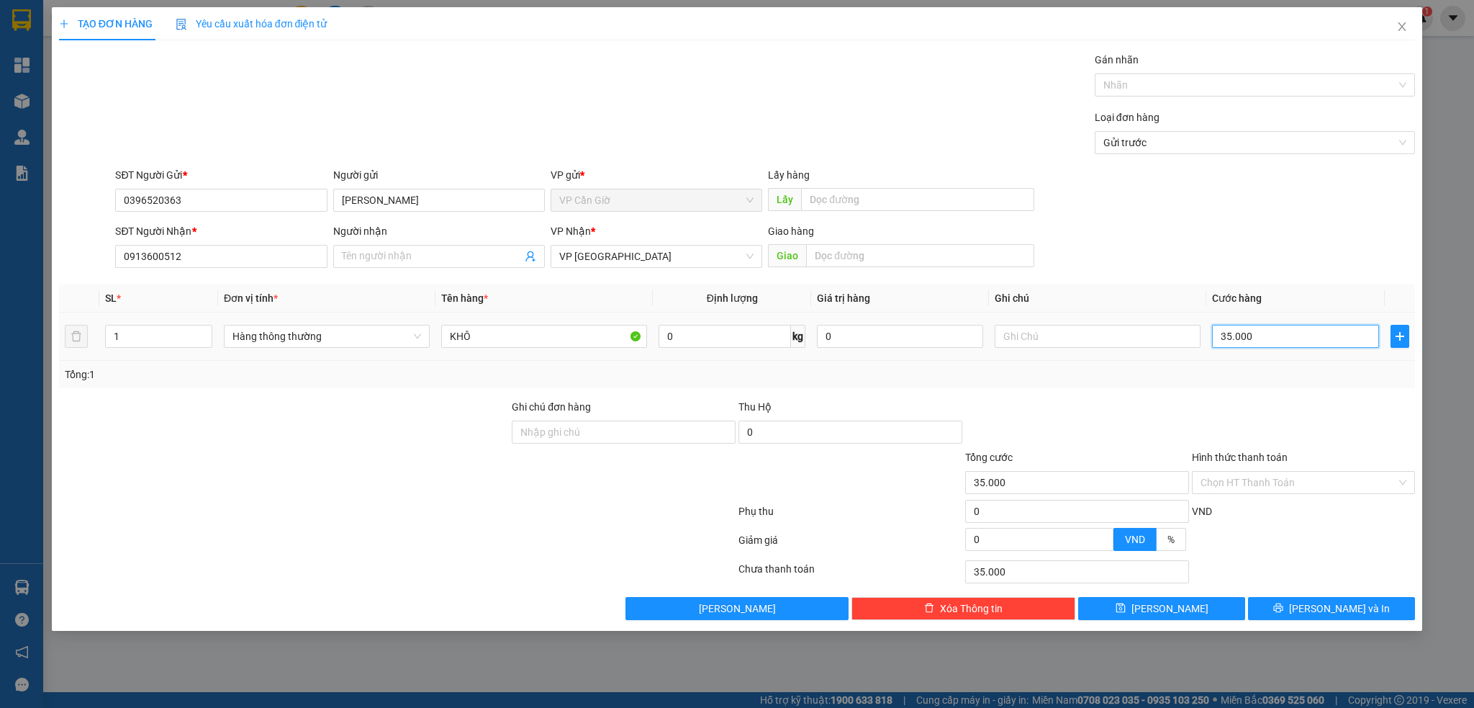
click at [1296, 335] on input "35.000" at bounding box center [1295, 336] width 166 height 23
type input "5"
type input "55"
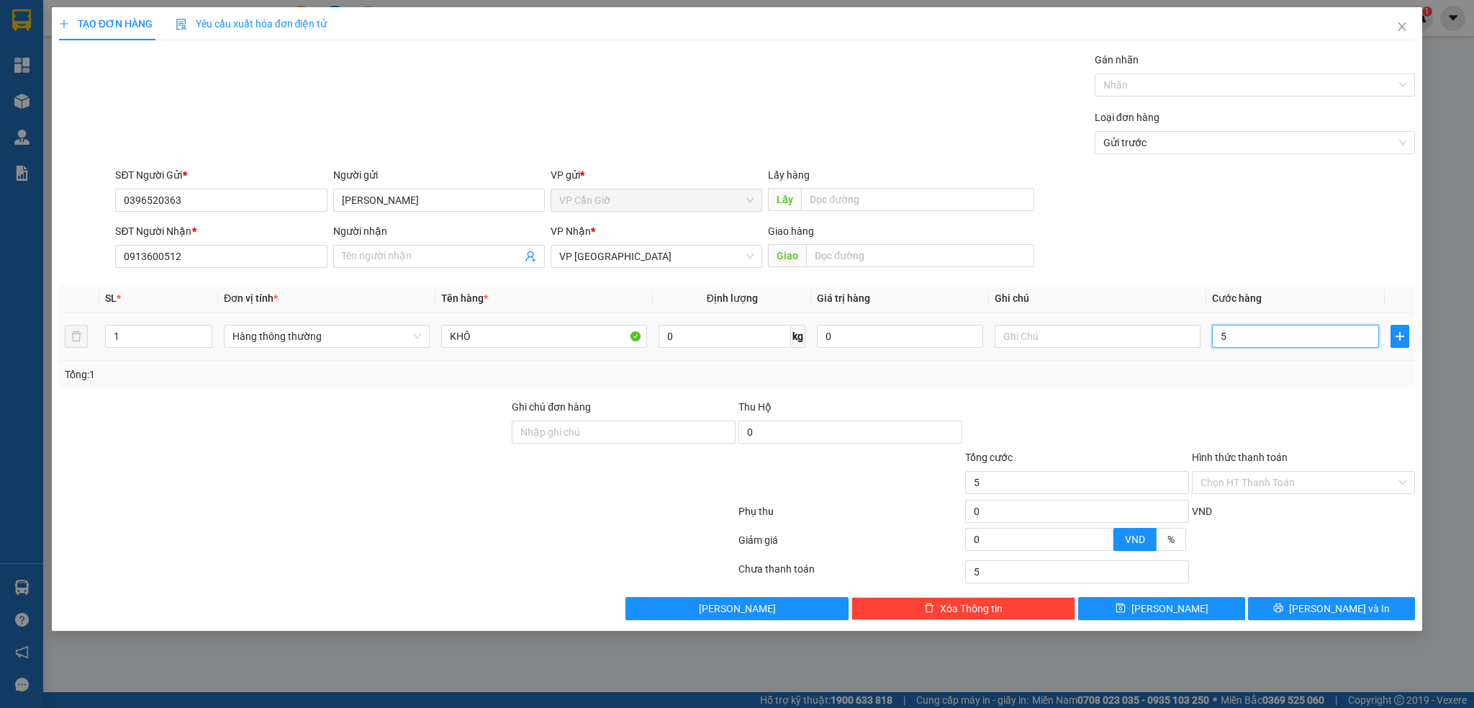
type input "55"
type input "55.000"
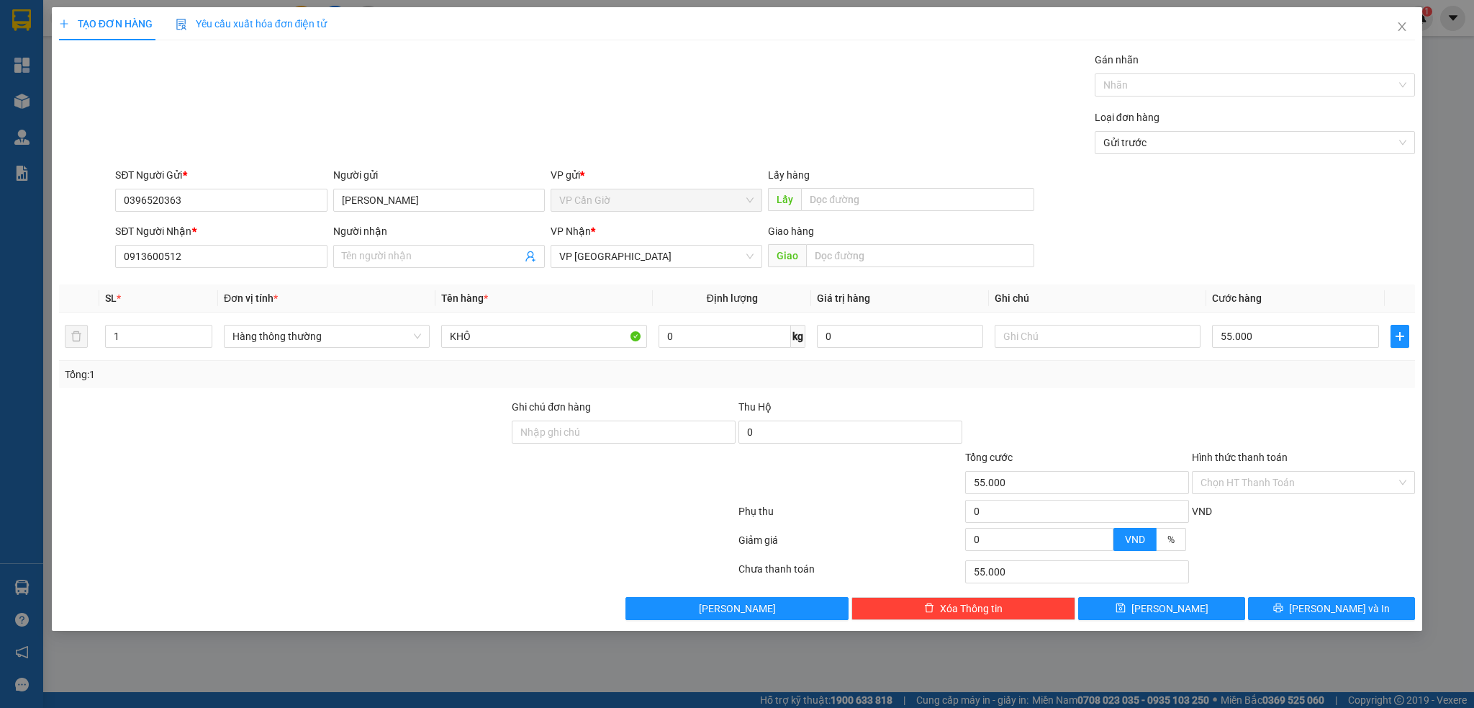
click at [1184, 393] on div "Transit Pickup Surcharge Ids Transit Deliver Surcharge Ids Transit Deliver Surc…" at bounding box center [737, 336] width 1357 height 568
click at [1318, 604] on button "Lưu và In" at bounding box center [1331, 608] width 167 height 23
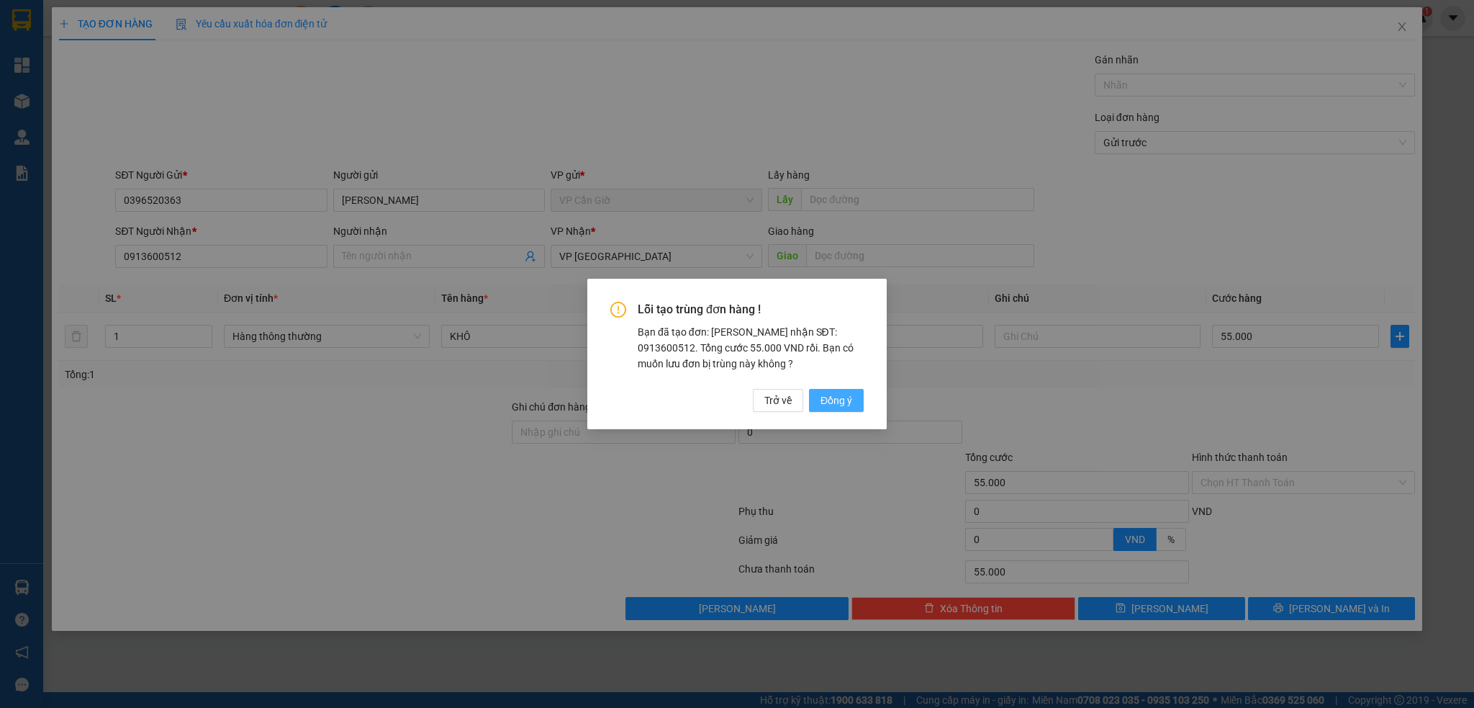
click at [832, 397] on span "Đồng ý" at bounding box center [837, 400] width 32 height 16
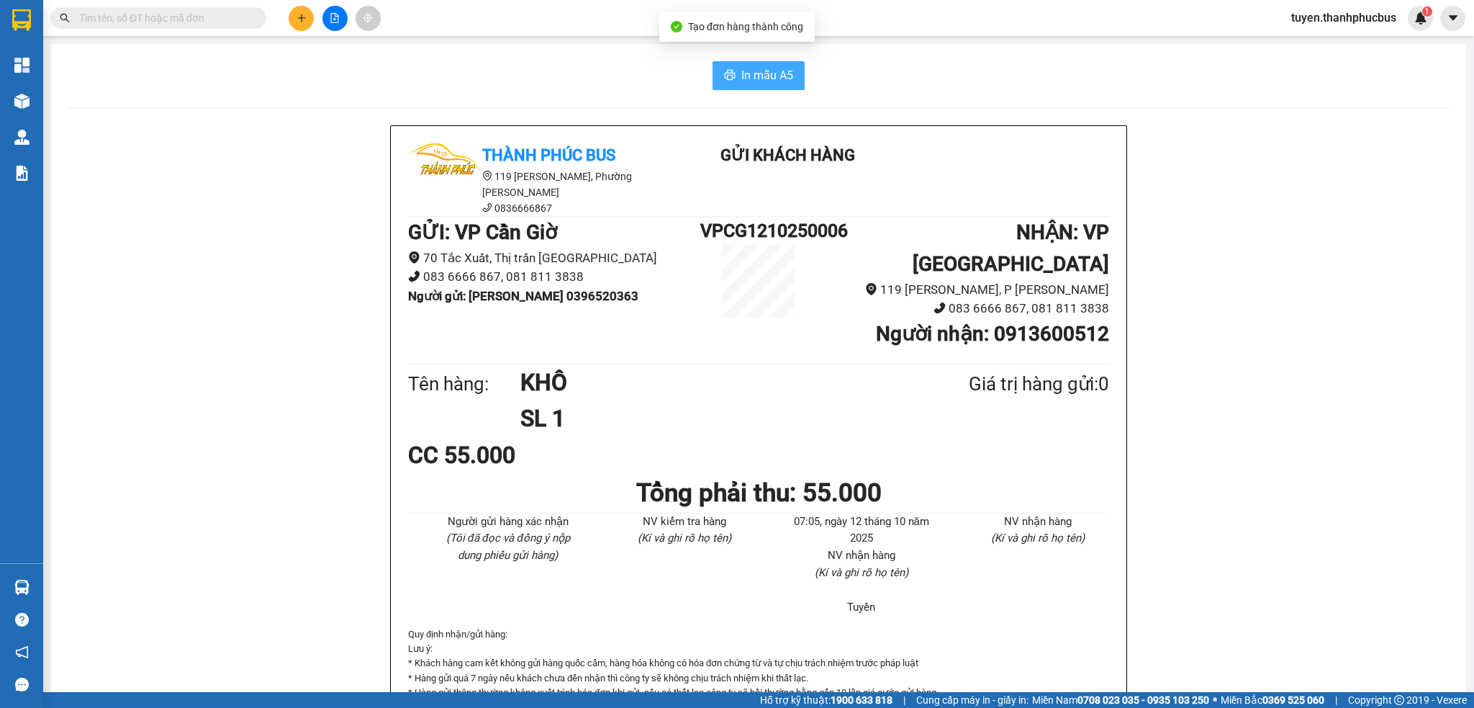
click at [744, 73] on span "In mẫu A5" at bounding box center [768, 75] width 52 height 18
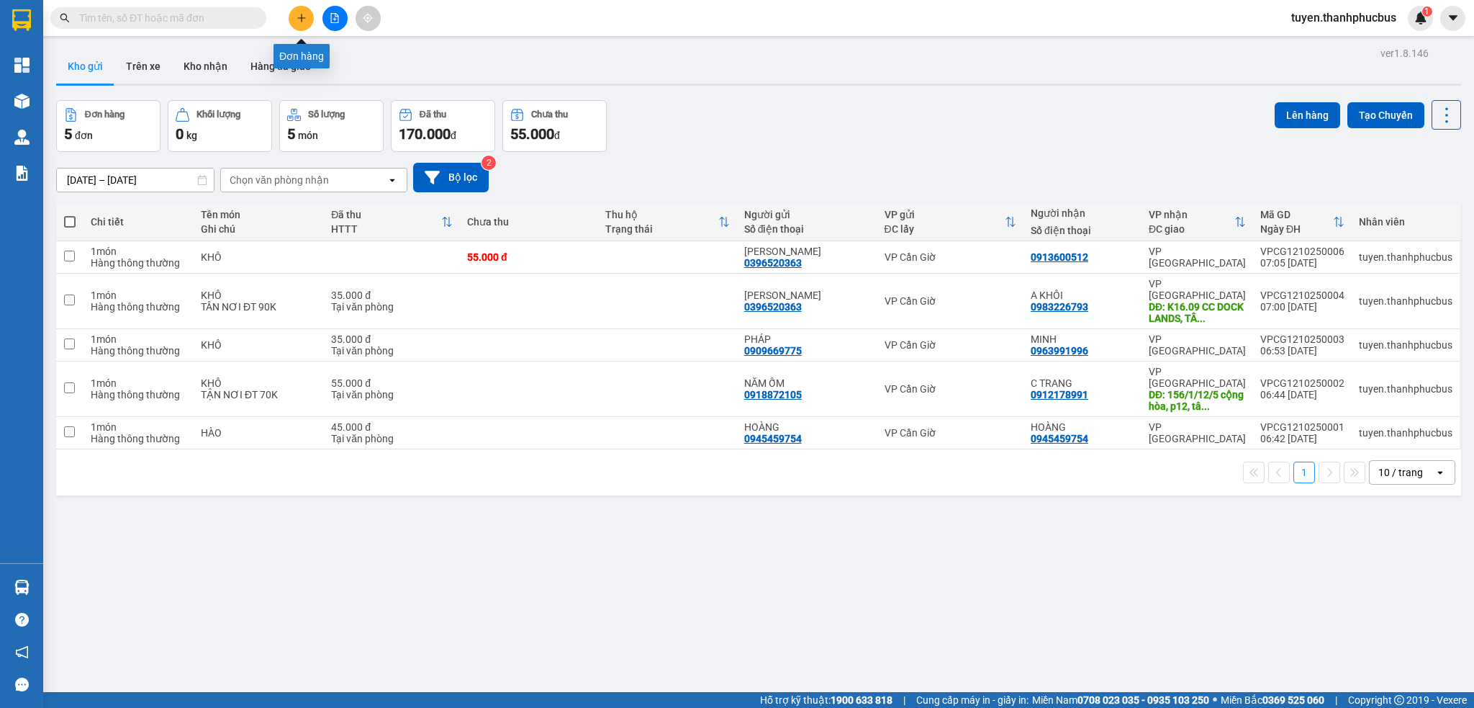
click at [297, 22] on icon "plus" at bounding box center [302, 18] width 10 height 10
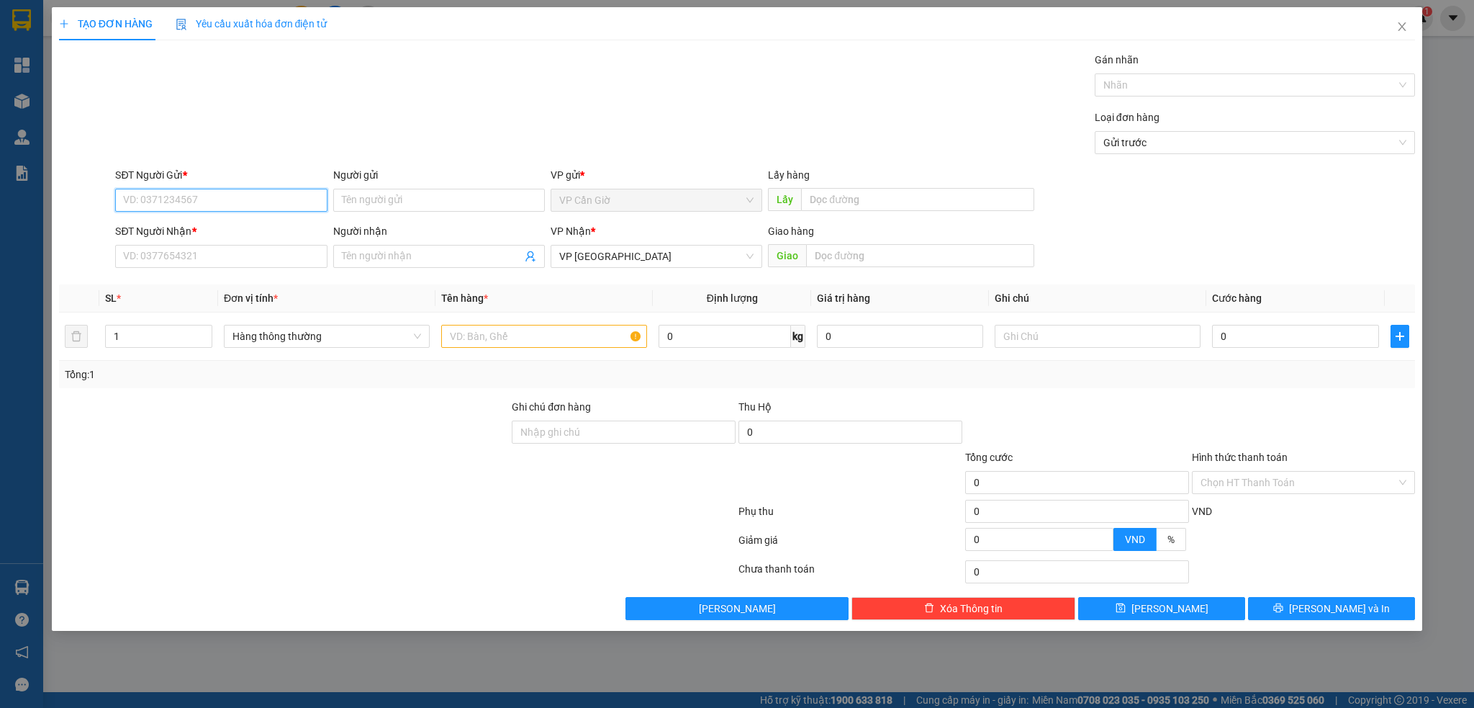
click at [148, 208] on input "SĐT Người Gửi *" at bounding box center [221, 200] width 212 height 23
click at [150, 230] on div "0918953100 - CHÚ VIỆT" at bounding box center [221, 229] width 194 height 16
type input "0918953100"
type input "CHÚ VIỆT"
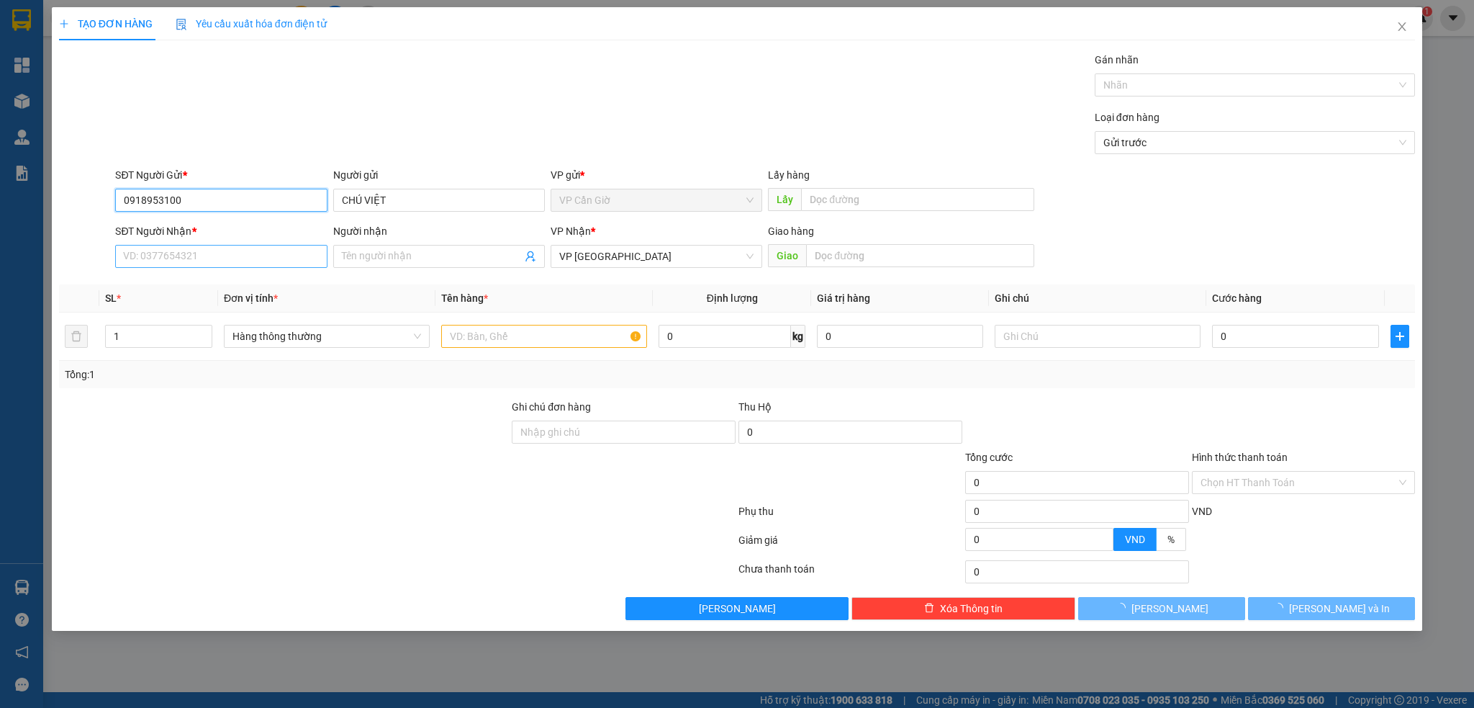
type input "0918953100"
click at [162, 257] on input "SĐT Người Nhận *" at bounding box center [221, 256] width 212 height 23
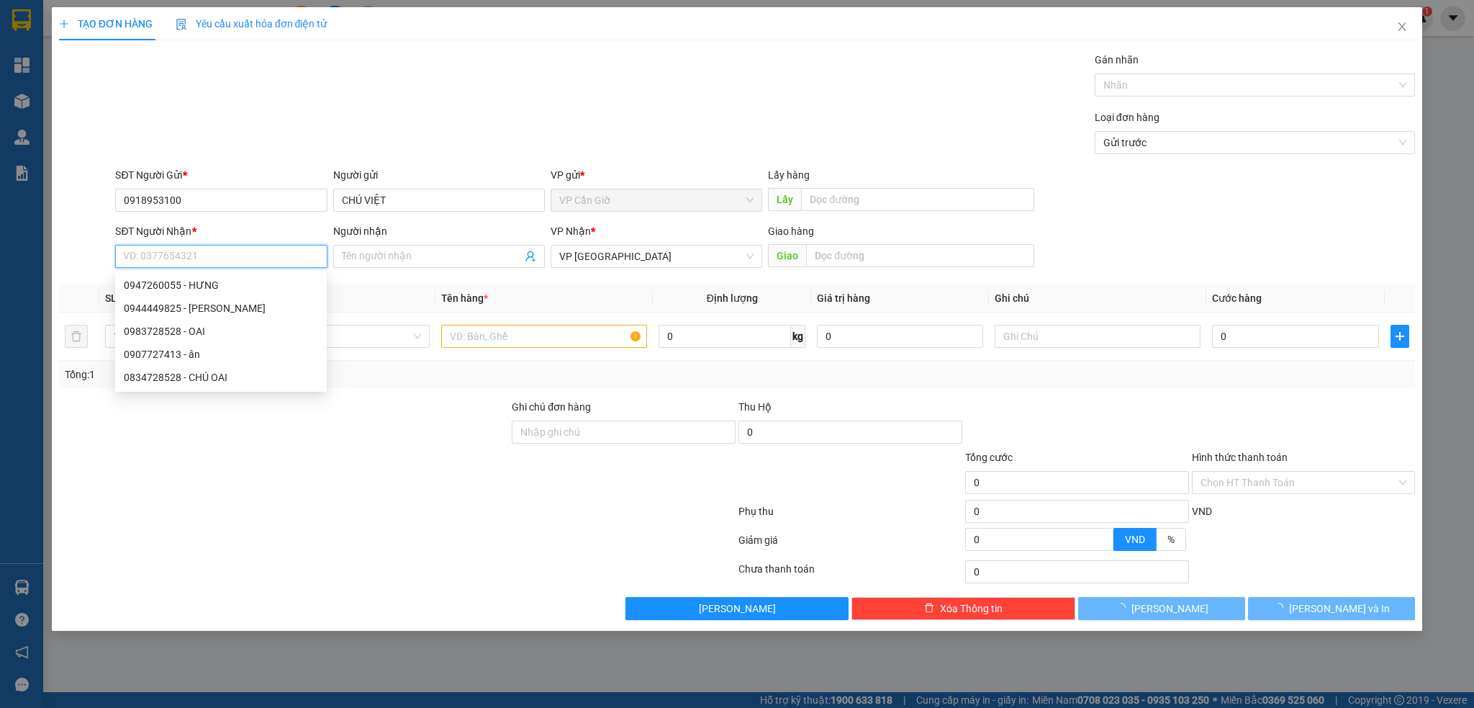
type input "35.000"
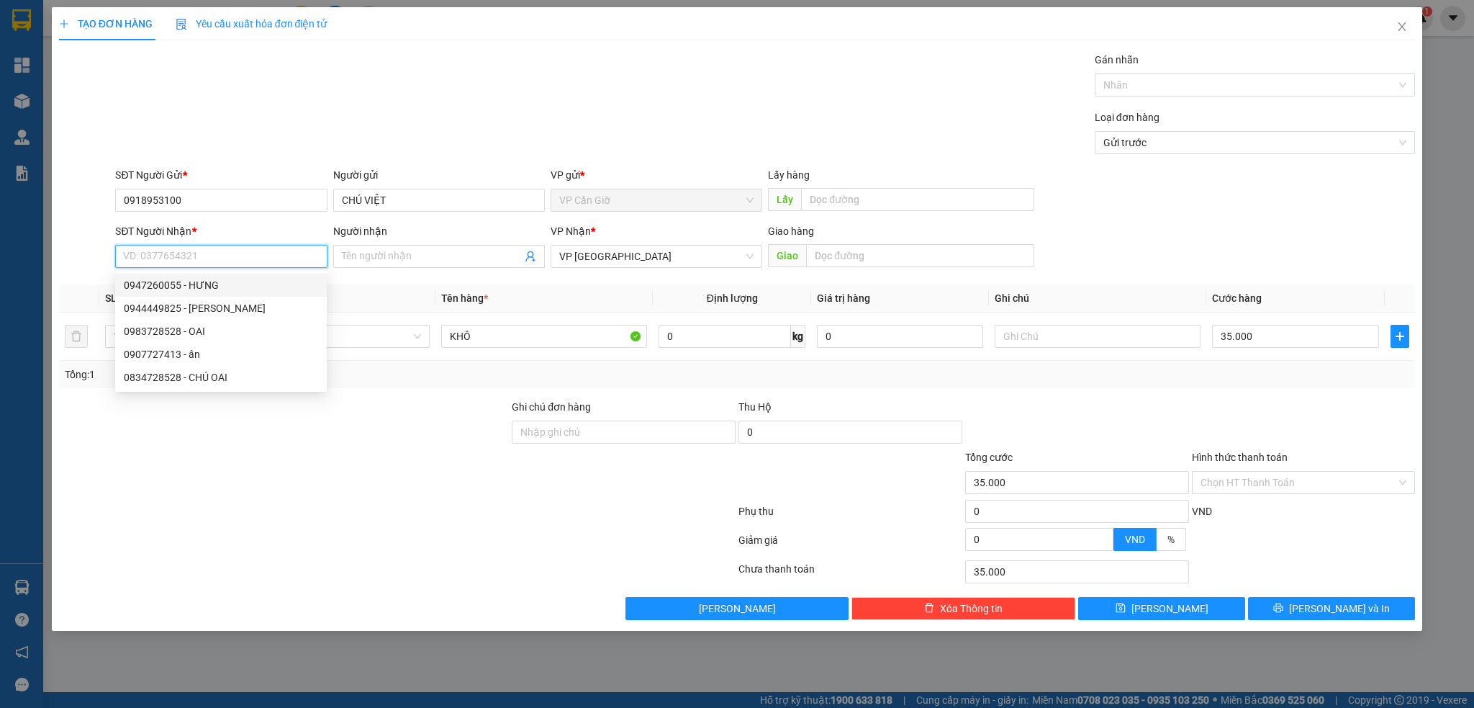
click at [178, 287] on div "0947260055 - HƯNG" at bounding box center [221, 285] width 194 height 16
type input "0947260055"
type input "HƯNG"
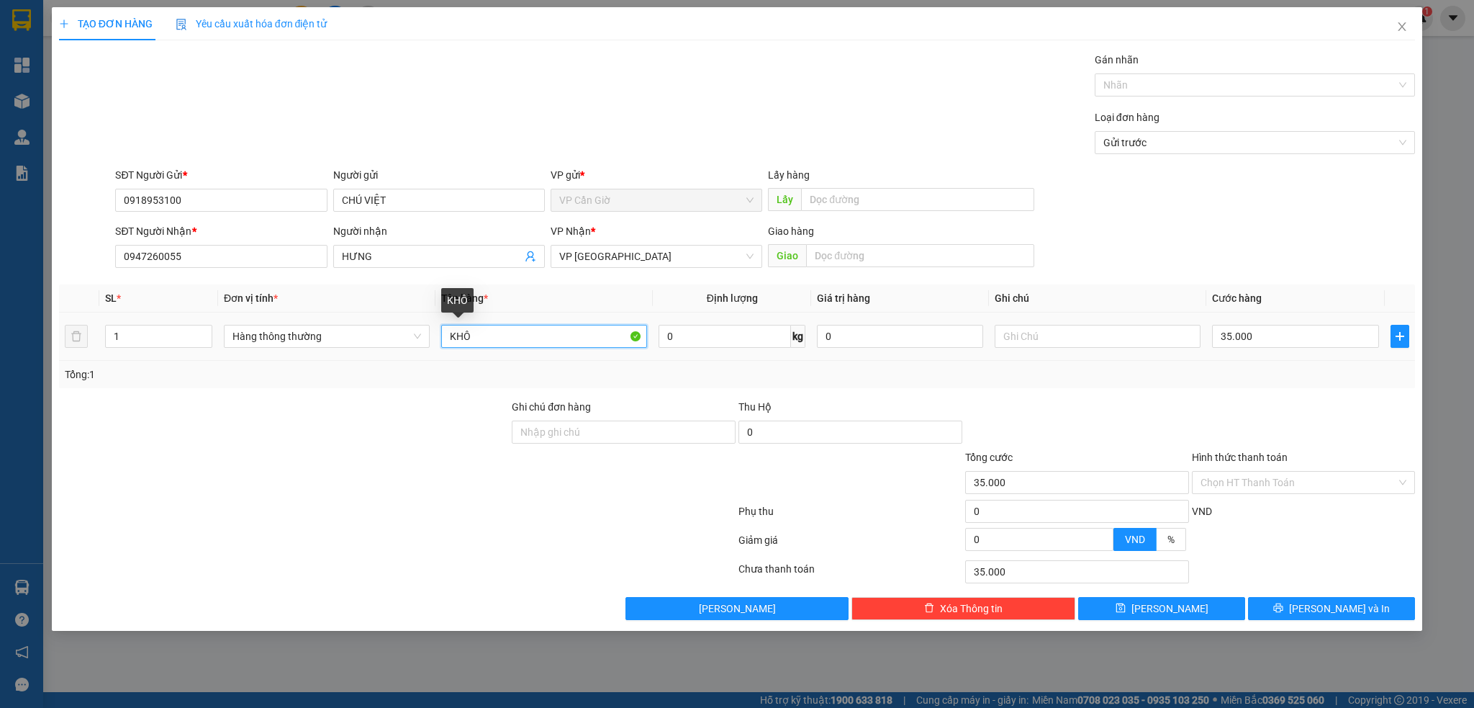
click at [511, 341] on input "KHÔ" at bounding box center [544, 336] width 206 height 23
type input "K"
type input "GIẤY TỜ"
click at [1305, 343] on input "35.000" at bounding box center [1295, 336] width 166 height 23
type input "2"
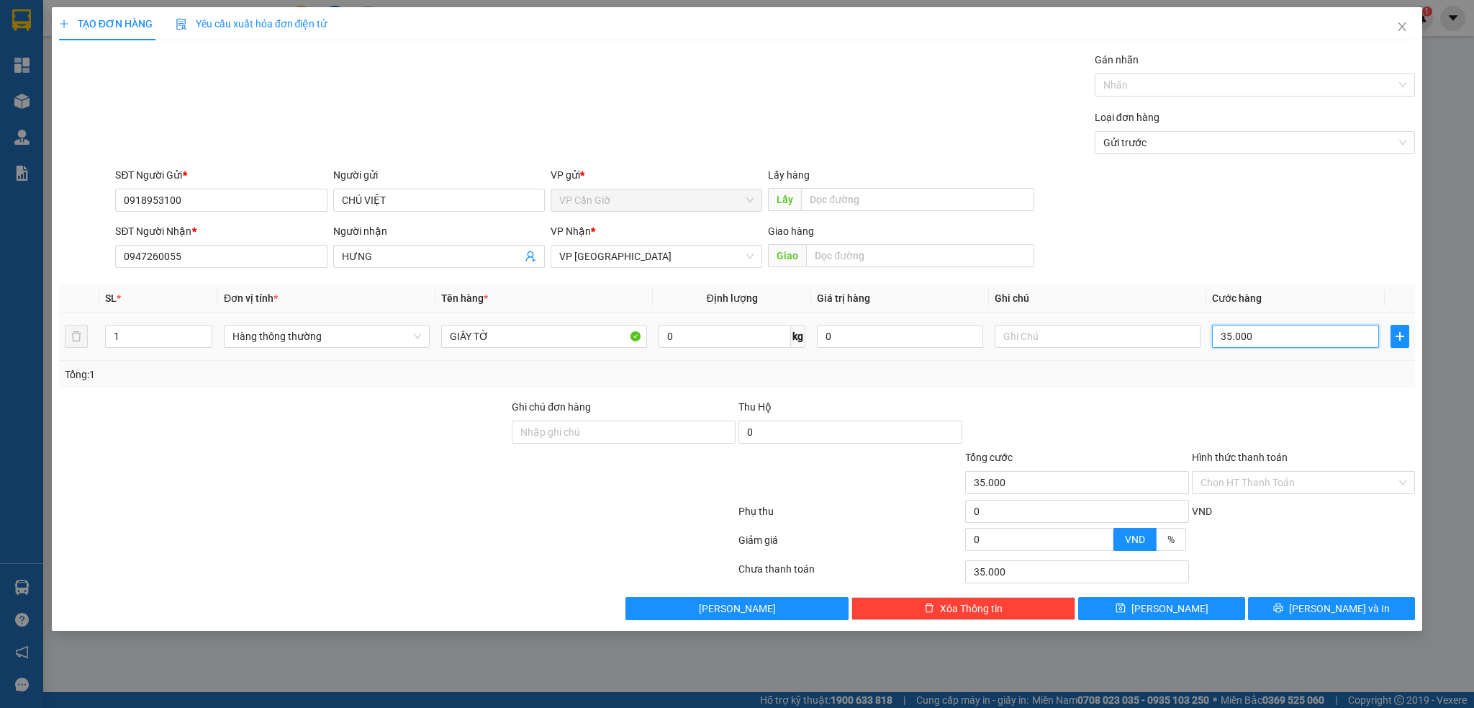
type input "2"
type input "25"
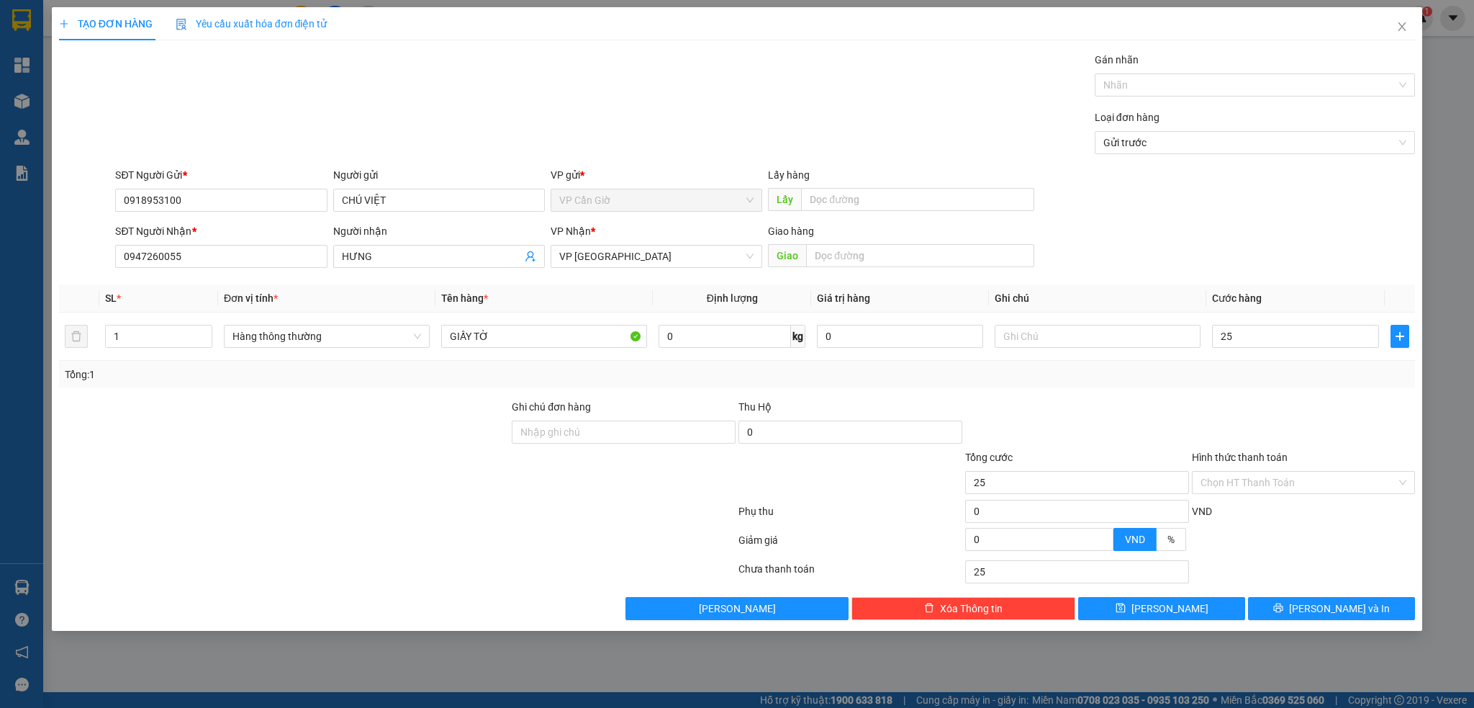
type input "25.000"
click at [1186, 399] on div at bounding box center [1077, 424] width 227 height 50
click at [1254, 487] on input "Hình thức thanh toán" at bounding box center [1299, 483] width 197 height 22
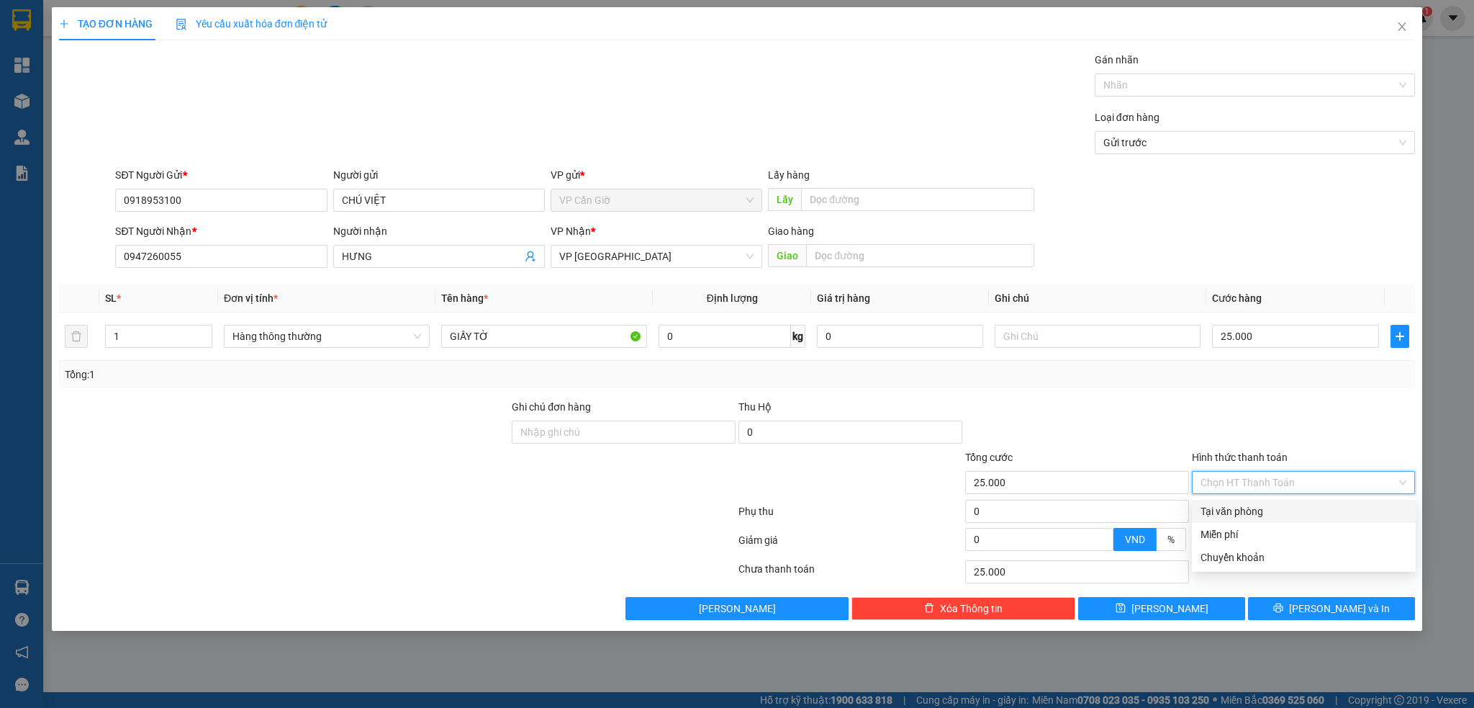
click at [1238, 510] on div "Tại văn phòng" at bounding box center [1304, 511] width 207 height 16
type input "0"
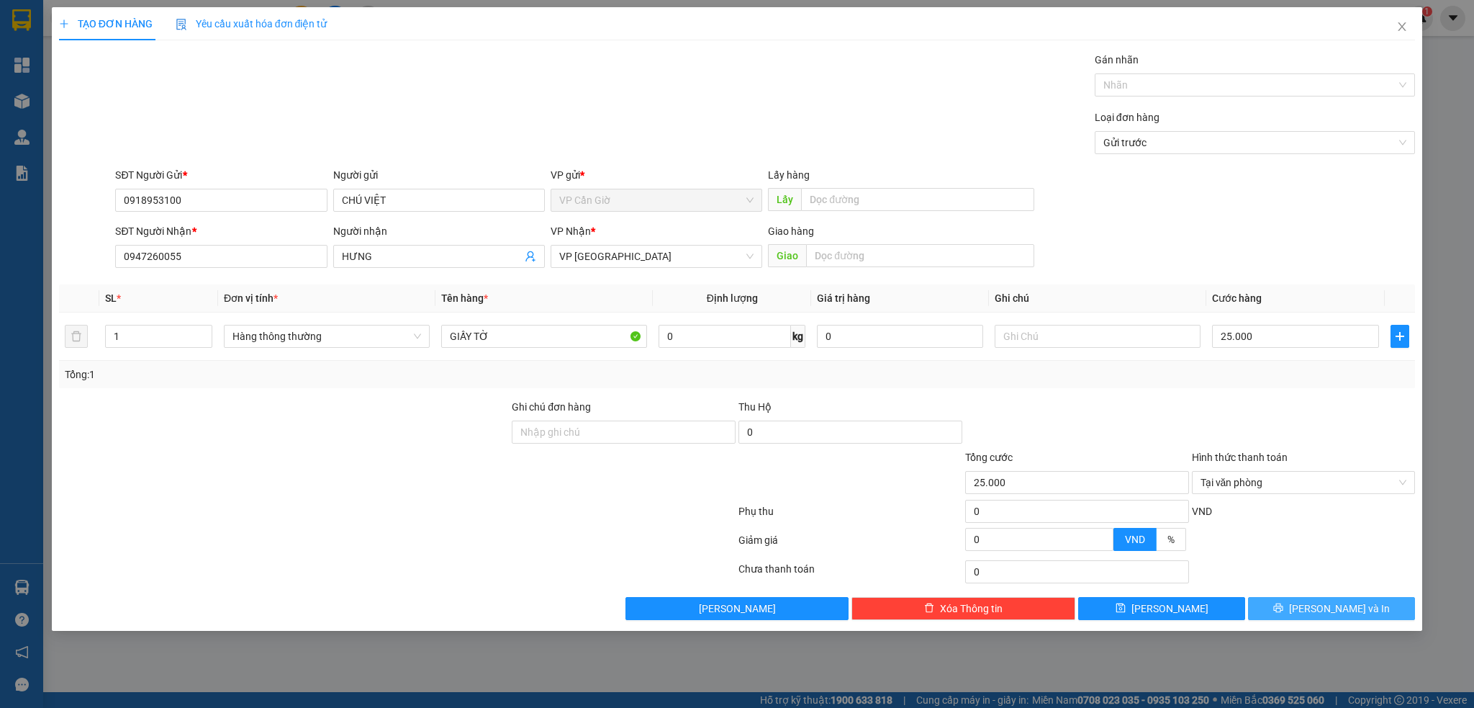
click at [1317, 608] on button "Lưu và In" at bounding box center [1331, 608] width 167 height 23
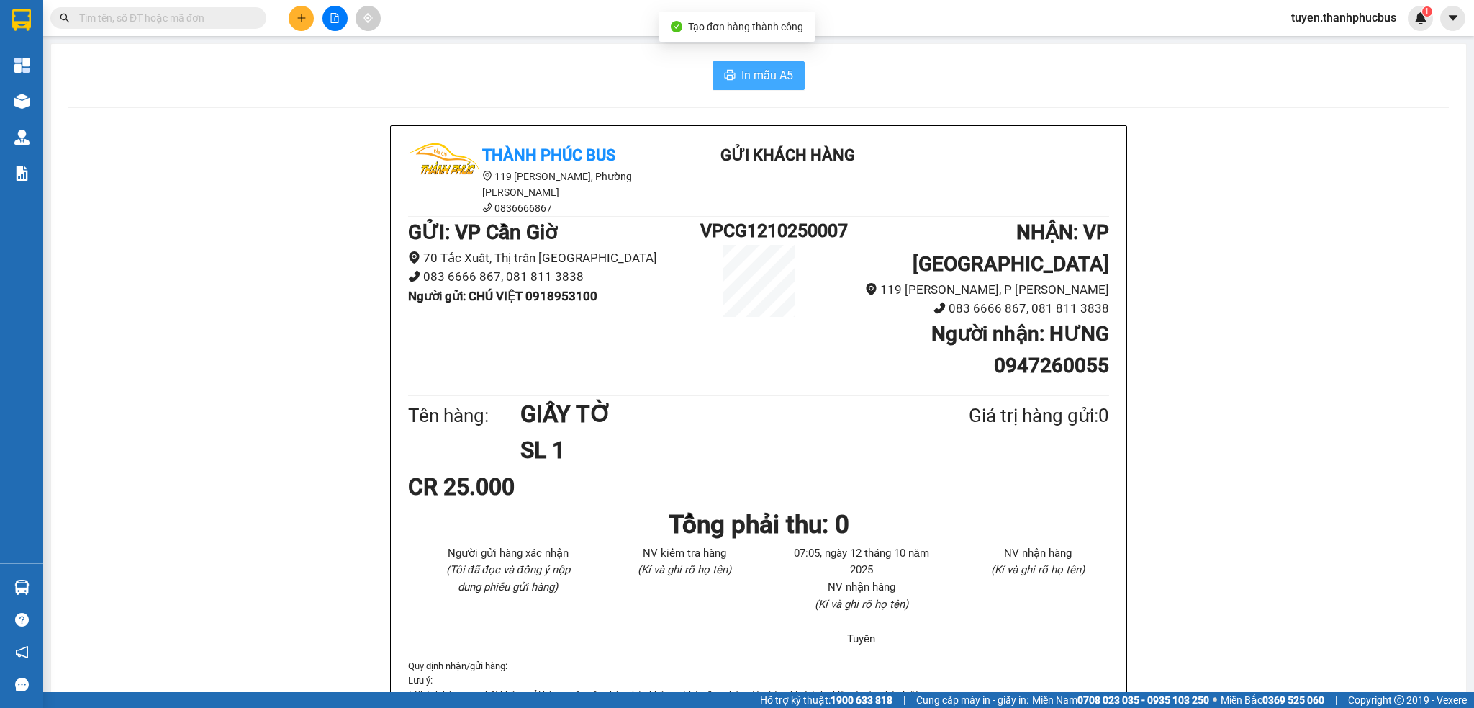
click at [742, 78] on span "In mẫu A5" at bounding box center [768, 75] width 52 height 18
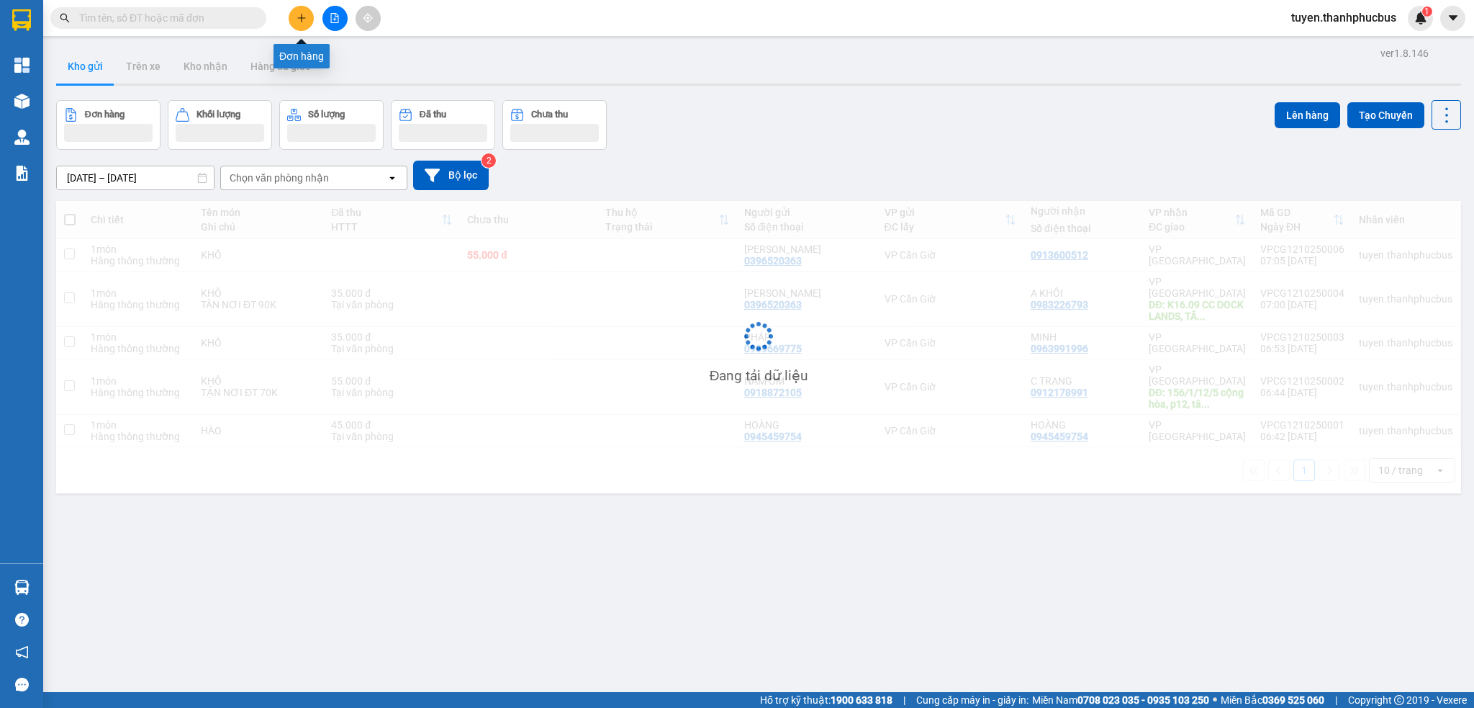
click at [302, 17] on icon "plus" at bounding box center [301, 17] width 8 height 1
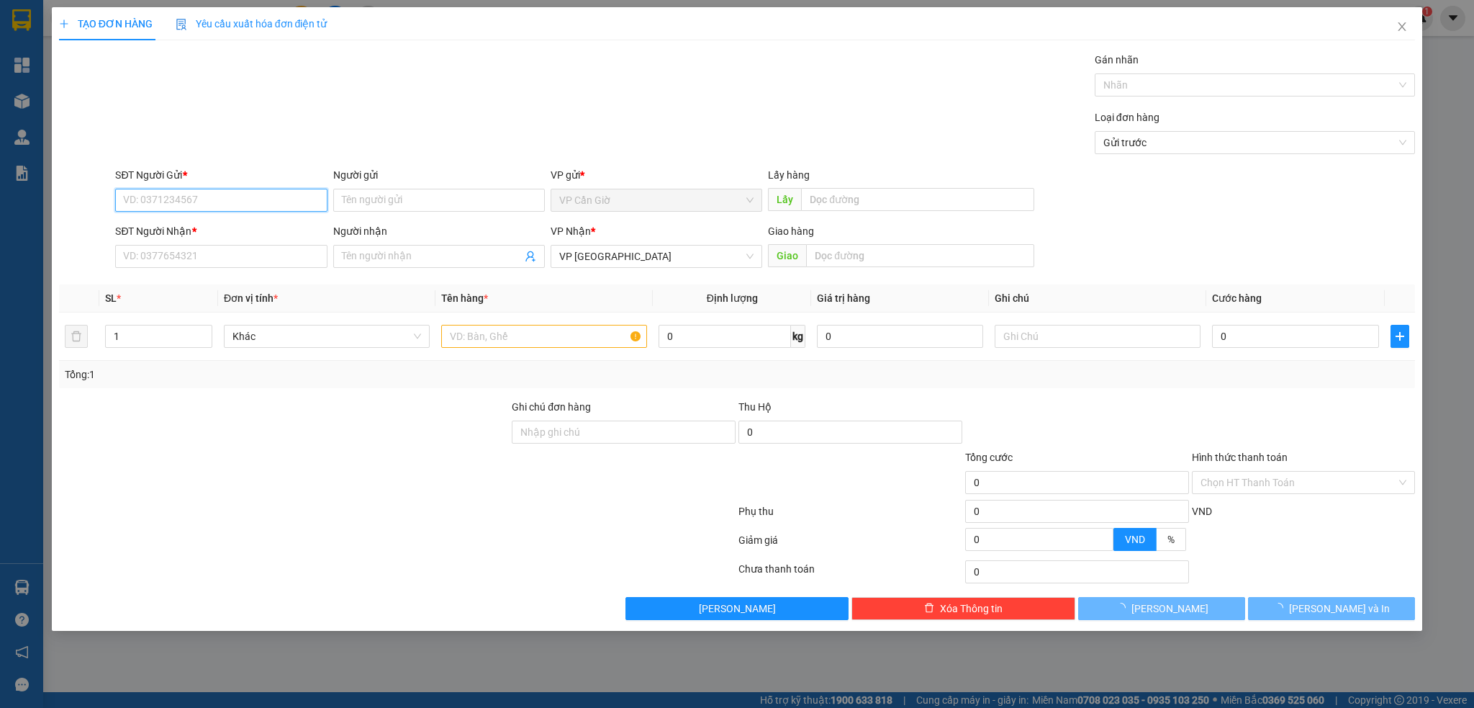
click at [234, 207] on input "SĐT Người Gửi *" at bounding box center [221, 200] width 212 height 23
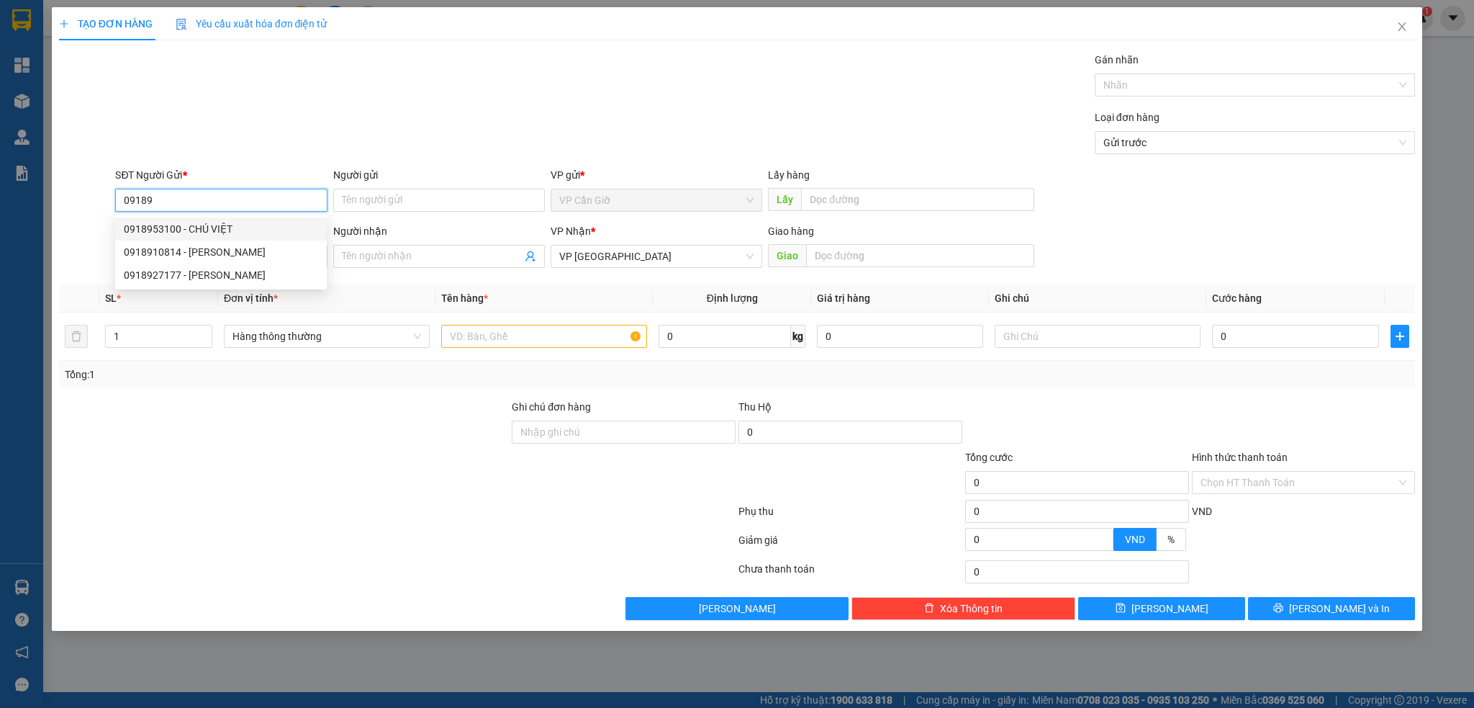
click at [194, 233] on div "0918953100 - CHÚ VIỆT" at bounding box center [221, 229] width 194 height 16
type input "0918953100"
type input "CHÚ VIỆT"
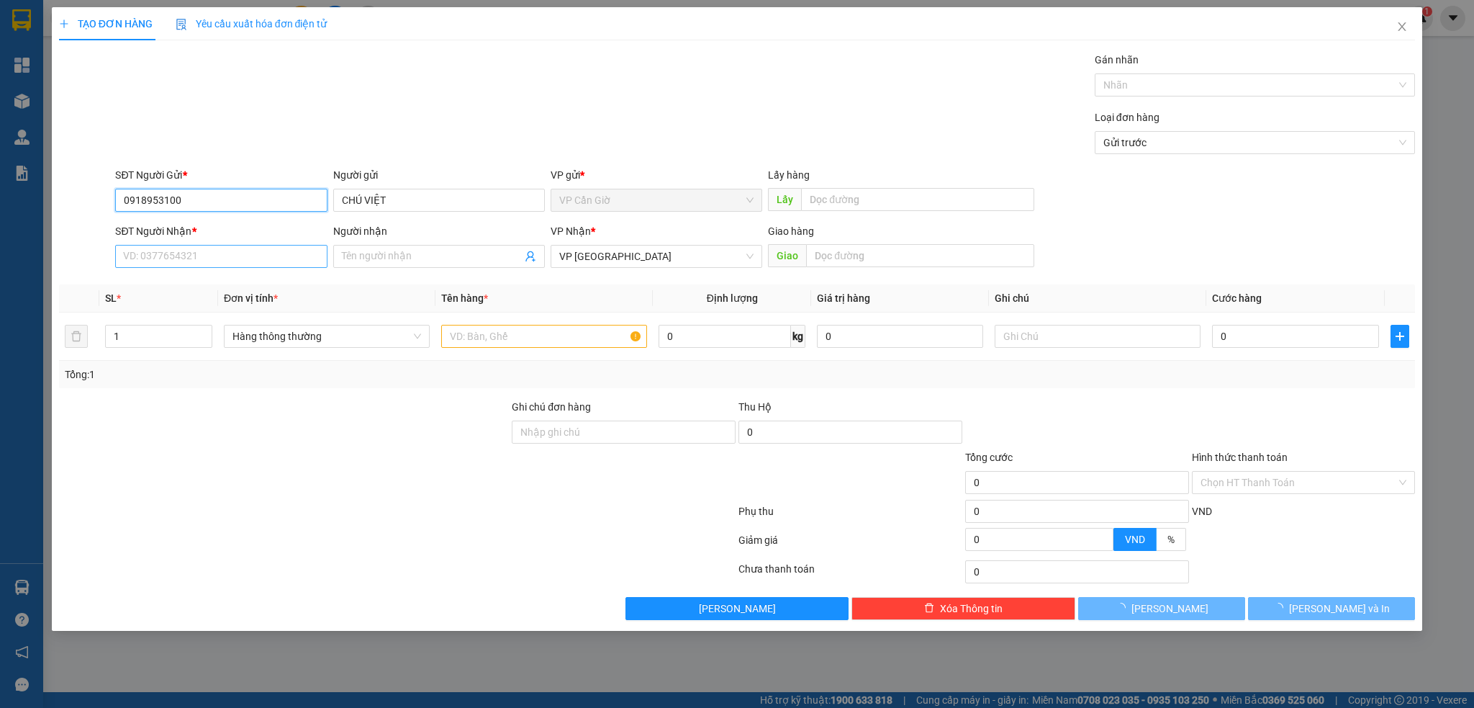
type input "0918953100"
click at [145, 256] on input "SĐT Người Nhận *" at bounding box center [221, 256] width 212 height 23
type input "35.000"
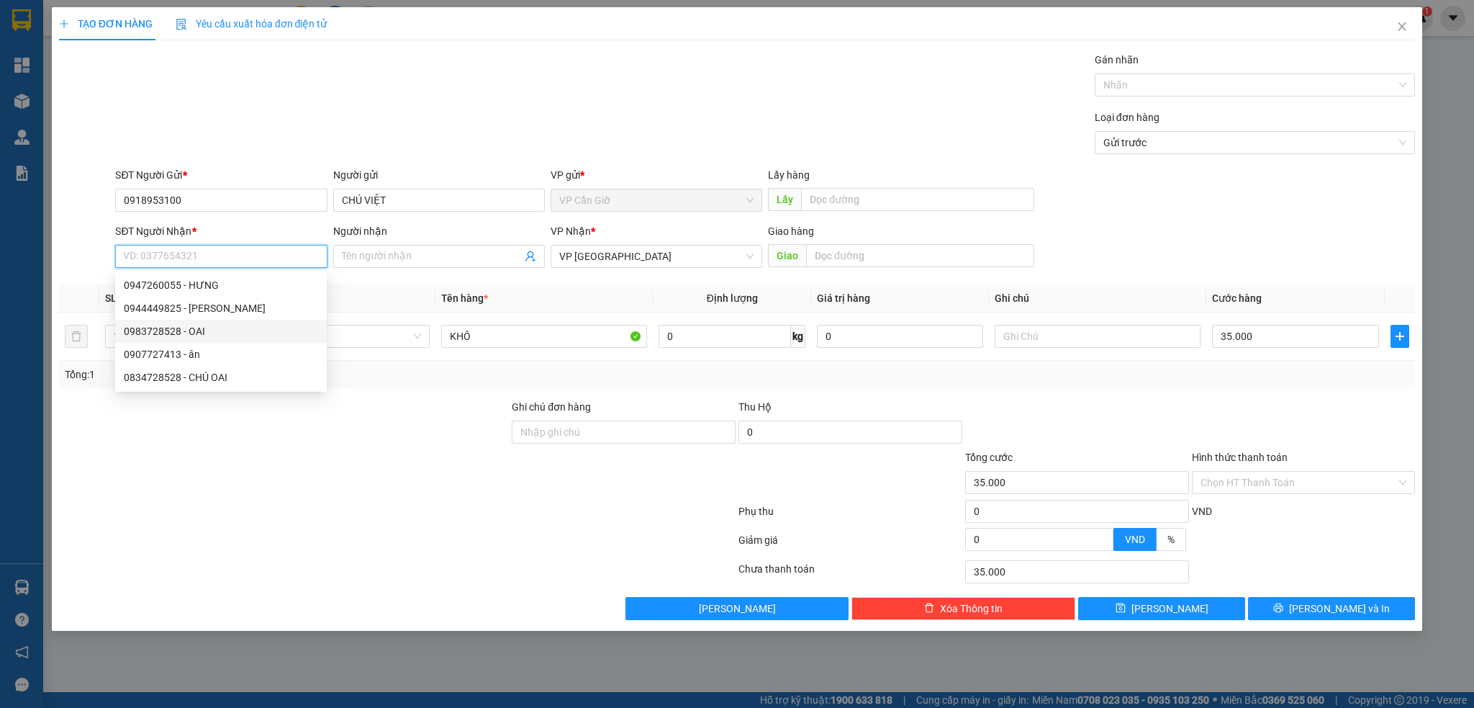
click at [176, 332] on div "0983728528 - OAI" at bounding box center [221, 331] width 194 height 16
type input "0983728528"
type input "OAI"
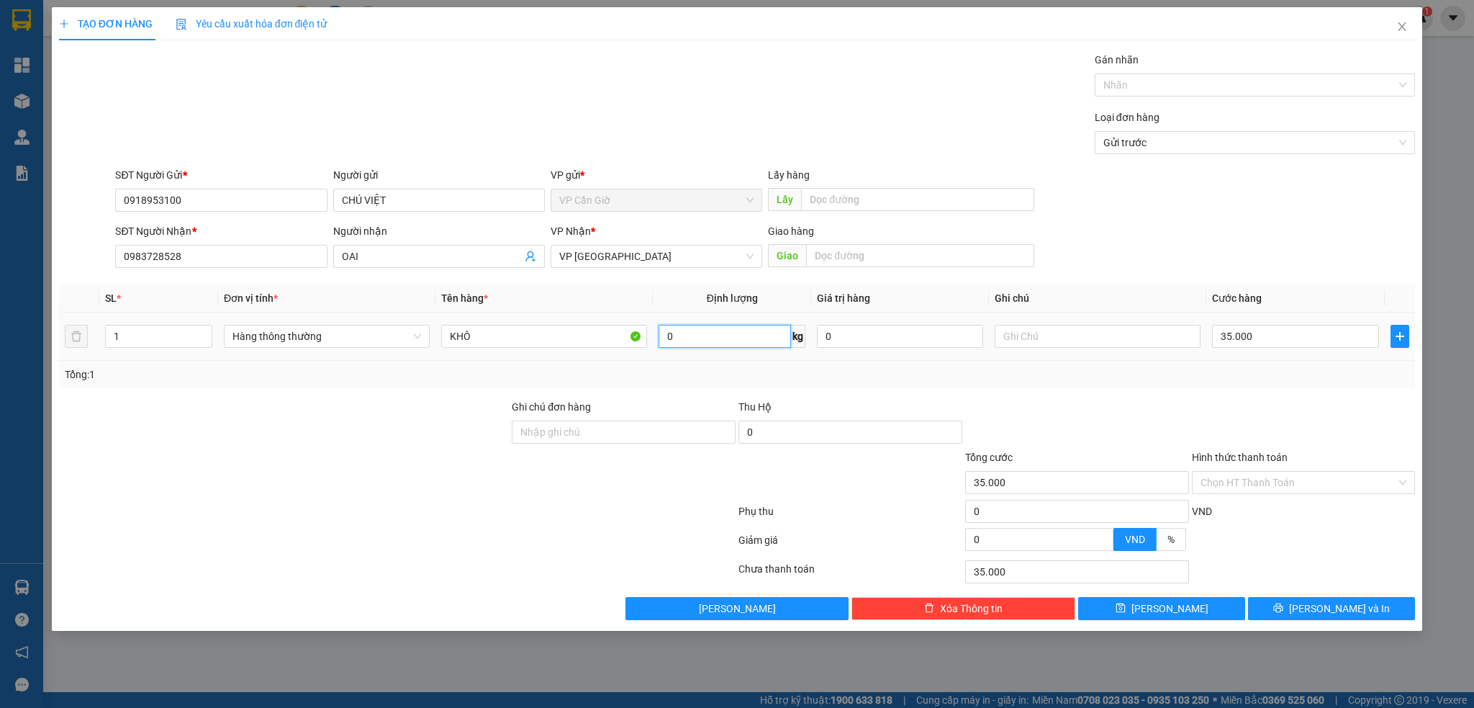
click at [698, 325] on input "0" at bounding box center [725, 336] width 132 height 23
type input "4"
click at [829, 375] on div "Tổng: 1" at bounding box center [738, 374] width 1346 height 16
click at [1284, 606] on icon "printer" at bounding box center [1279, 608] width 10 height 10
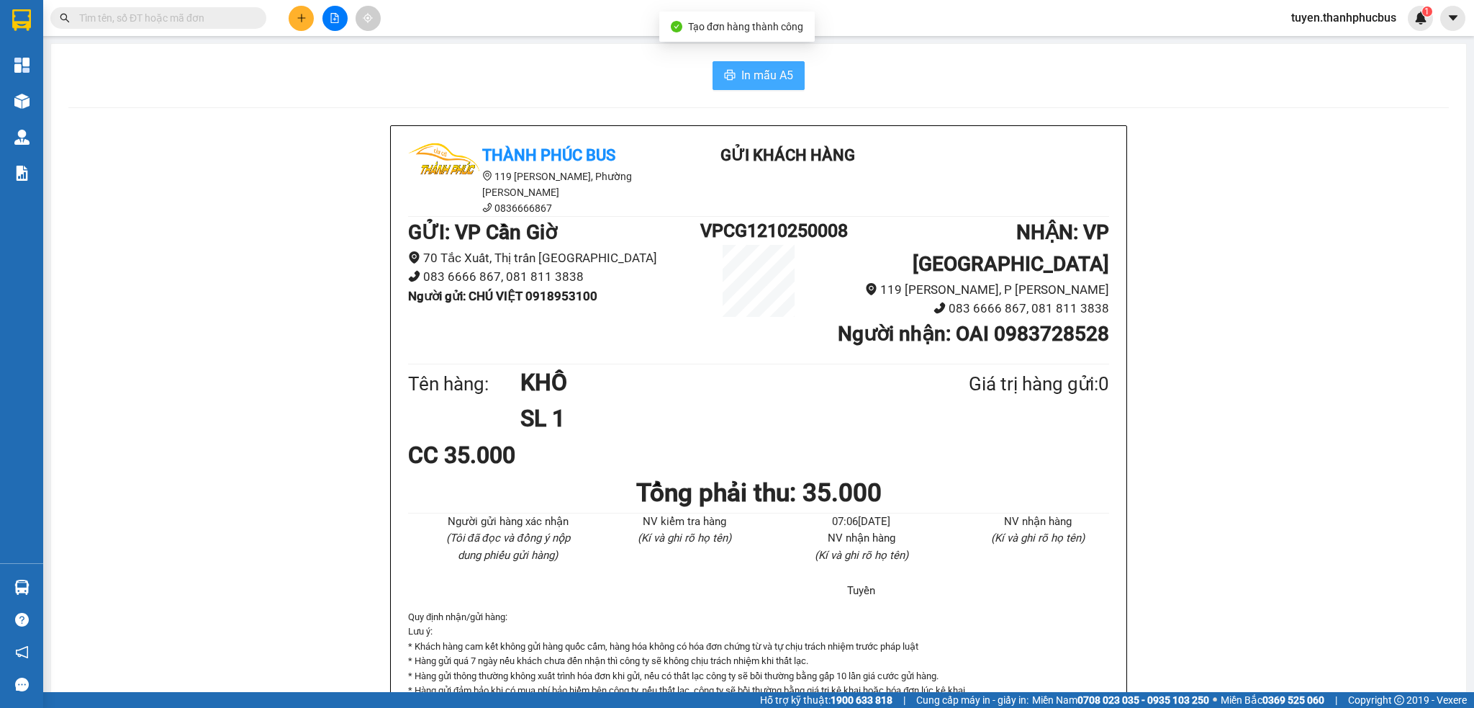
click at [742, 73] on span "In mẫu A5" at bounding box center [768, 75] width 52 height 18
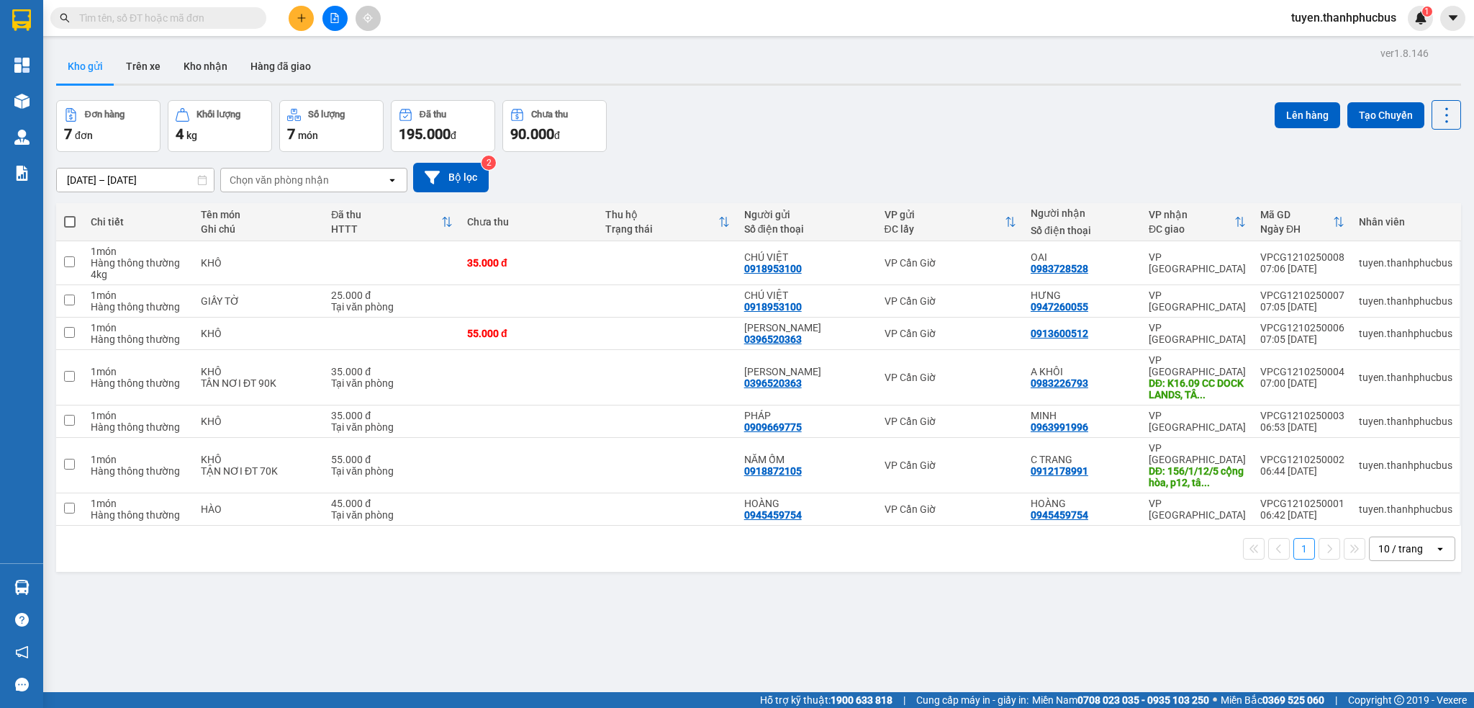
click at [66, 220] on span at bounding box center [70, 222] width 12 height 12
click at [70, 215] on input "checkbox" at bounding box center [70, 215] width 0 height 0
checkbox input "true"
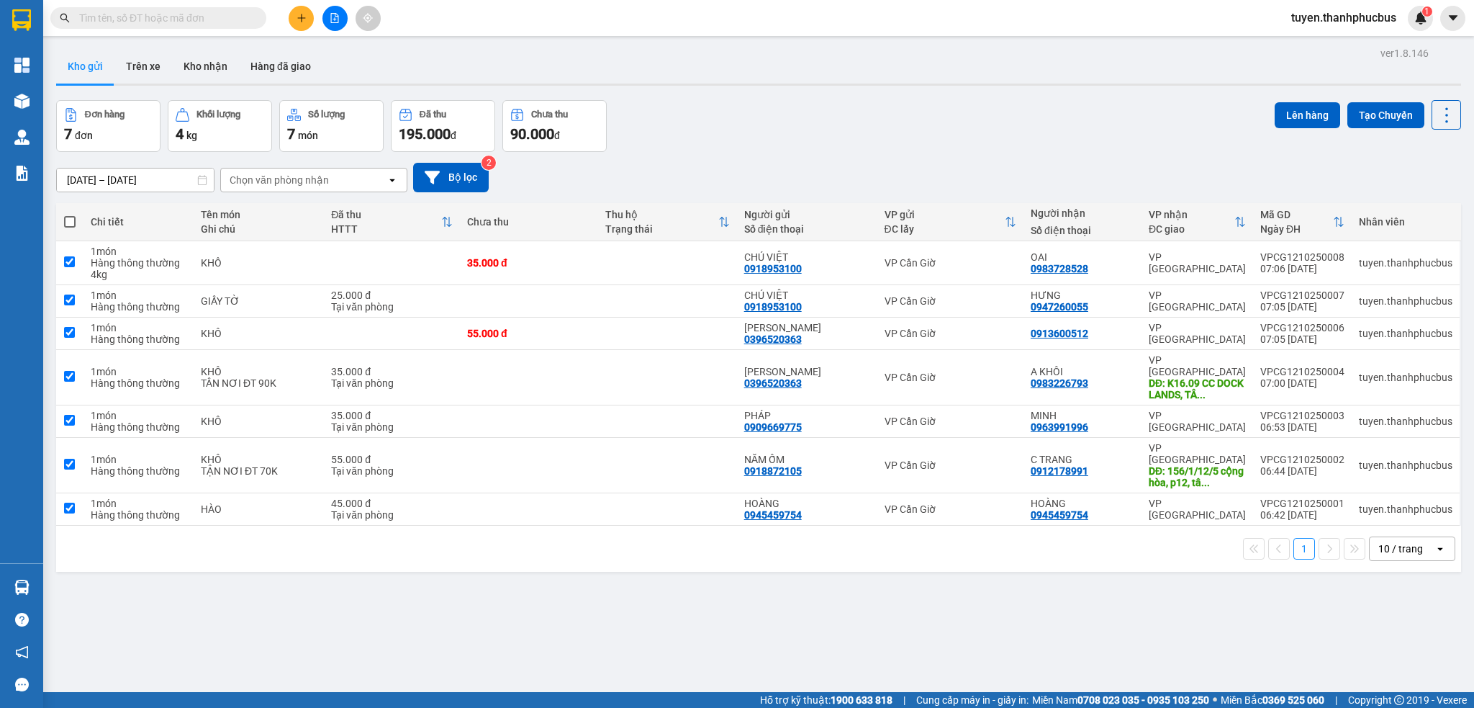
checkbox input "true"
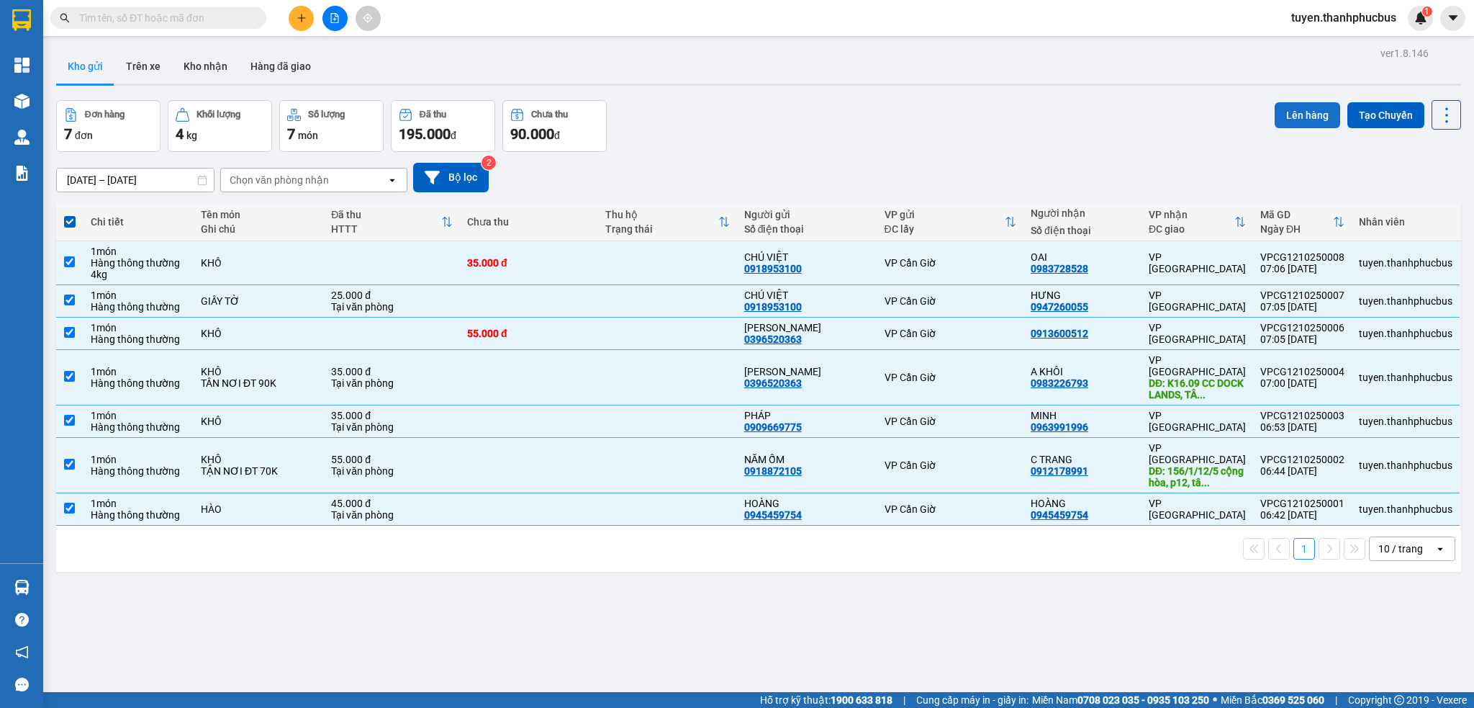
click at [1297, 117] on button "Lên hàng" at bounding box center [1308, 115] width 66 height 26
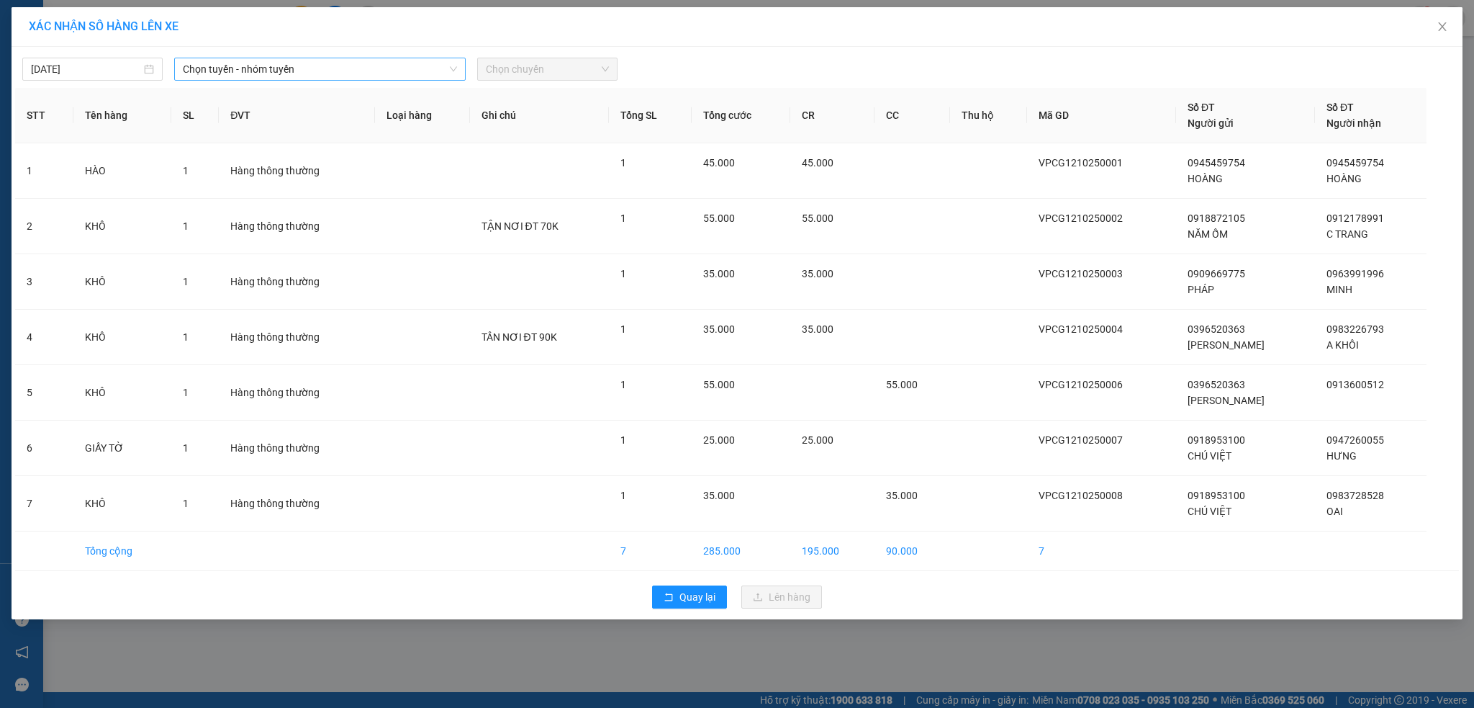
click at [279, 63] on span "Chọn tuyến - nhóm tuyến" at bounding box center [320, 69] width 274 height 22
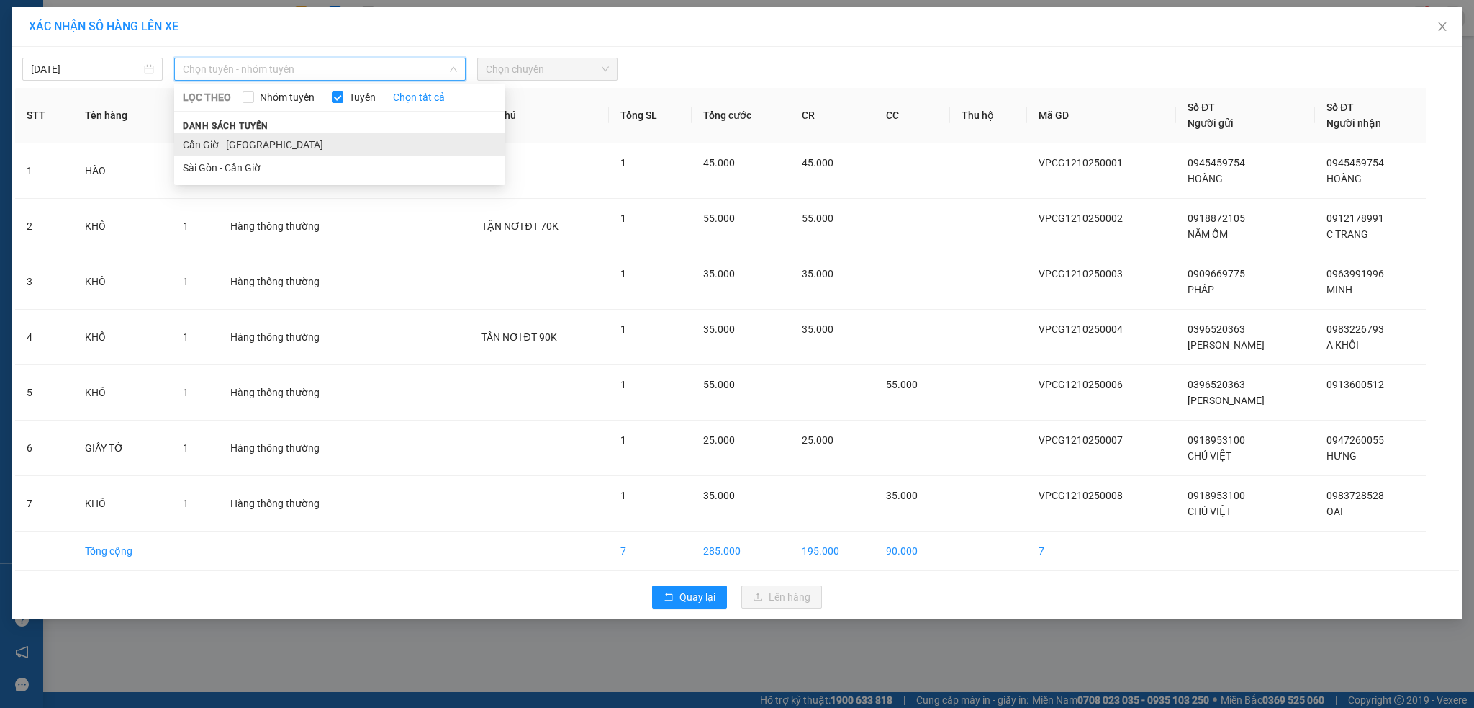
click at [222, 150] on li "Cần Giờ - Sài Gòn" at bounding box center [339, 144] width 331 height 23
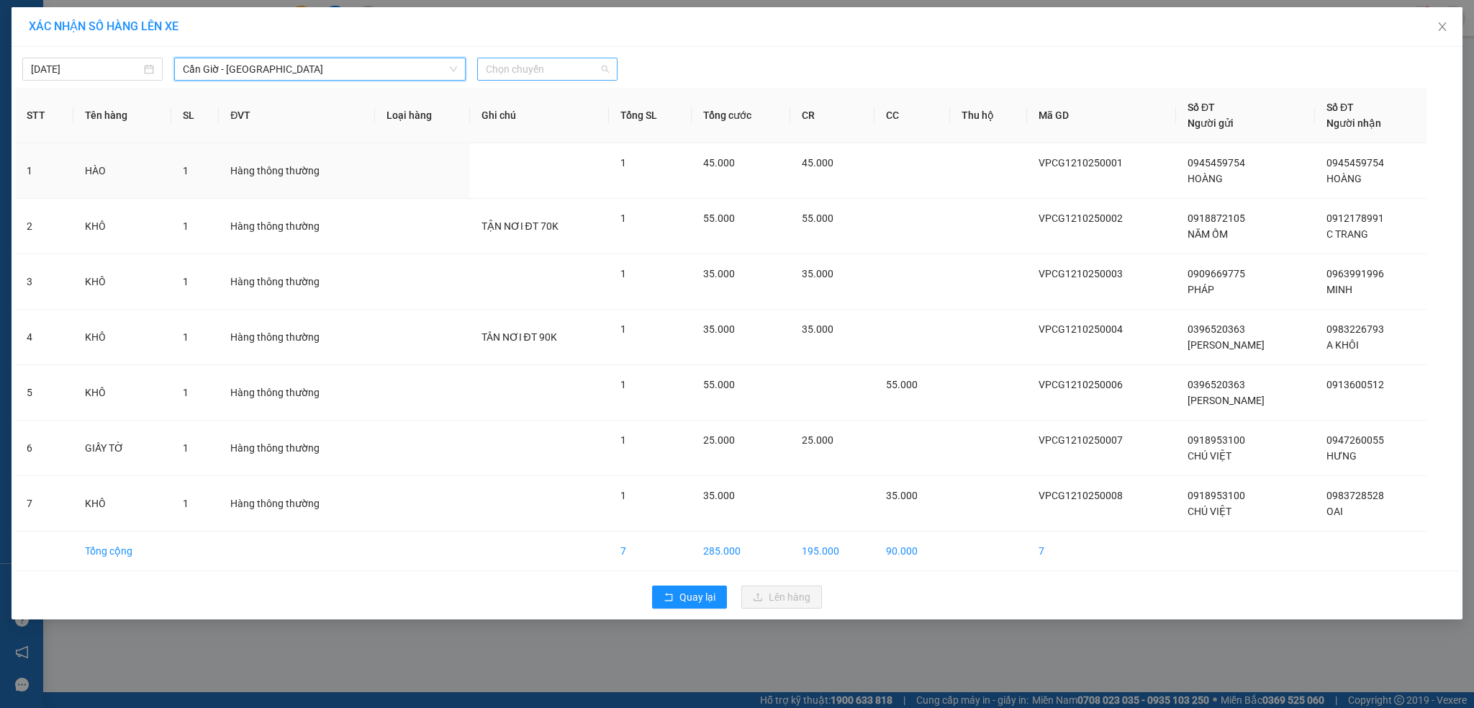
click at [565, 68] on span "Chọn chuyến" at bounding box center [547, 69] width 123 height 22
click at [505, 119] on div "08:00" at bounding box center [542, 121] width 112 height 16
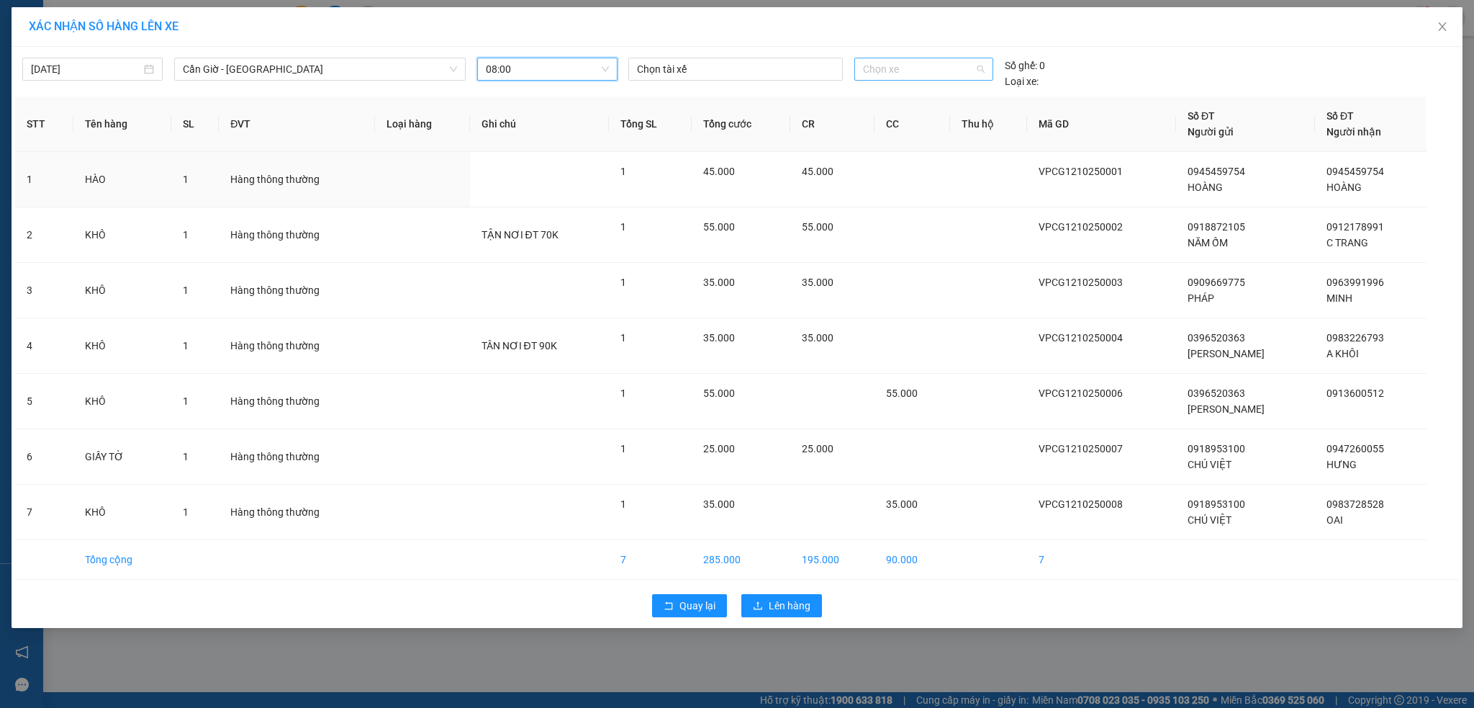
click at [922, 73] on span "Chọn xe" at bounding box center [924, 69] width 122 height 22
click at [721, 60] on div at bounding box center [735, 68] width 207 height 17
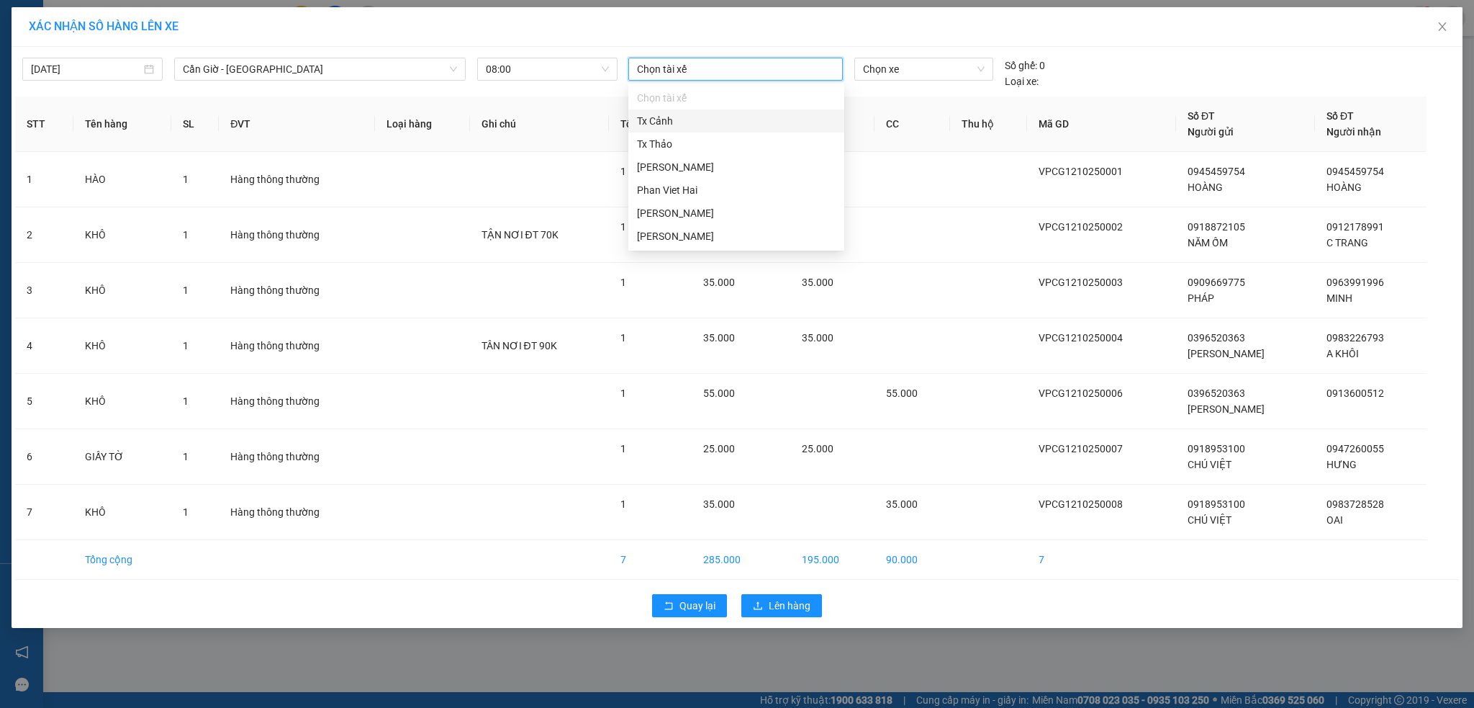
click at [568, 25] on div "XÁC NHẬN SỐ HÀNG LÊN XE" at bounding box center [737, 27] width 1417 height 16
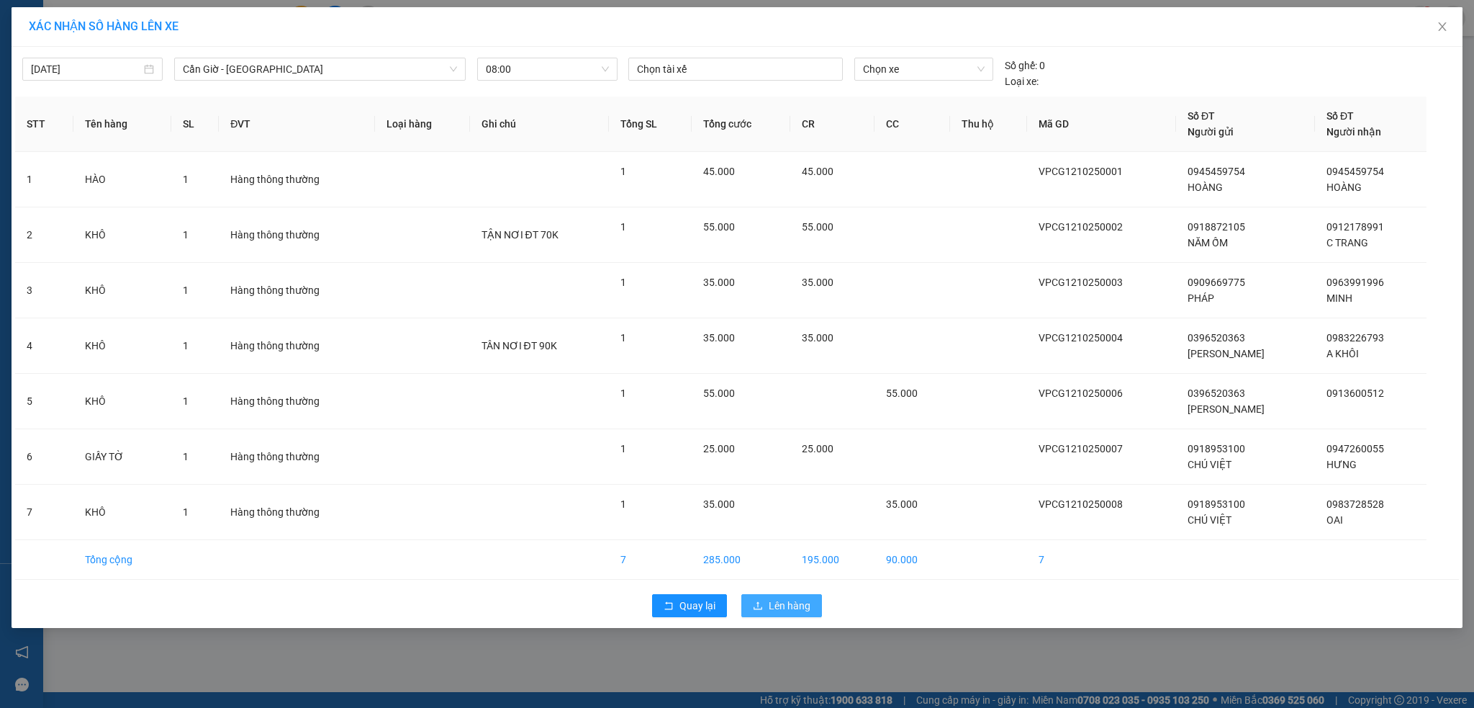
click at [773, 610] on span "Lên hàng" at bounding box center [790, 606] width 42 height 16
